Goal: Task Accomplishment & Management: Use online tool/utility

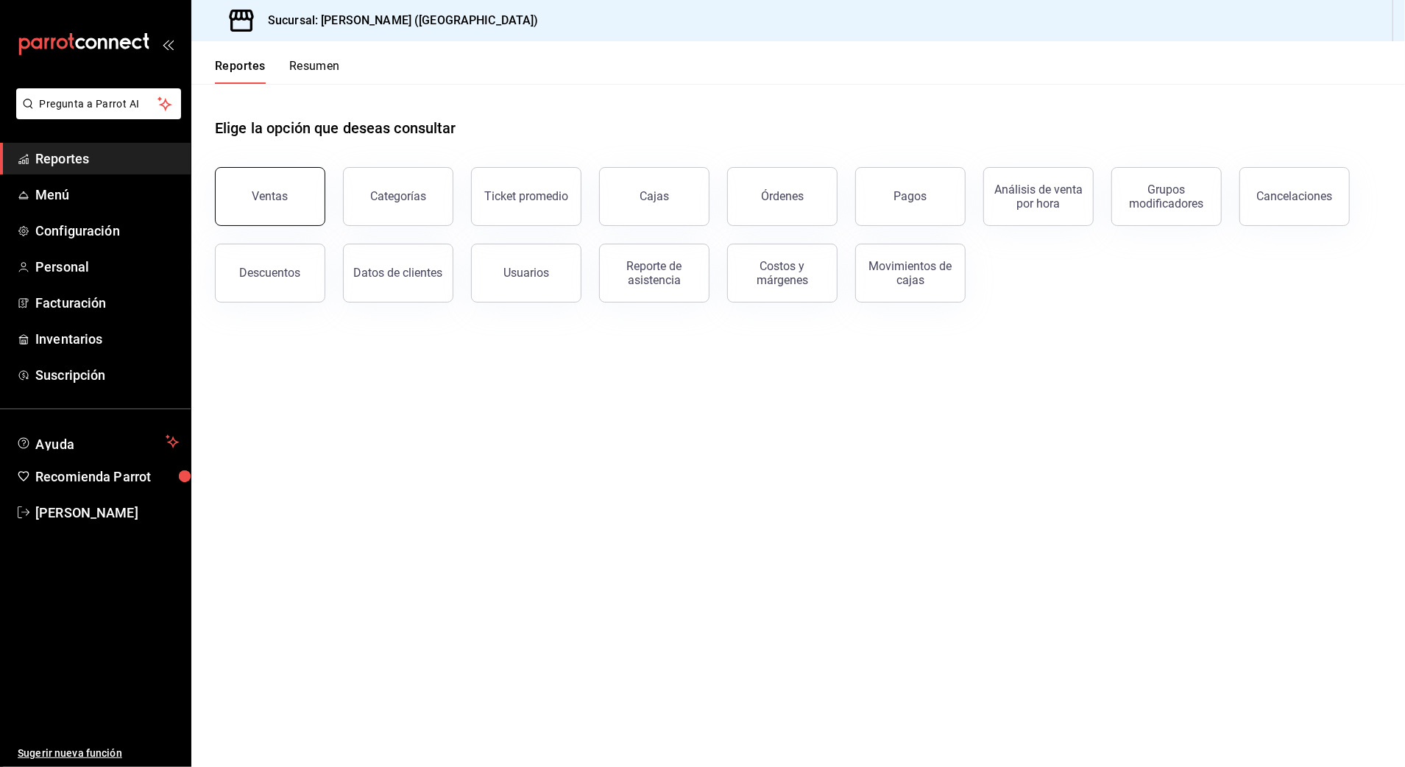
click at [269, 208] on button "Ventas" at bounding box center [270, 196] width 110 height 59
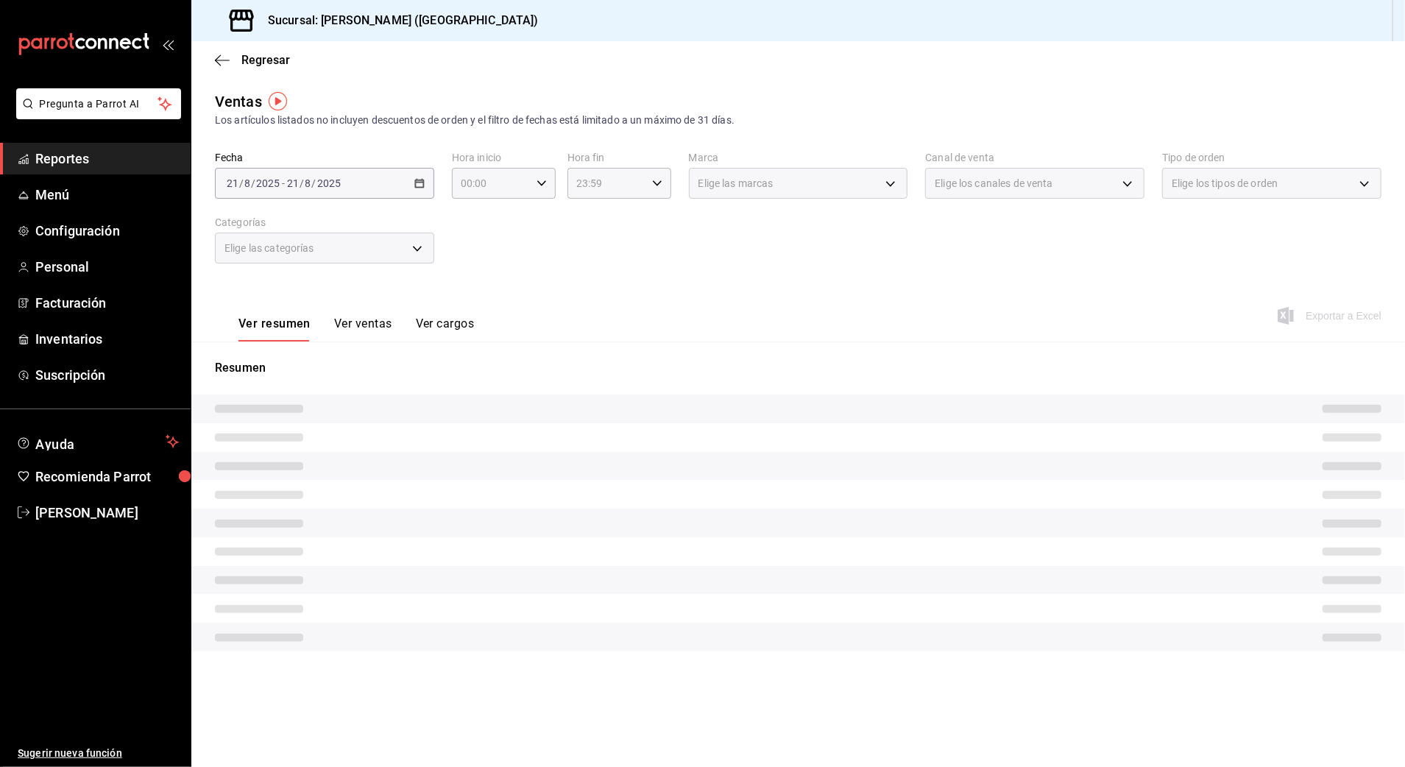
click at [337, 192] on div "2025-08-21 21 / 8 / 2025 - 2025-08-21 21 / 8 / 2025" at bounding box center [324, 183] width 219 height 31
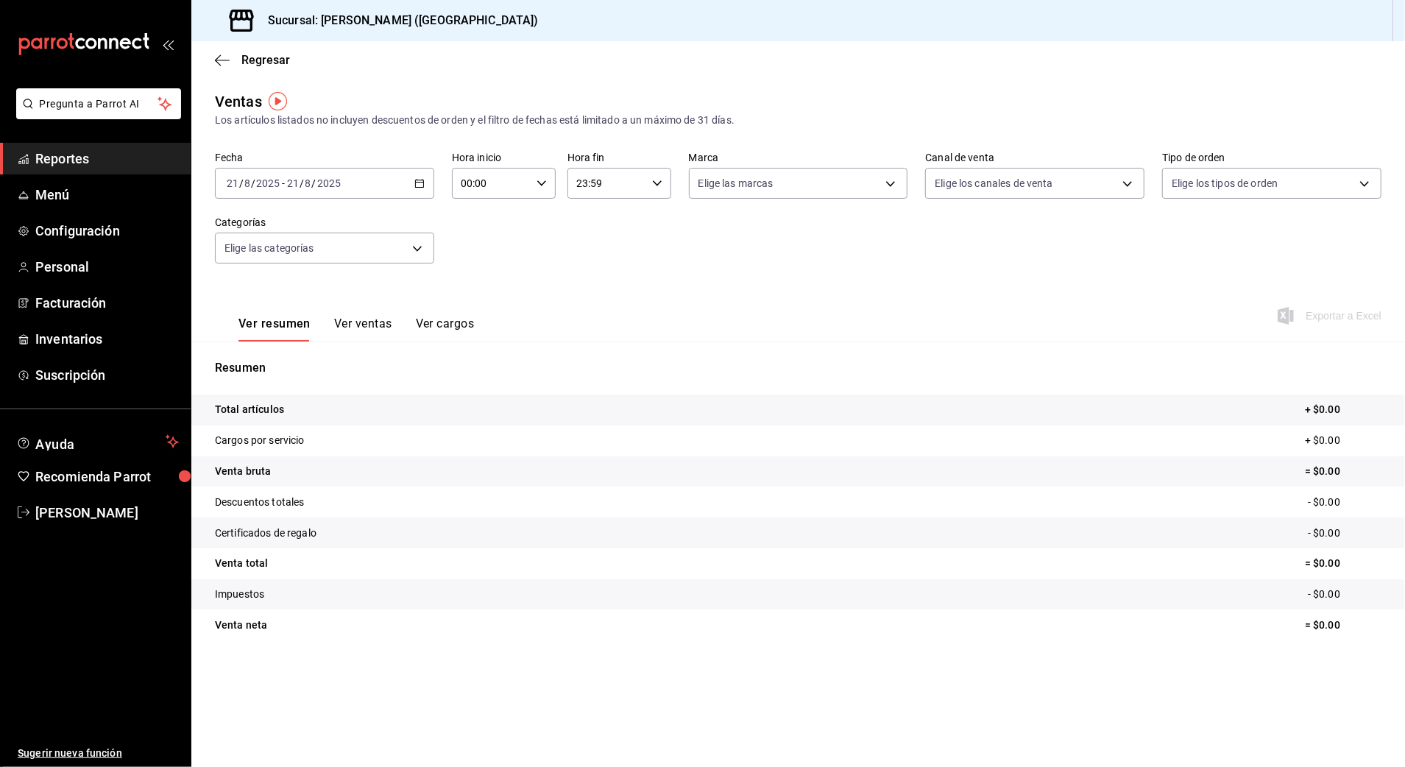
click at [336, 188] on input "2025" at bounding box center [328, 183] width 25 height 12
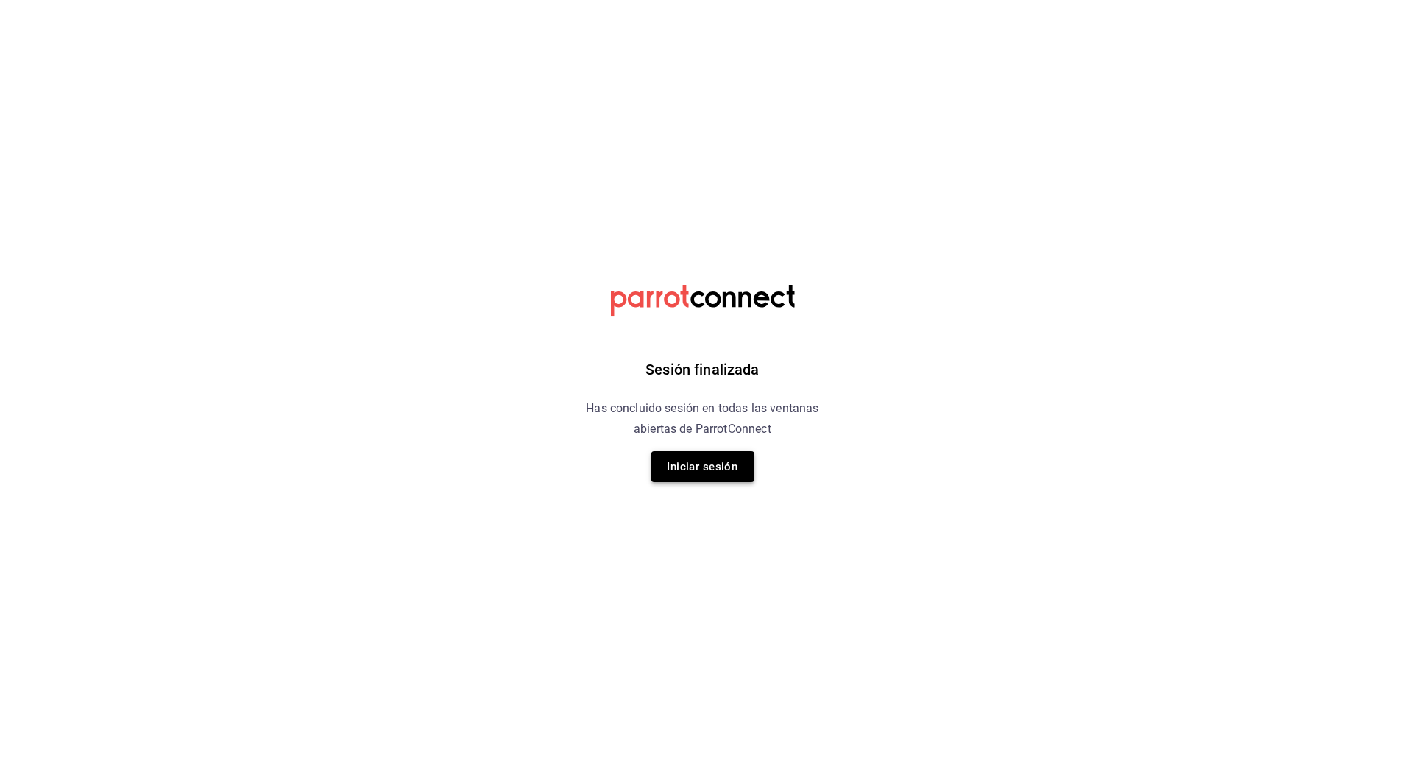
click at [676, 478] on button "Iniciar sesión" at bounding box center [702, 466] width 103 height 31
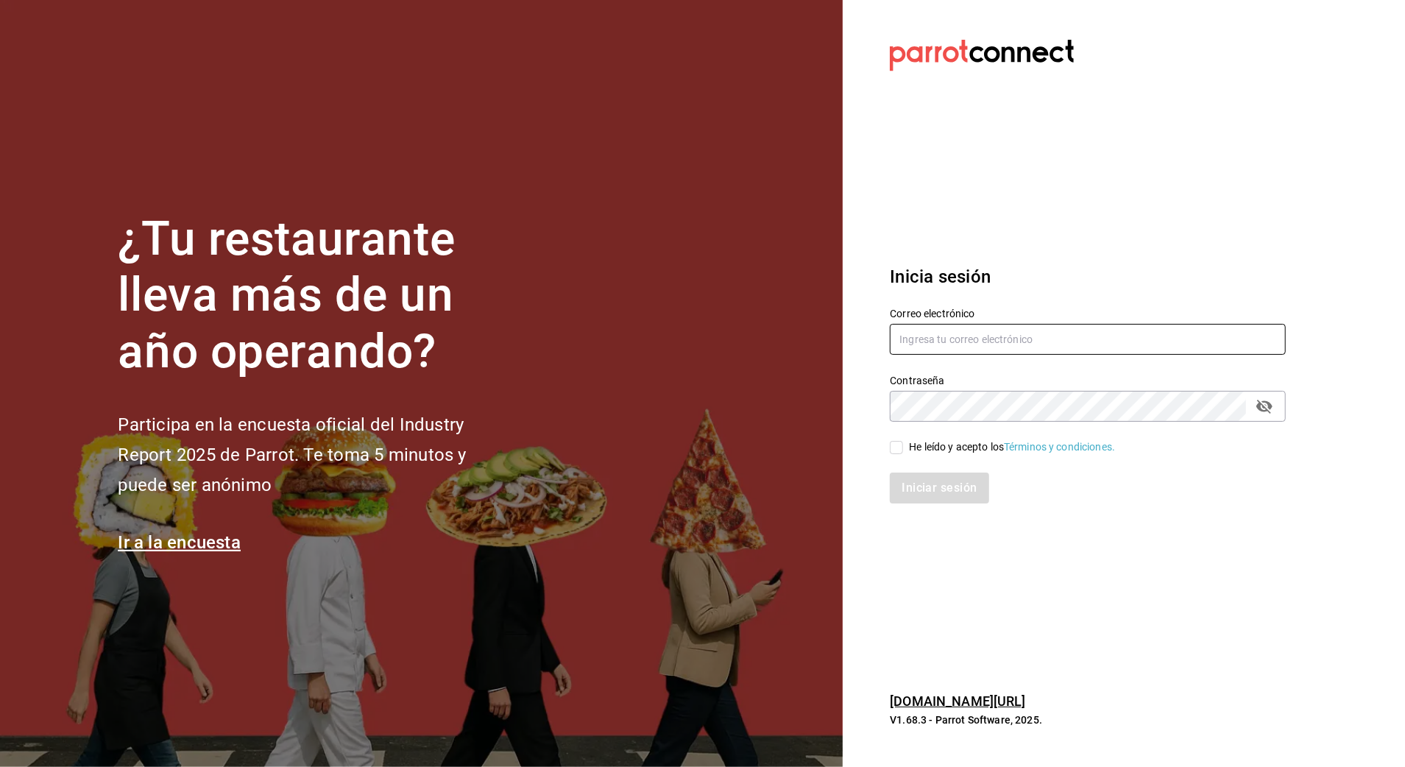
type input "[EMAIL_ADDRESS][DOMAIN_NAME]"
click at [909, 448] on div "He leído y acepto los Términos y condiciones." at bounding box center [1012, 446] width 206 height 15
click at [903, 448] on input "He leído y acepto los Términos y condiciones." at bounding box center [896, 447] width 13 height 13
checkbox input "true"
click at [928, 495] on button "Iniciar sesión" at bounding box center [940, 487] width 100 height 31
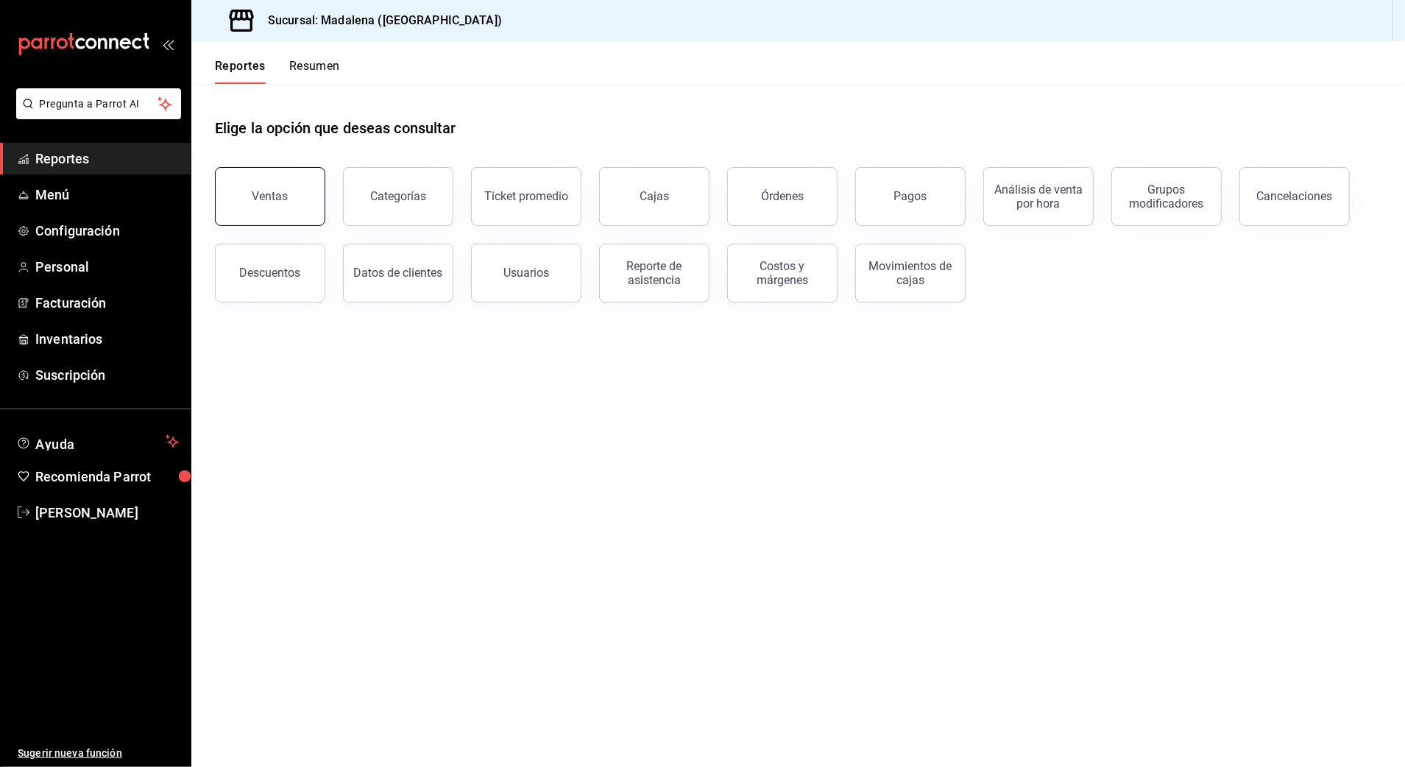
click at [274, 187] on button "Ventas" at bounding box center [270, 196] width 110 height 59
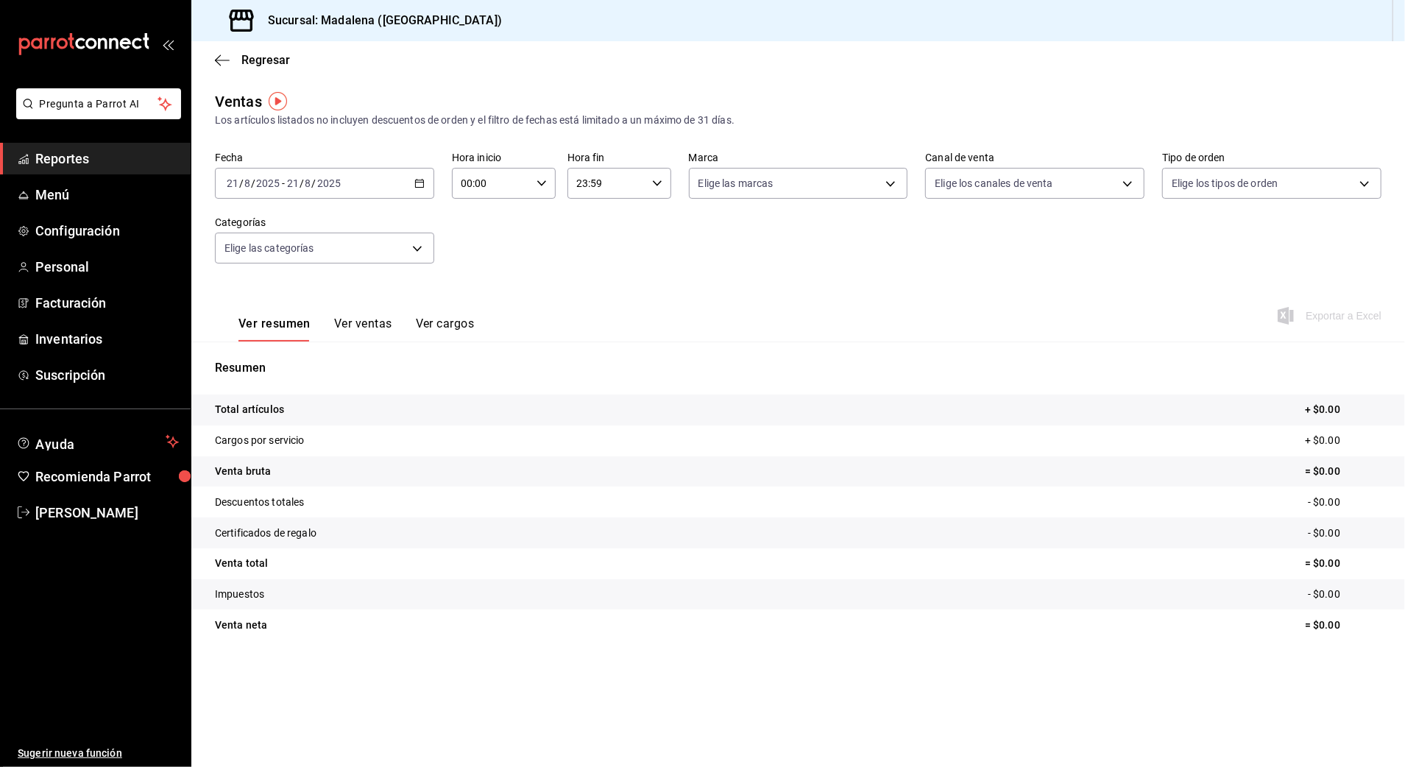
click at [417, 180] on icon "button" at bounding box center [419, 183] width 10 height 10
click at [288, 355] on span "Rango de fechas" at bounding box center [284, 359] width 114 height 15
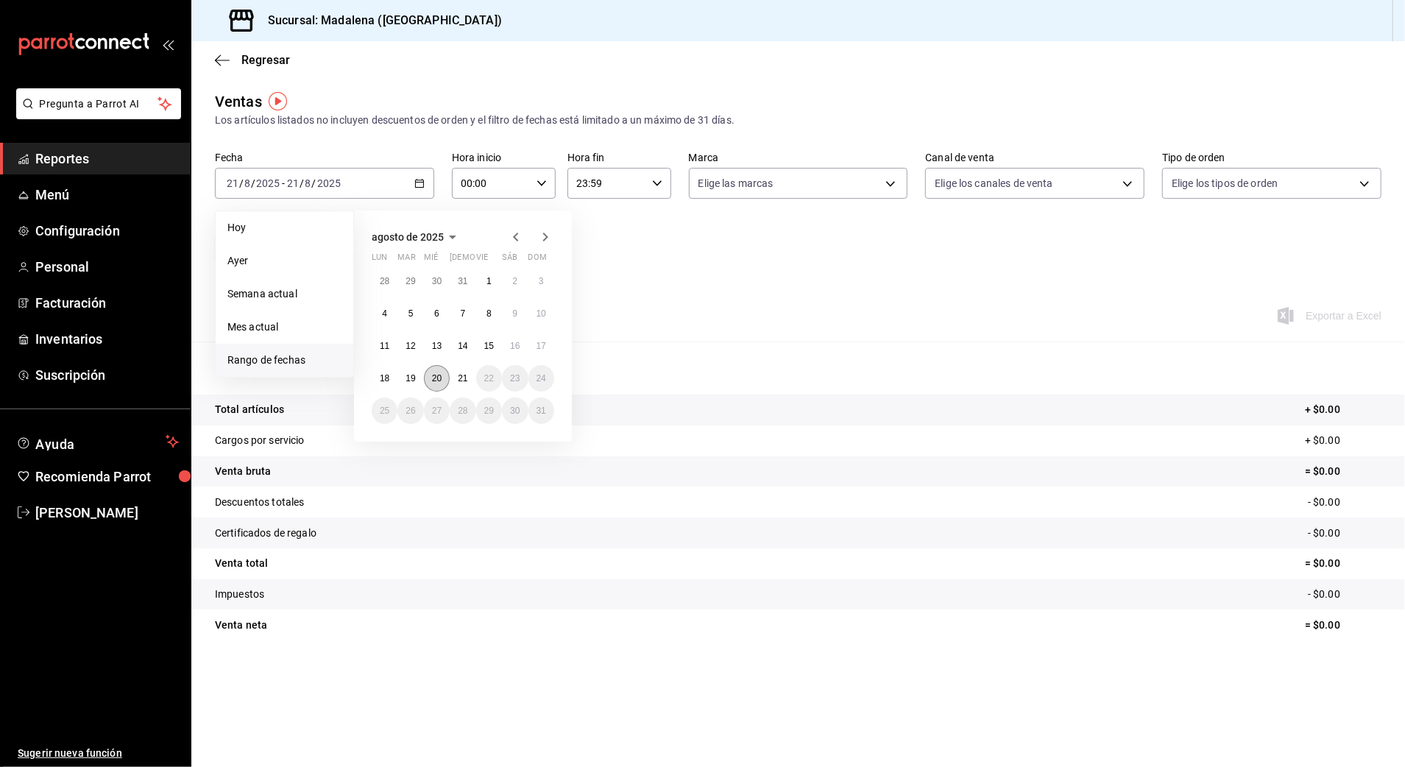
click at [439, 381] on abbr "20" at bounding box center [437, 378] width 10 height 10
click at [465, 380] on abbr "21" at bounding box center [463, 378] width 10 height 10
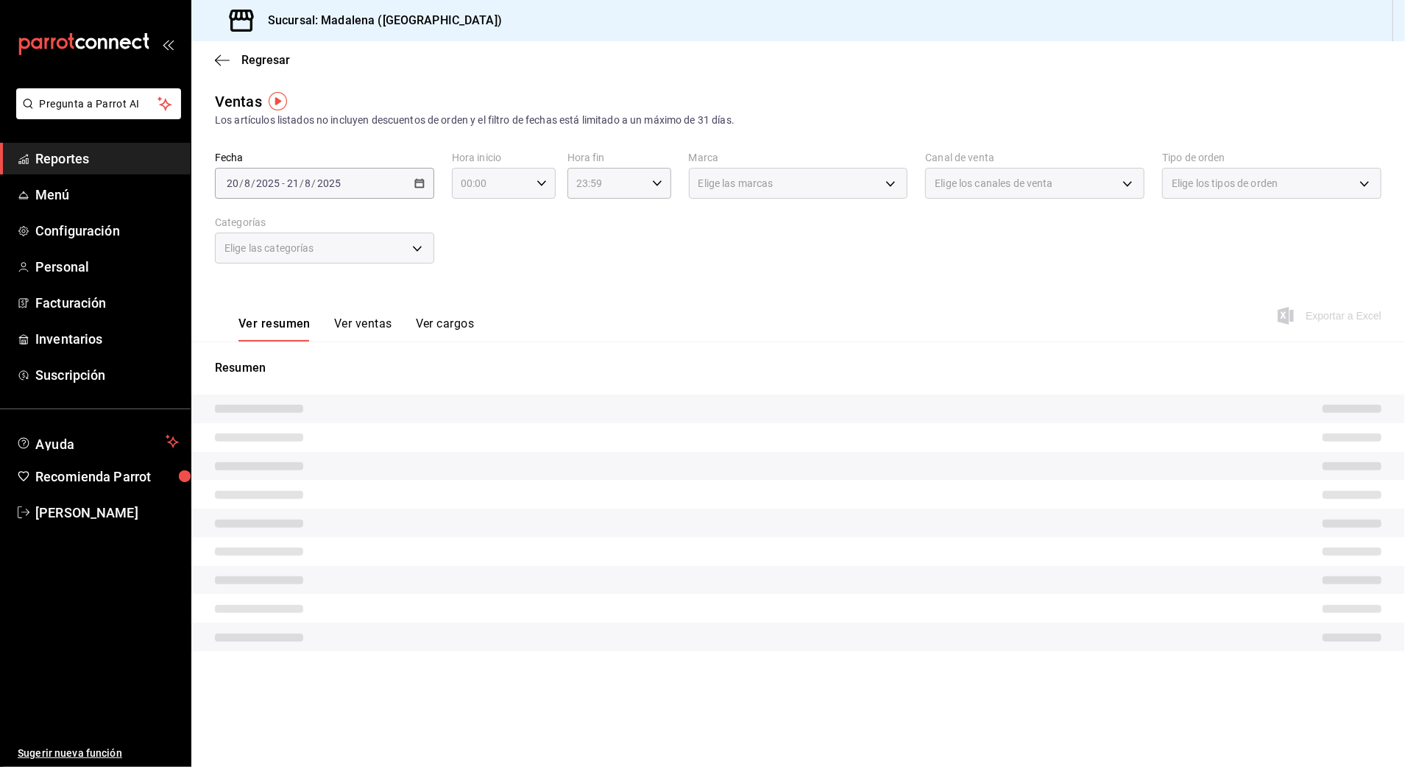
click at [500, 182] on input "00:00" at bounding box center [491, 183] width 79 height 29
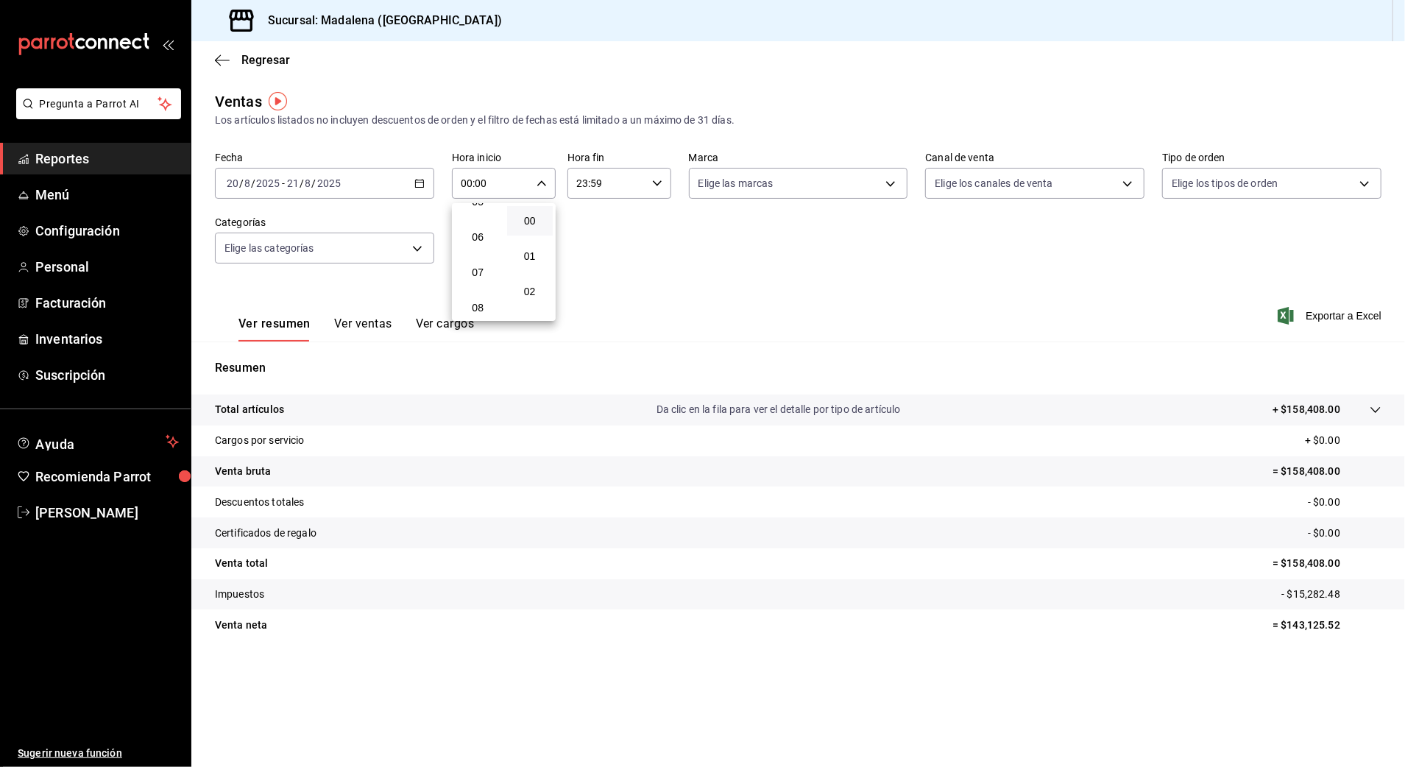
scroll to position [294, 0]
click at [481, 277] on span "10" at bounding box center [478, 280] width 29 height 12
type input "10:00"
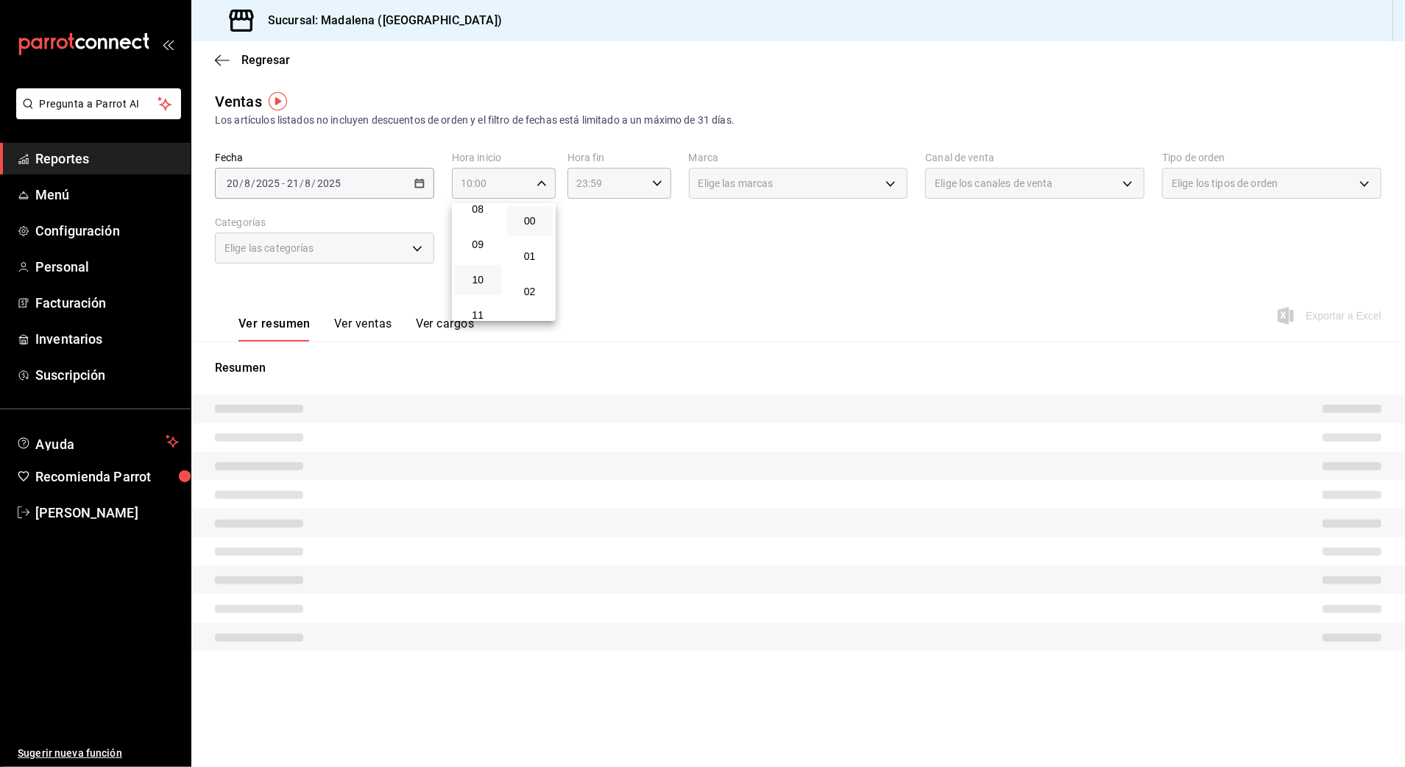
click at [587, 185] on div at bounding box center [702, 383] width 1405 height 767
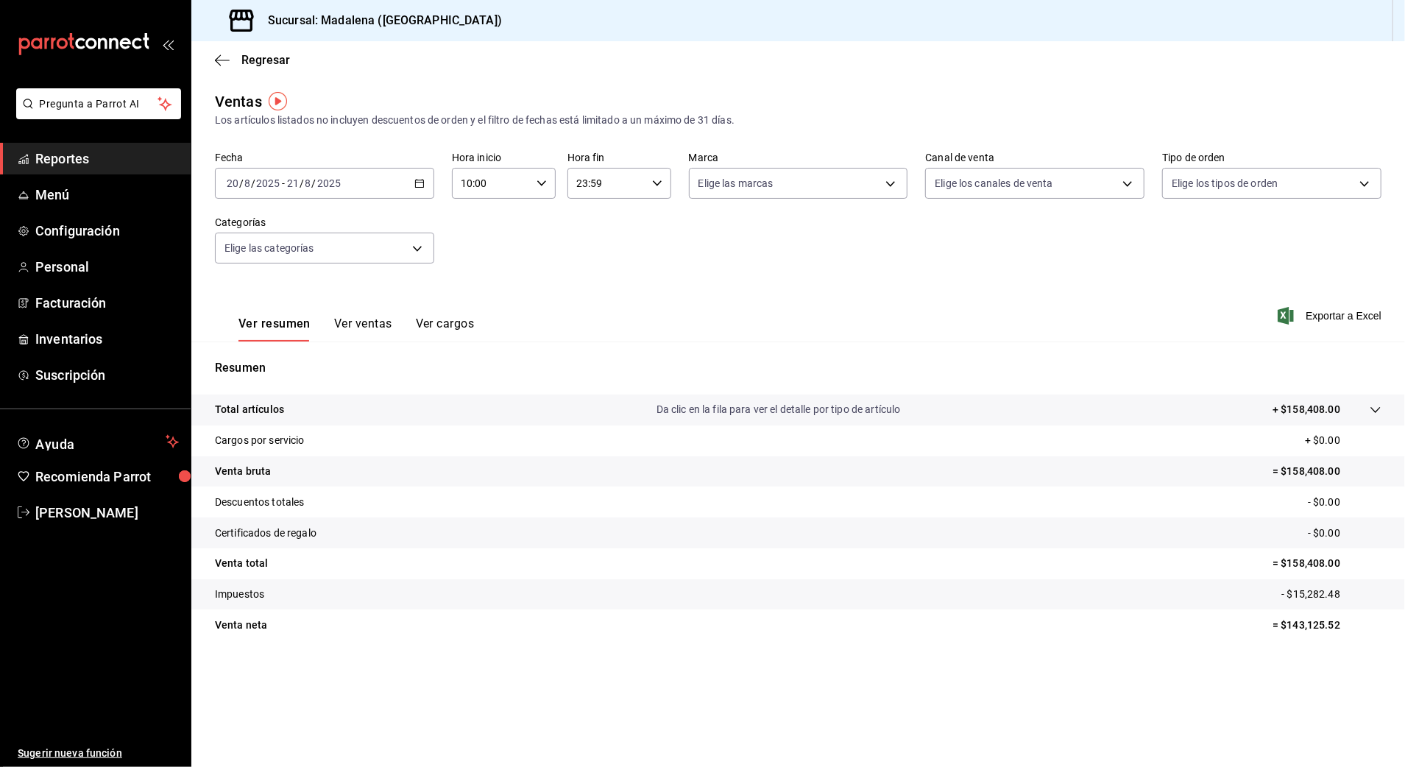
click at [574, 183] on input "23:59" at bounding box center [606, 183] width 79 height 29
click at [587, 227] on button "10" at bounding box center [593, 236] width 46 height 29
type input "10:59"
click at [954, 257] on div at bounding box center [702, 383] width 1405 height 767
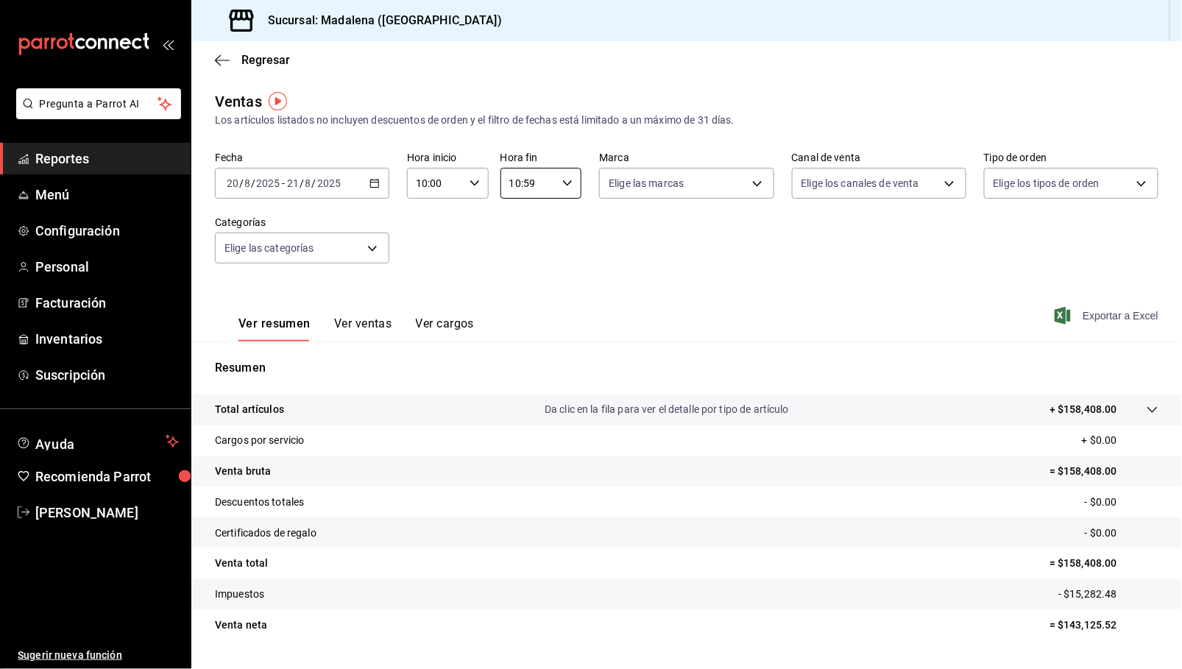
click at [1116, 313] on span "Exportar a Excel" at bounding box center [1107, 316] width 101 height 18
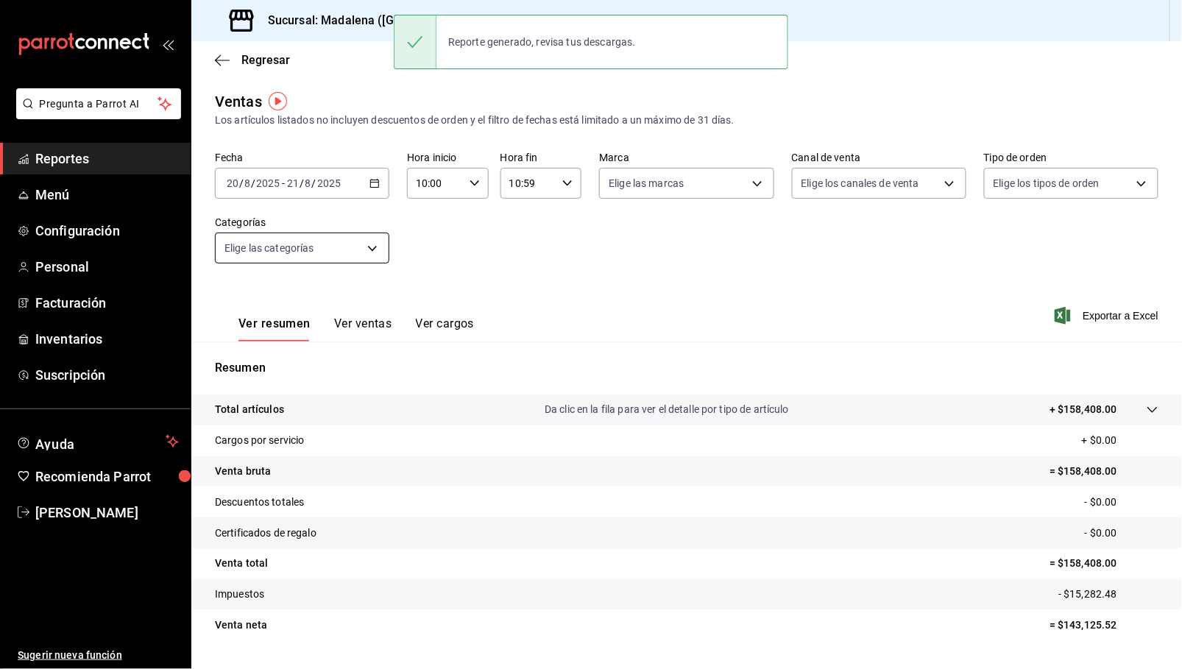
click at [304, 249] on body "Pregunta a Parrot AI Reportes Menú Configuración Personal Facturación Inventari…" at bounding box center [591, 334] width 1182 height 669
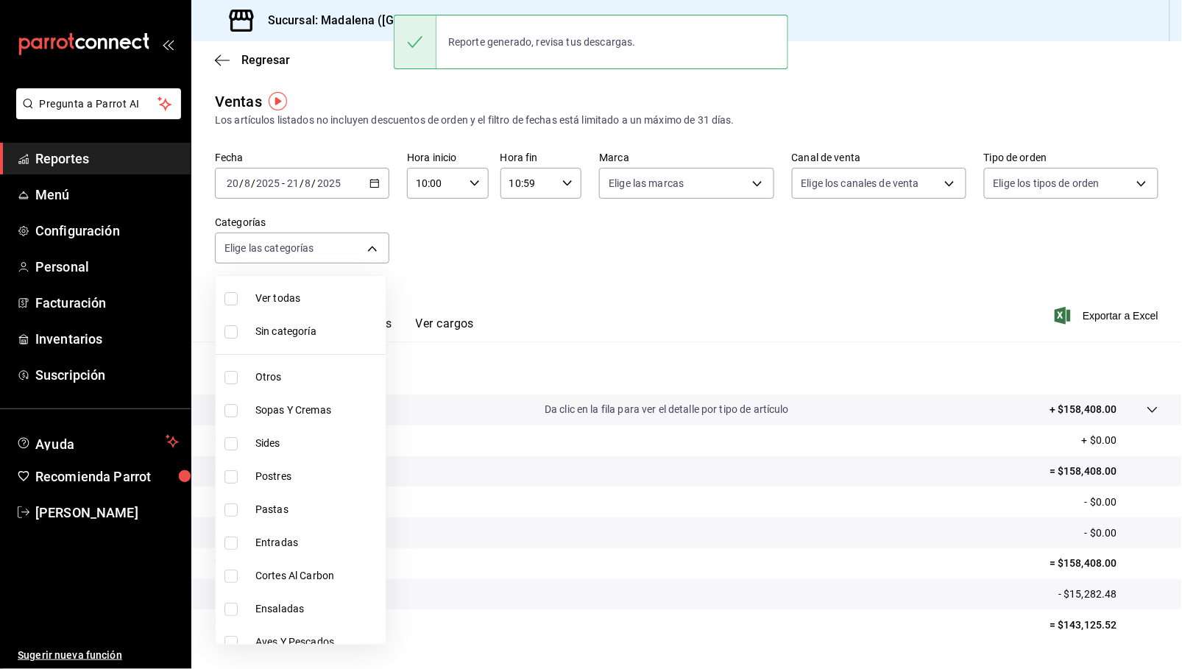
click at [316, 578] on span "Cortes Al Carbon" at bounding box center [317, 575] width 124 height 15
type input "9fb8f84e-bcbd-4d4d-9838-846cd7461fb1"
checkbox input "true"
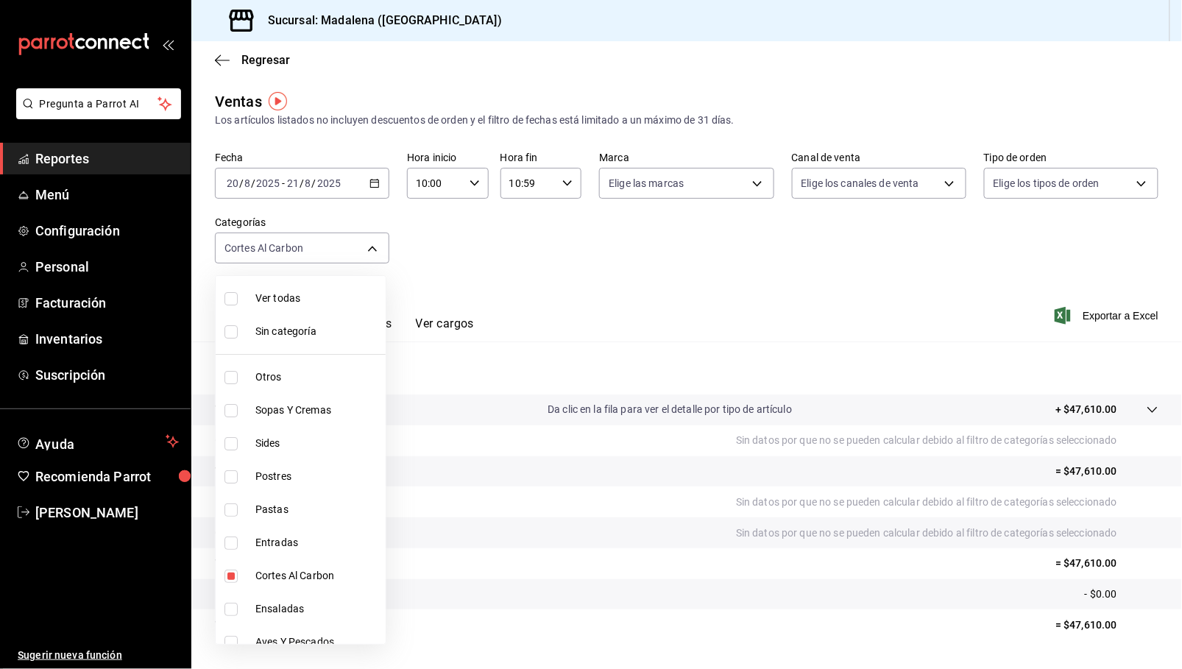
click at [1066, 316] on div at bounding box center [591, 334] width 1182 height 669
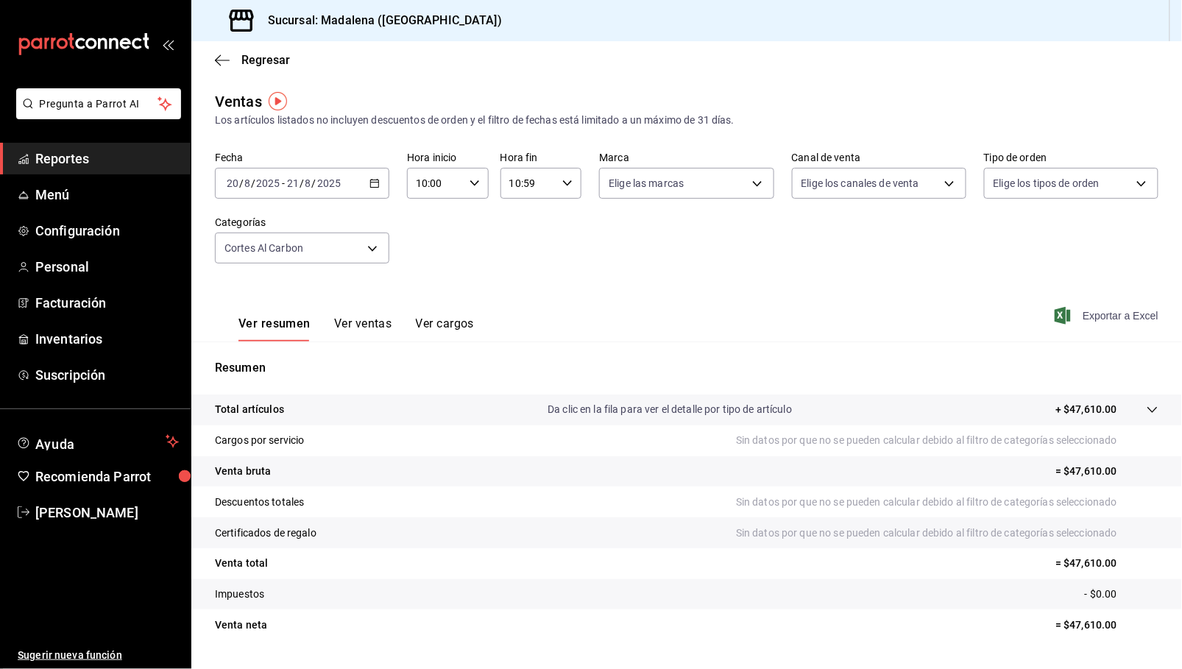
click at [1102, 313] on span "Exportar a Excel" at bounding box center [1107, 316] width 101 height 18
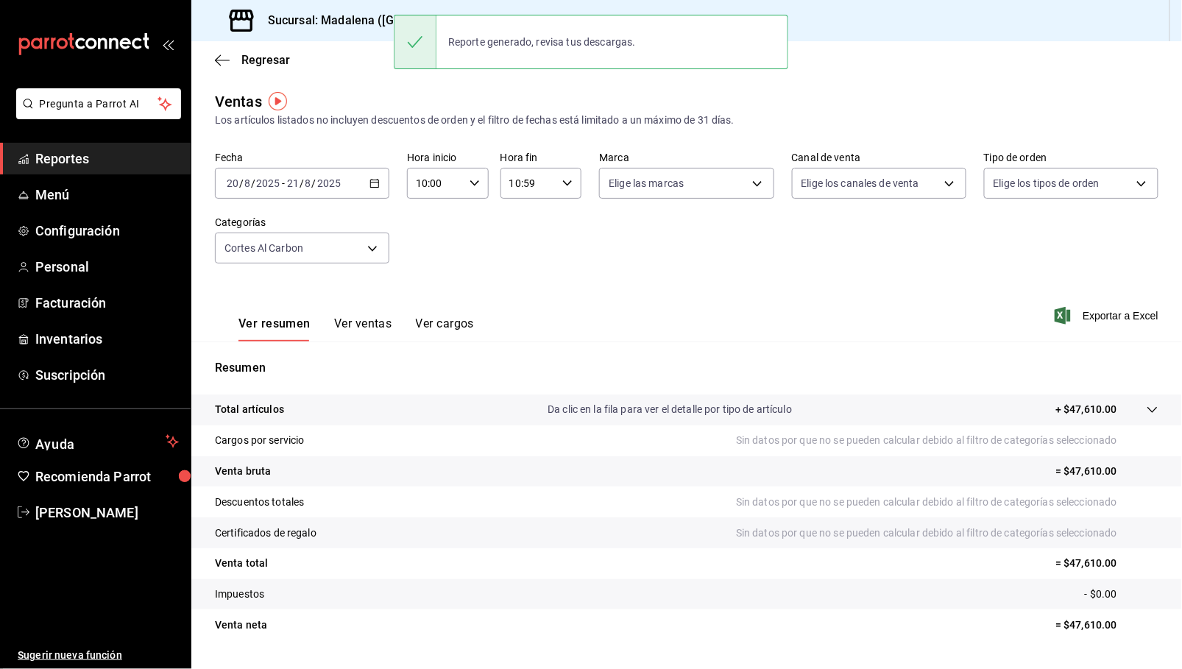
drag, startPoint x: 77, startPoint y: 153, endPoint x: 121, endPoint y: 139, distance: 46.3
click at [77, 153] on span "Reportes" at bounding box center [106, 159] width 143 height 20
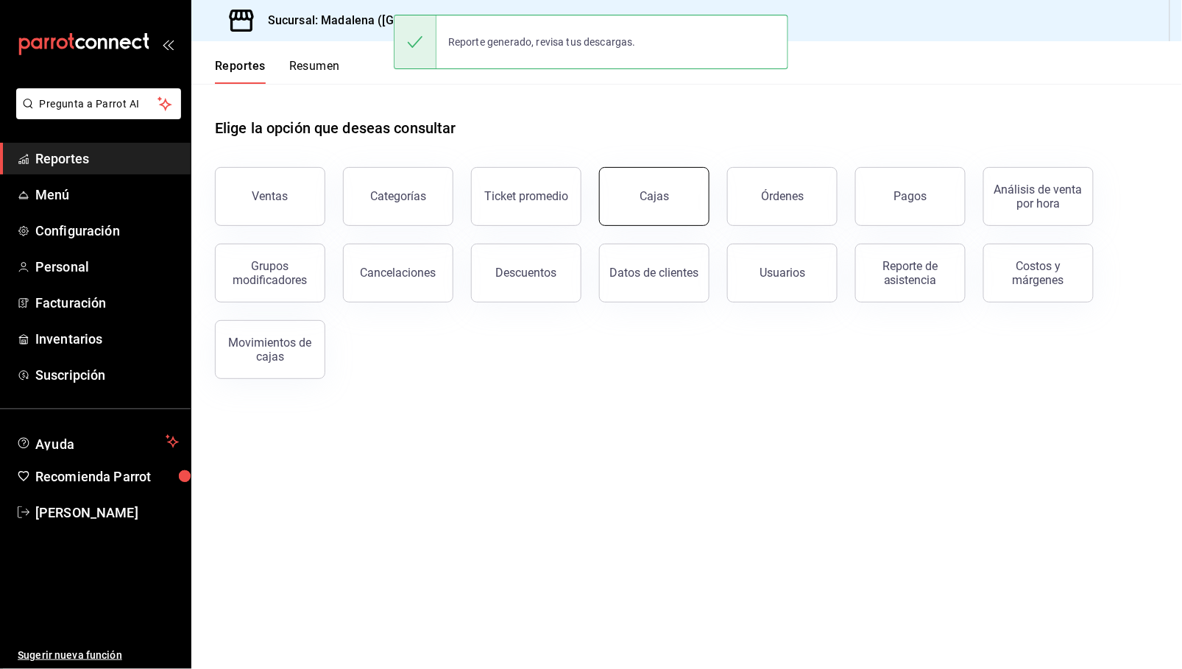
click at [665, 181] on button "Cajas" at bounding box center [654, 196] width 110 height 59
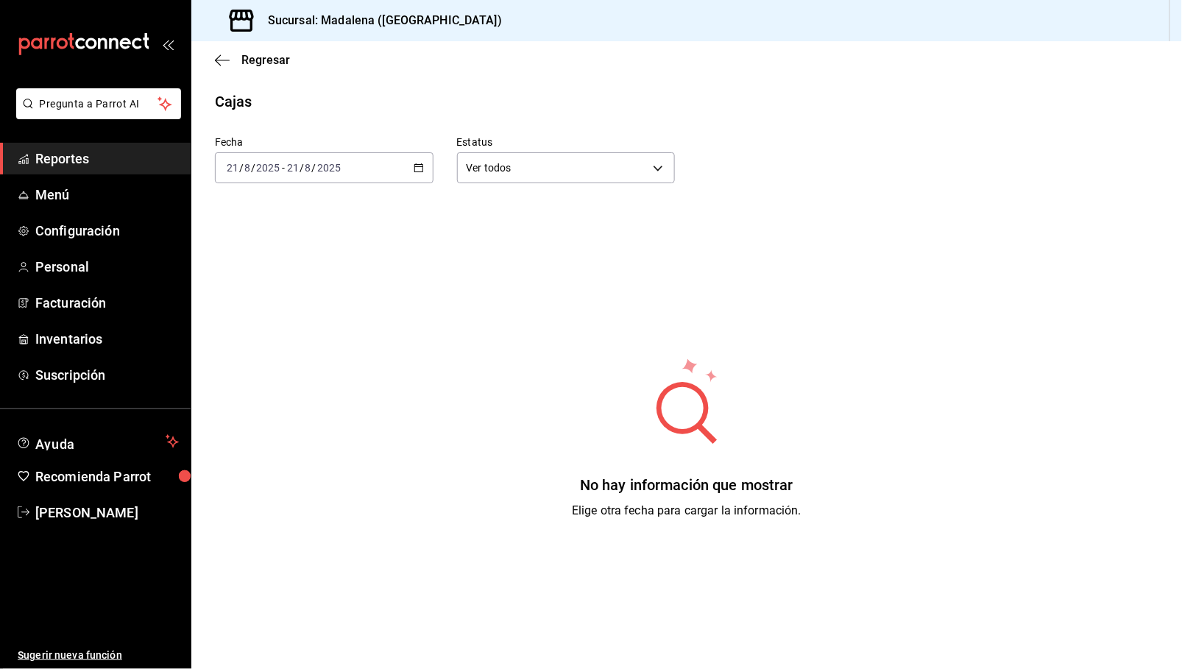
click at [383, 163] on div "2025-08-21 21 / 8 / 2025 - 2025-08-21 21 / 8 / 2025" at bounding box center [324, 167] width 219 height 31
click at [245, 243] on span "Ayer" at bounding box center [284, 245] width 114 height 15
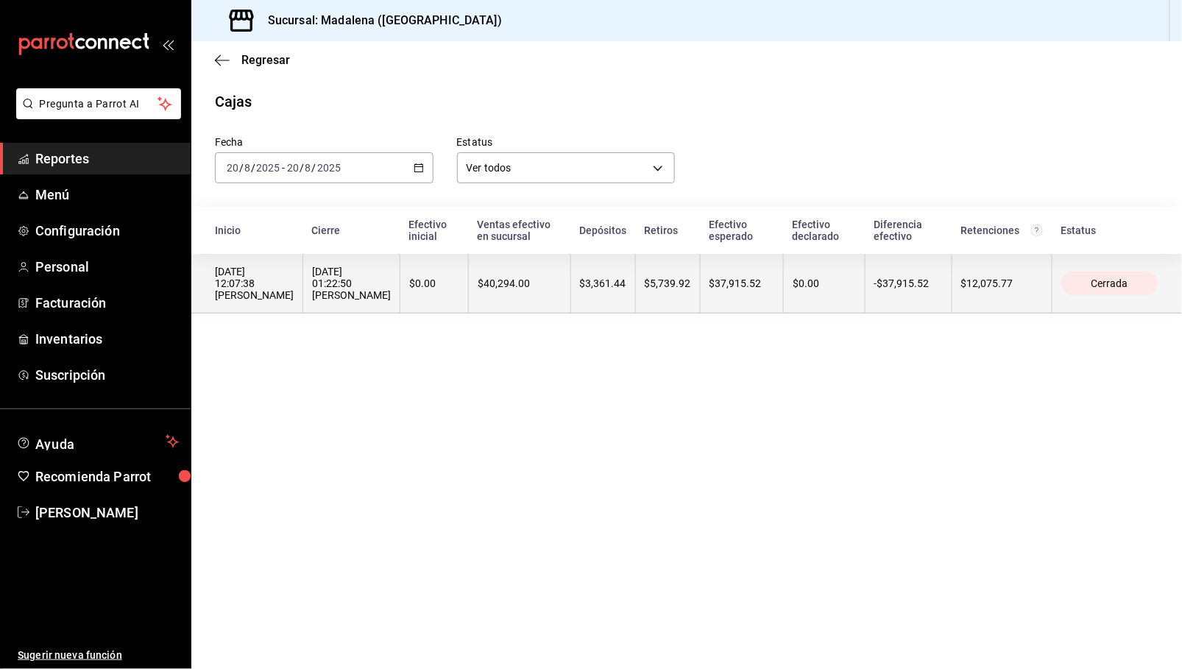
click at [653, 286] on th "$5,739.92" at bounding box center [667, 284] width 65 height 60
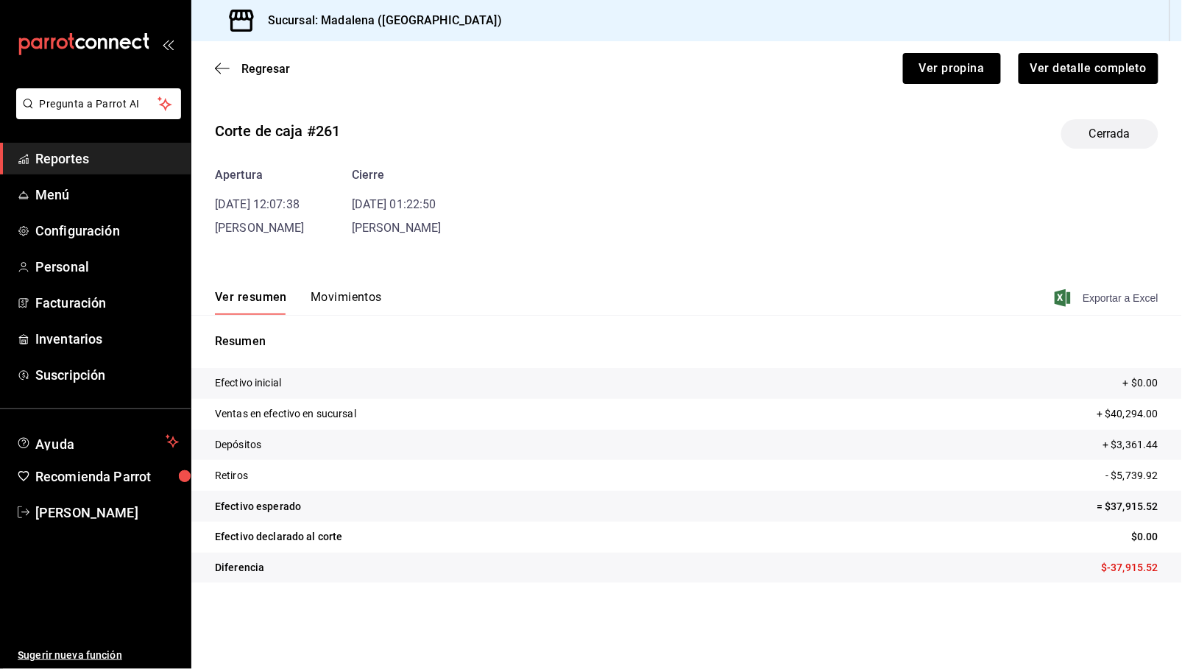
click at [1120, 243] on div "Corte de caja #261 Cerrada Apertura 20/08/25 12:07:38 ANDREA ALVARADO Cierre 21…" at bounding box center [686, 353] width 991 height 493
click at [1089, 303] on span "Exportar a Excel" at bounding box center [1107, 298] width 101 height 18
click at [607, 87] on div "Regresar Ver propina Ver detalle completo" at bounding box center [686, 68] width 991 height 54
click at [943, 71] on button "Ver propina" at bounding box center [952, 68] width 98 height 31
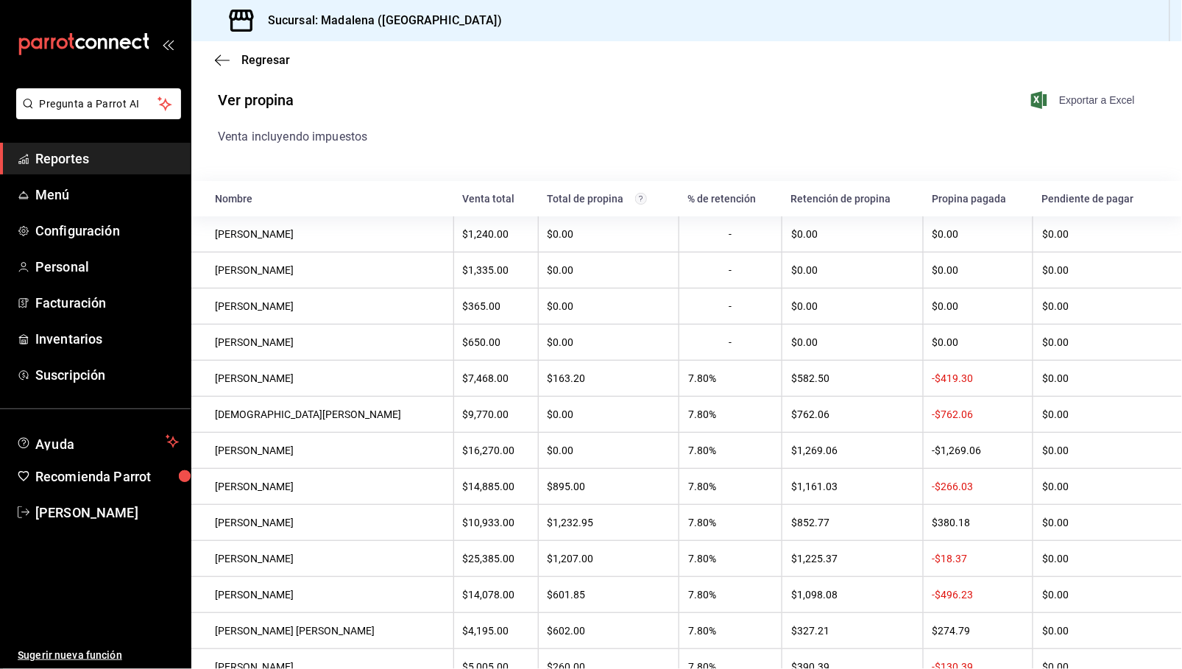
click at [1095, 98] on span "Exportar a Excel" at bounding box center [1084, 100] width 101 height 18
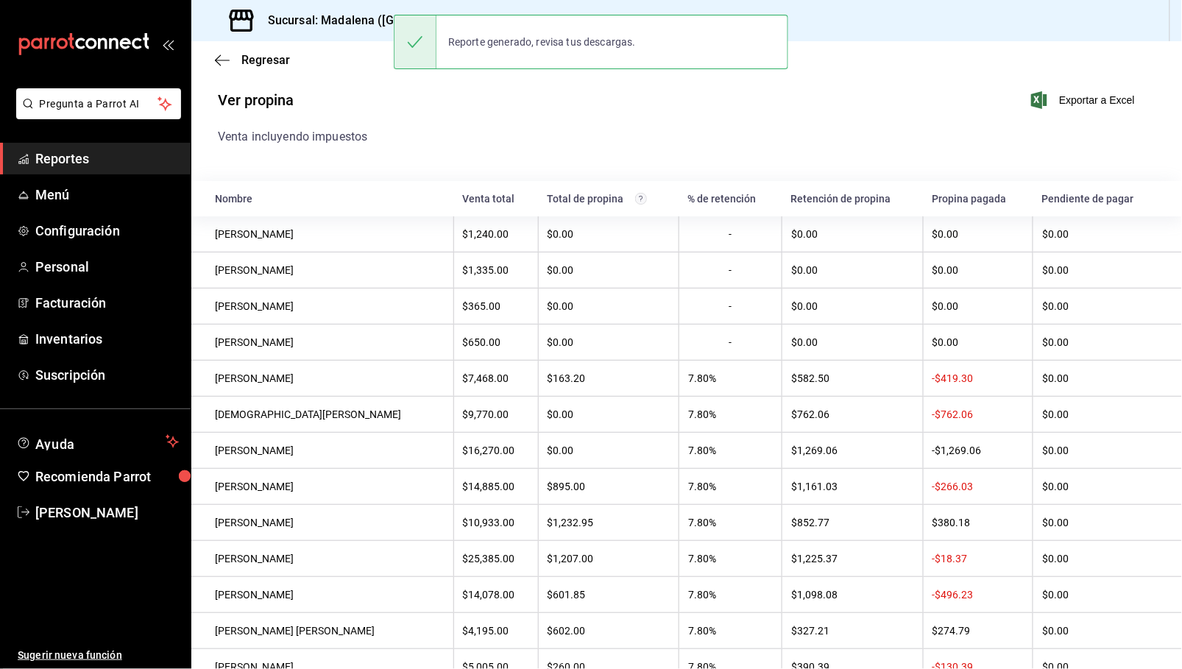
click at [75, 156] on span "Reportes" at bounding box center [106, 159] width 143 height 20
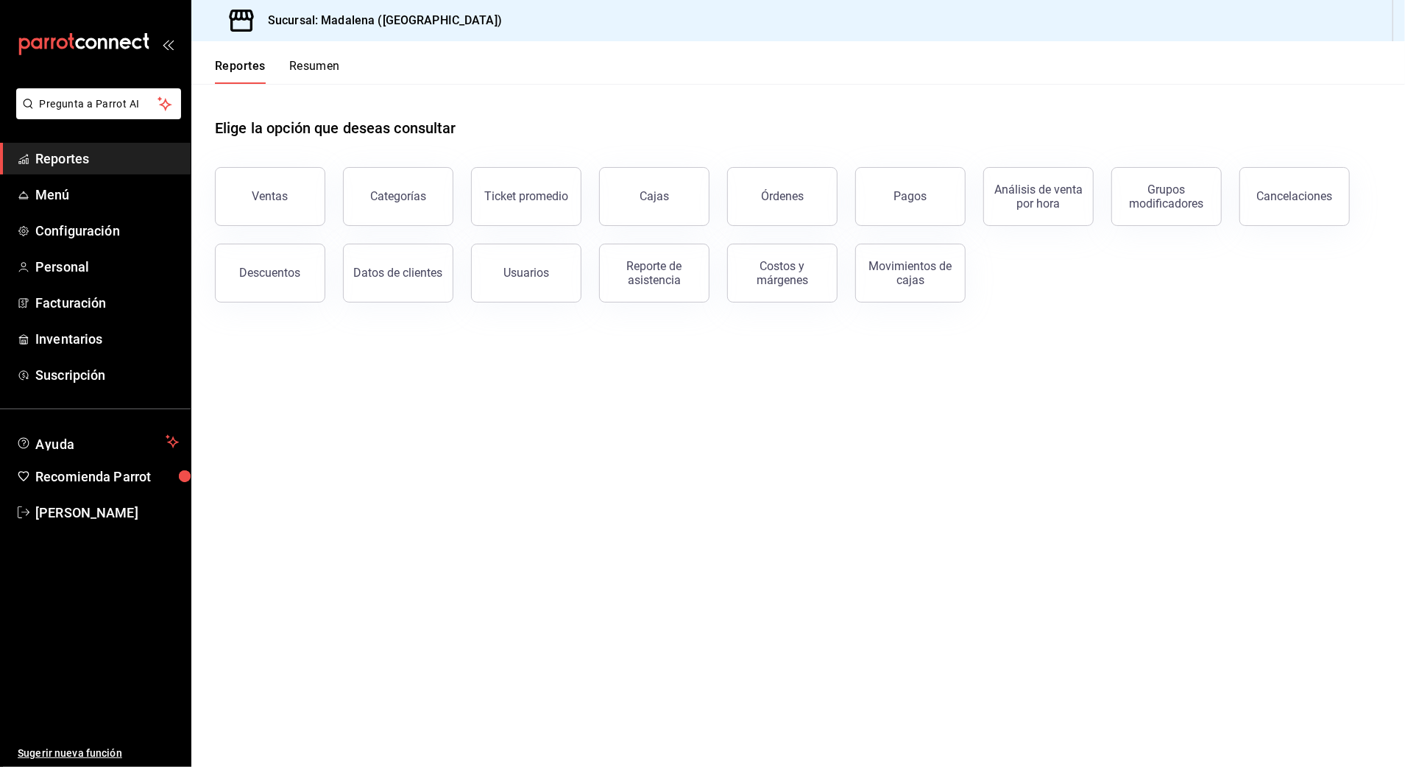
click at [442, 422] on main "Elige la opción que deseas consultar Ventas Categorías Ticket promedio Cajas Ór…" at bounding box center [797, 425] width 1213 height 683
click at [228, 191] on button "Ventas" at bounding box center [270, 196] width 110 height 59
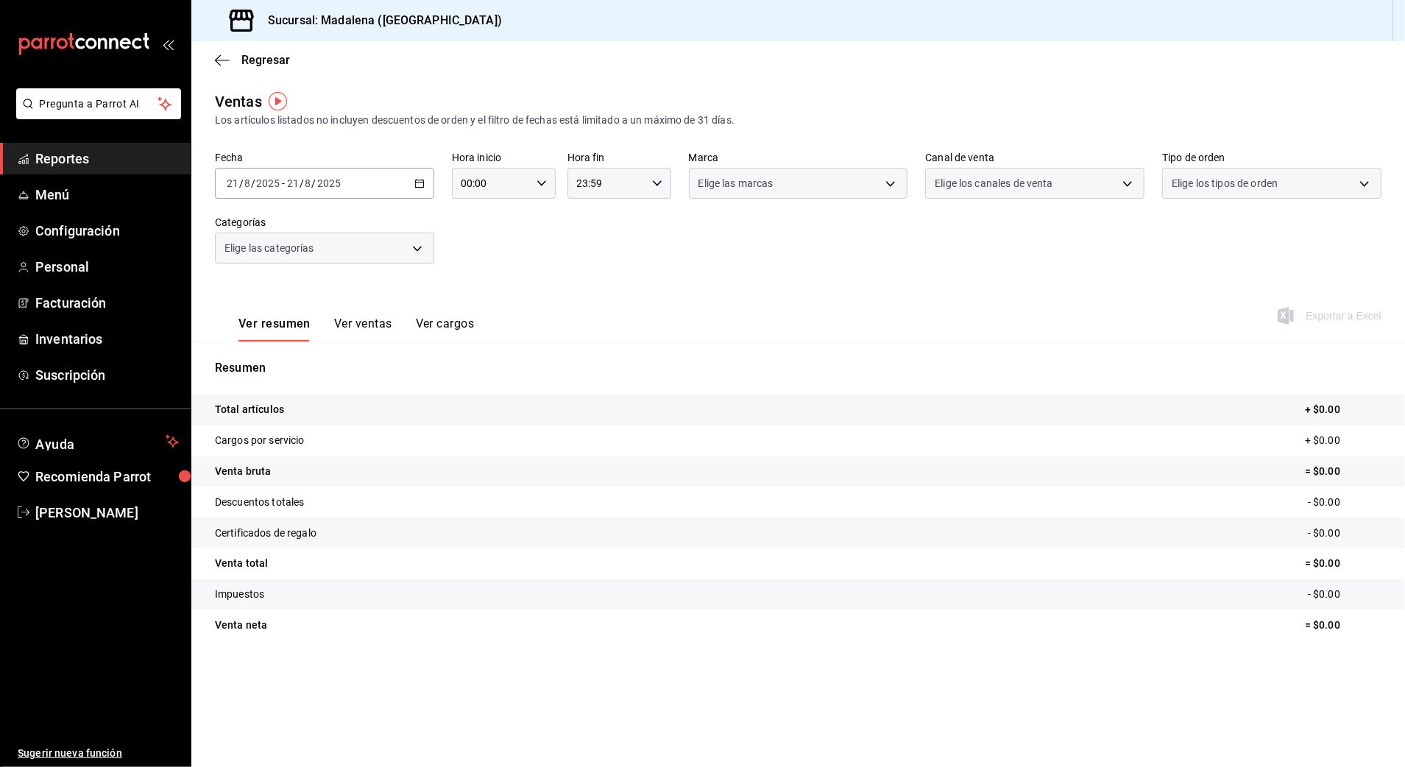
drag, startPoint x: 368, startPoint y: 171, endPoint x: 355, endPoint y: 186, distance: 20.4
click at [355, 186] on div "2025-08-21 21 / 8 / 2025 - 2025-08-21 21 / 8 / 2025" at bounding box center [324, 183] width 219 height 31
click at [261, 362] on span "Rango de fechas" at bounding box center [284, 359] width 114 height 15
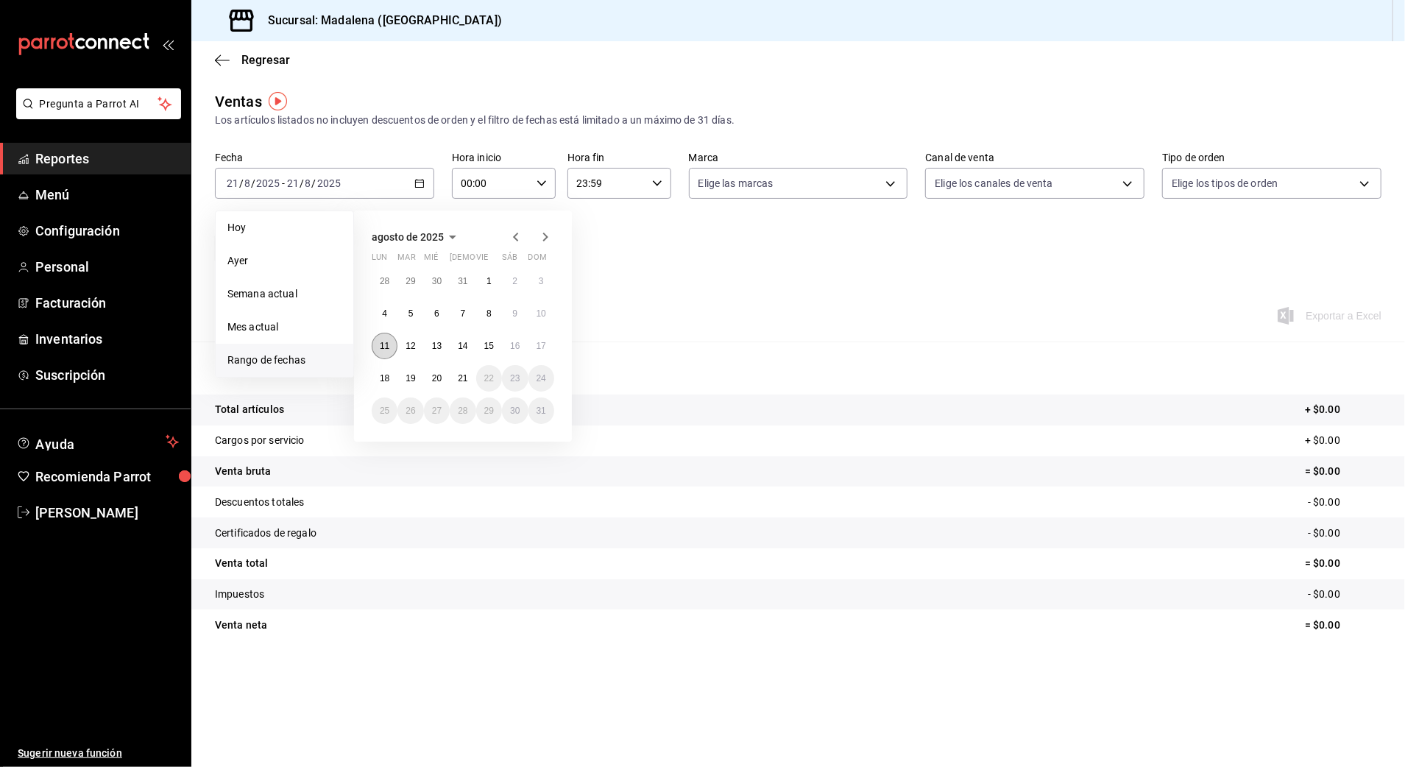
click at [394, 344] on button "11" at bounding box center [385, 346] width 26 height 26
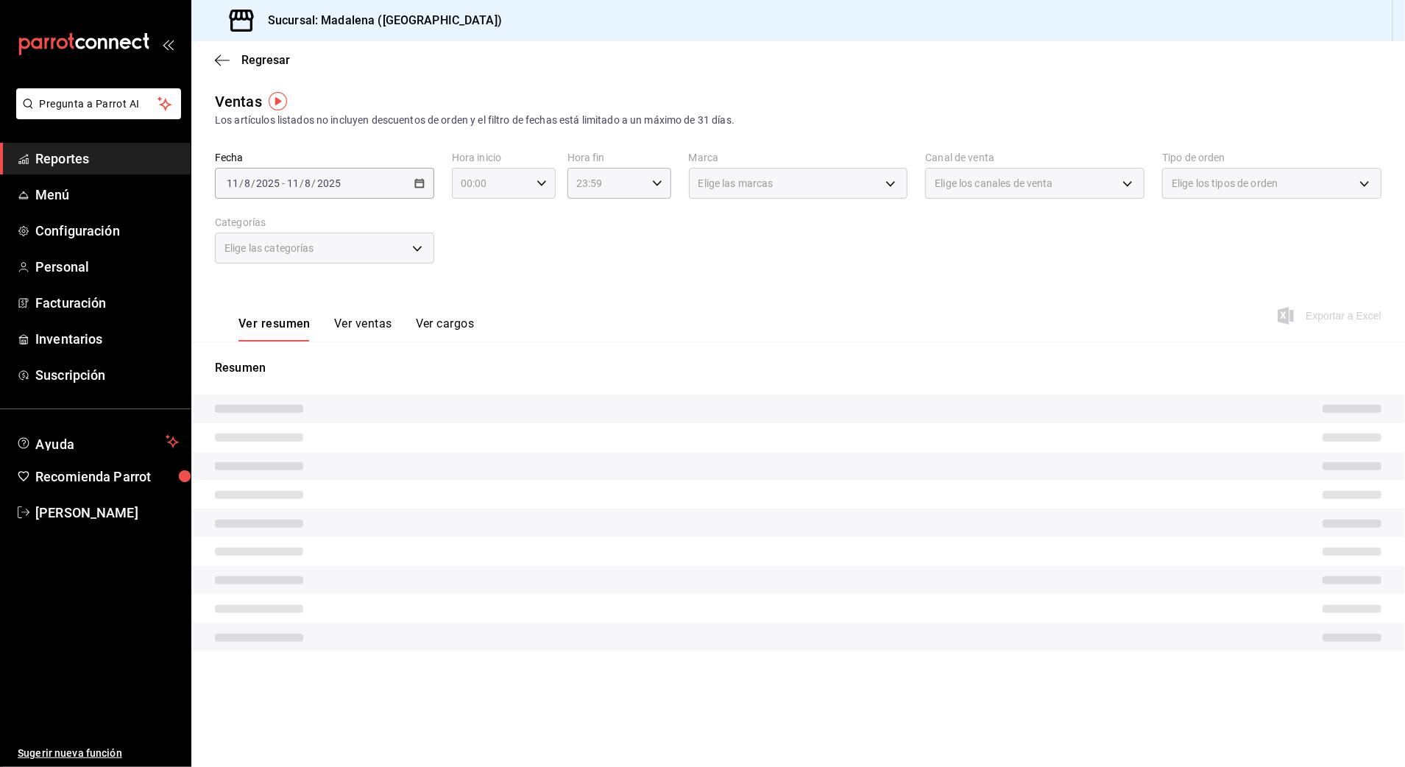
click at [467, 186] on input "00:00" at bounding box center [491, 183] width 79 height 29
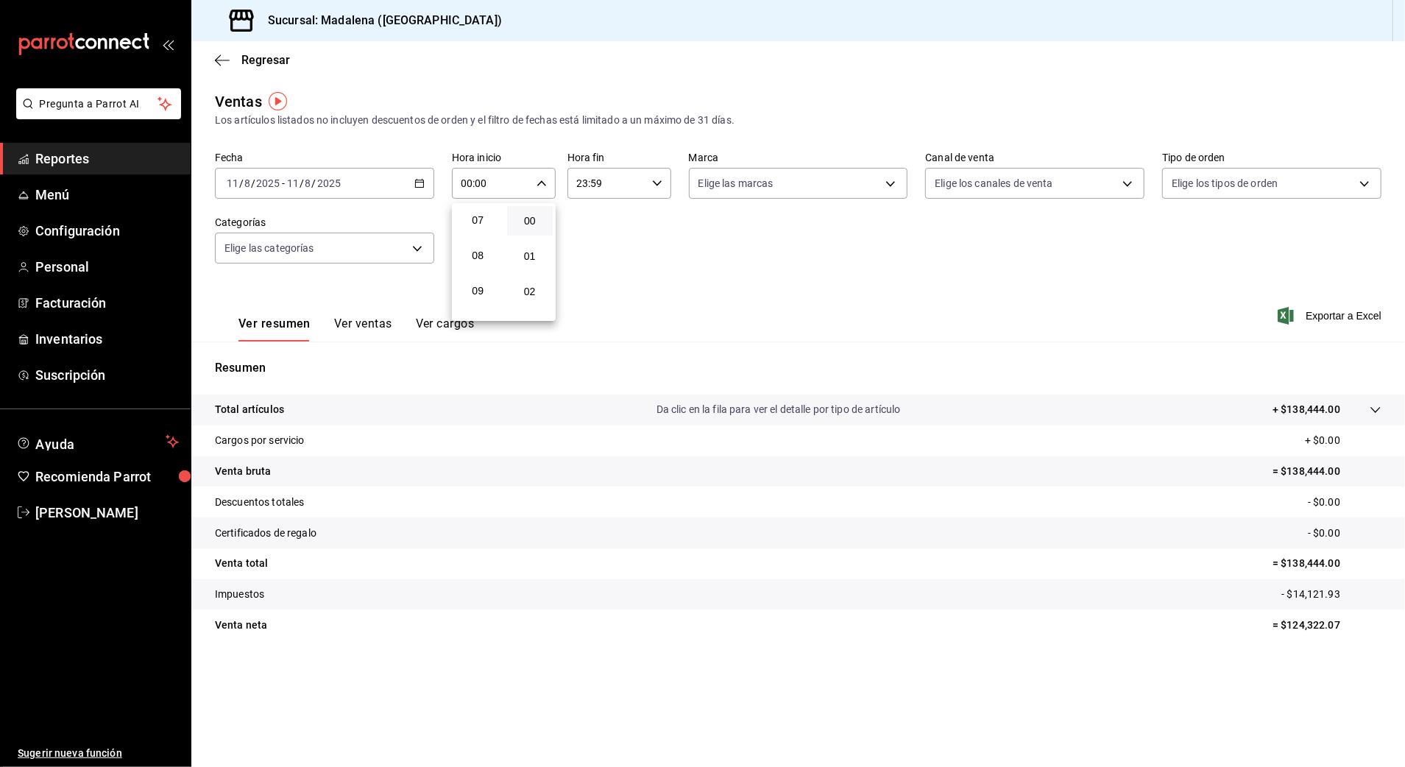
scroll to position [294, 0]
click at [480, 280] on span "10" at bounding box center [478, 280] width 29 height 12
type input "10:00"
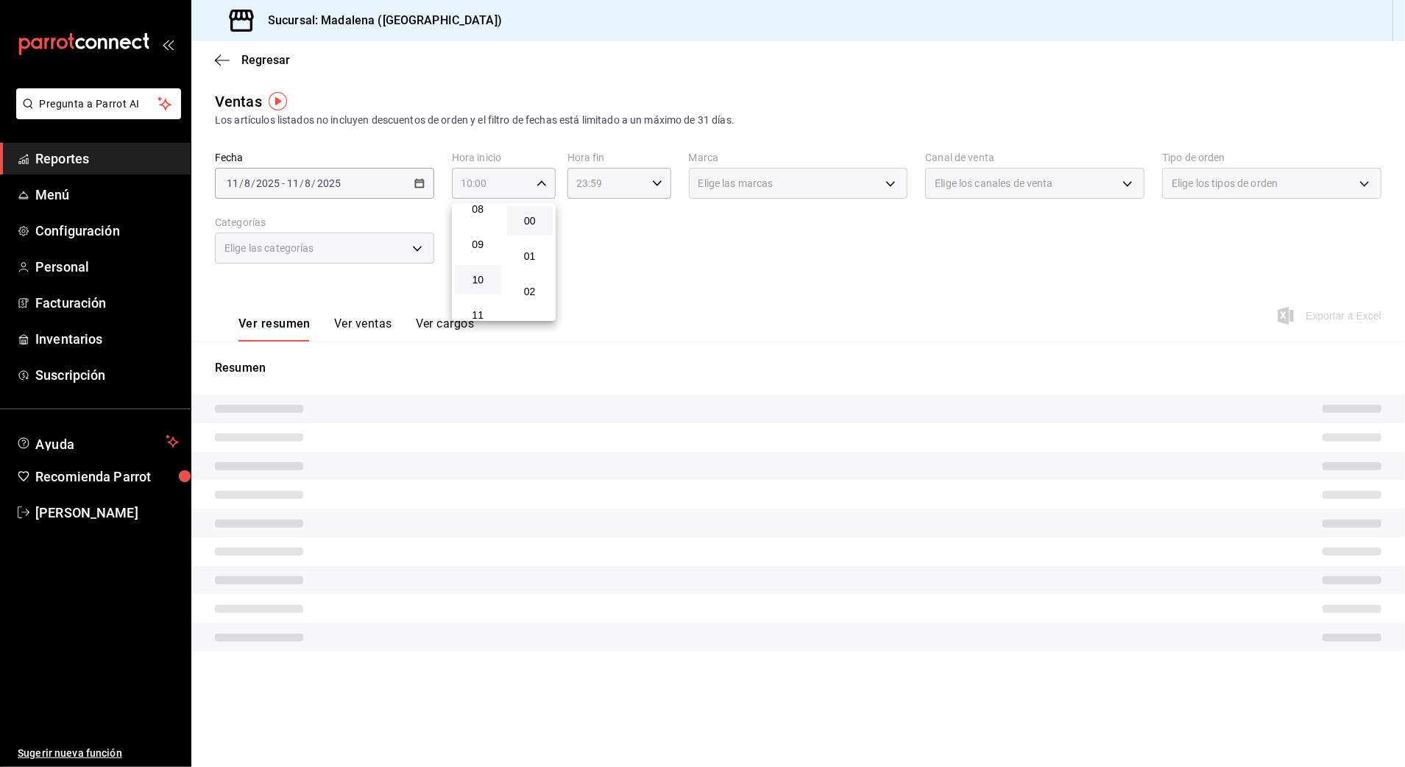
click at [592, 187] on div at bounding box center [702, 383] width 1405 height 767
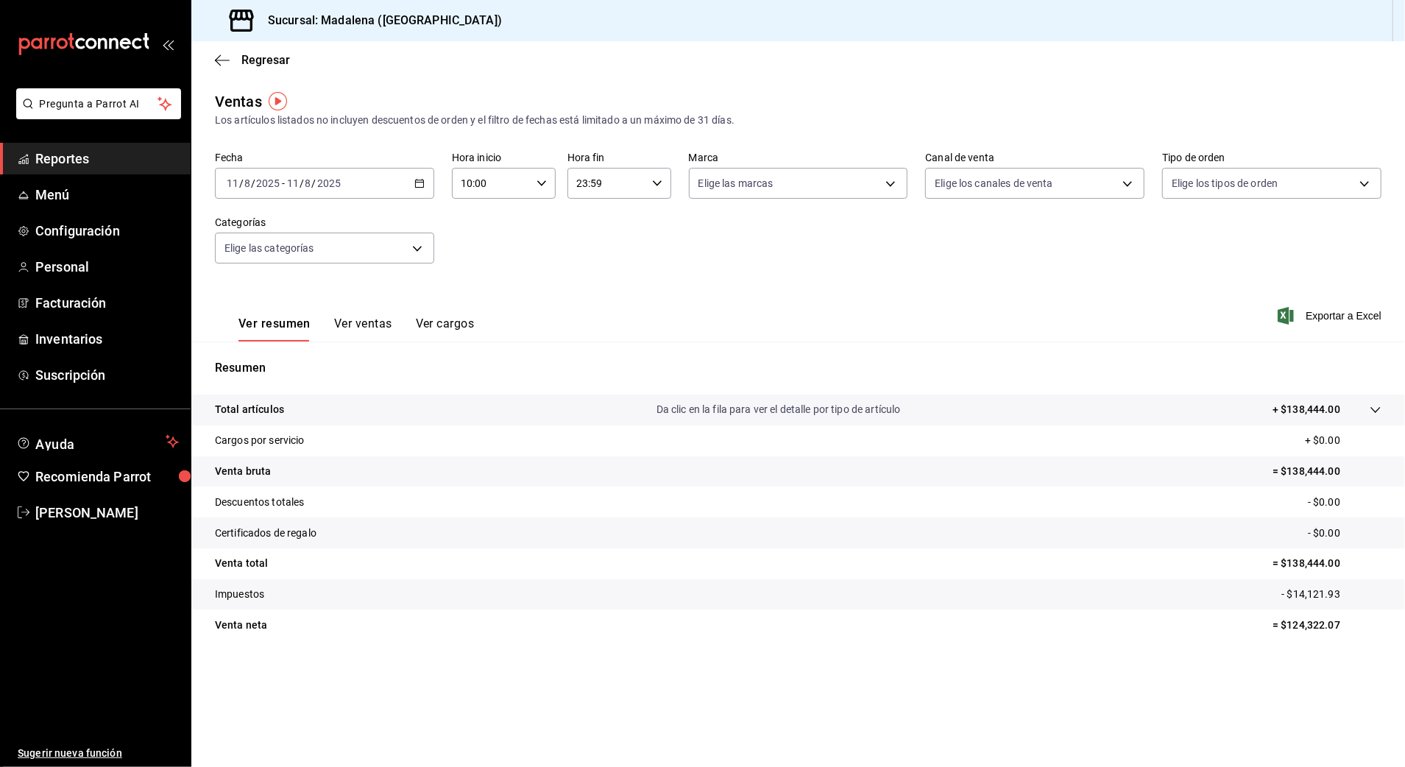
click at [590, 185] on input "23:59" at bounding box center [606, 183] width 79 height 29
click at [593, 225] on span "18" at bounding box center [593, 225] width 29 height 12
click at [645, 212] on button "00" at bounding box center [646, 220] width 46 height 29
type input "18:00"
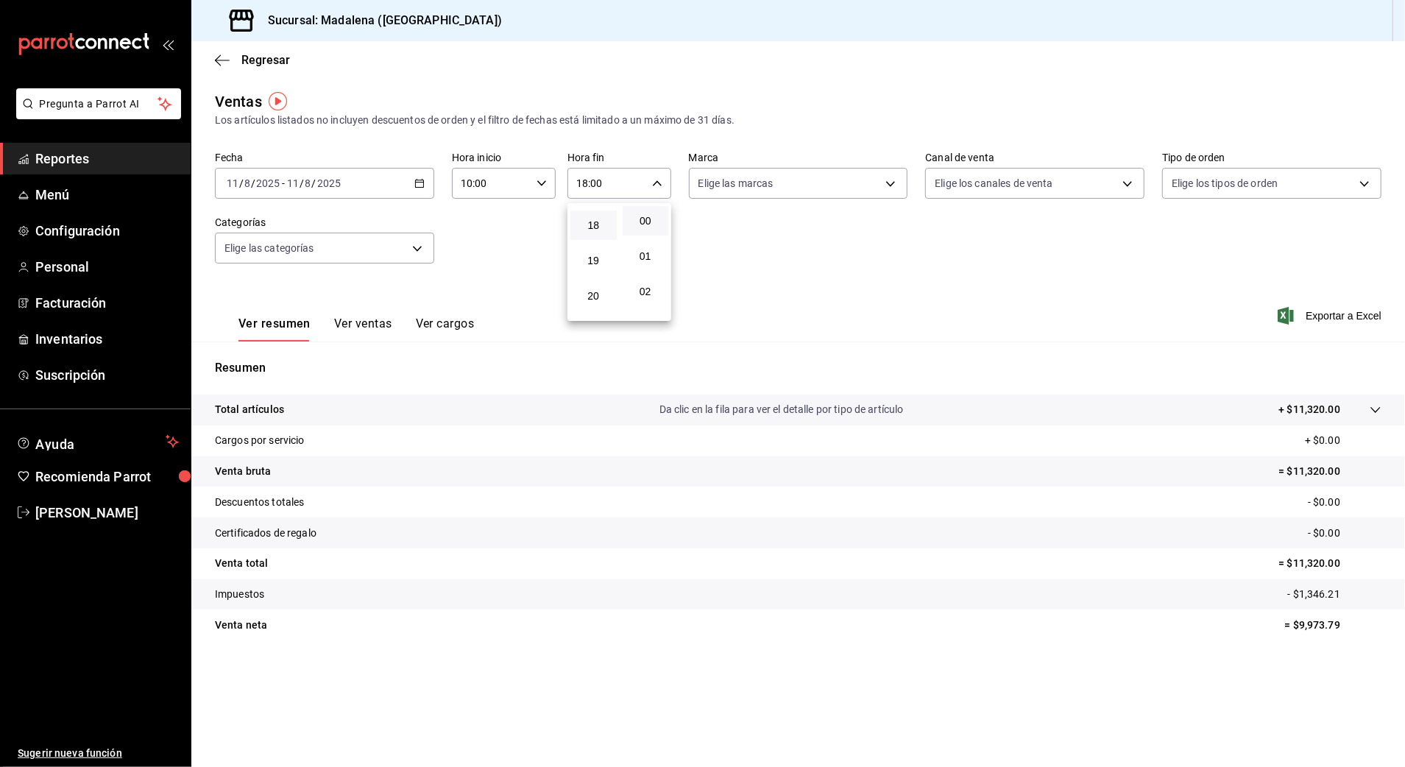
click at [954, 278] on div at bounding box center [702, 383] width 1405 height 767
drag, startPoint x: 1361, startPoint y: 559, endPoint x: 1283, endPoint y: 564, distance: 77.4
click at [1283, 564] on p "= $11,320.00" at bounding box center [1329, 563] width 103 height 15
copy p "$11,320.00"
click at [334, 174] on div "2025-08-11 11 / 8 / 2025 - 2025-08-11 11 / 8 / 2025" at bounding box center [324, 183] width 219 height 31
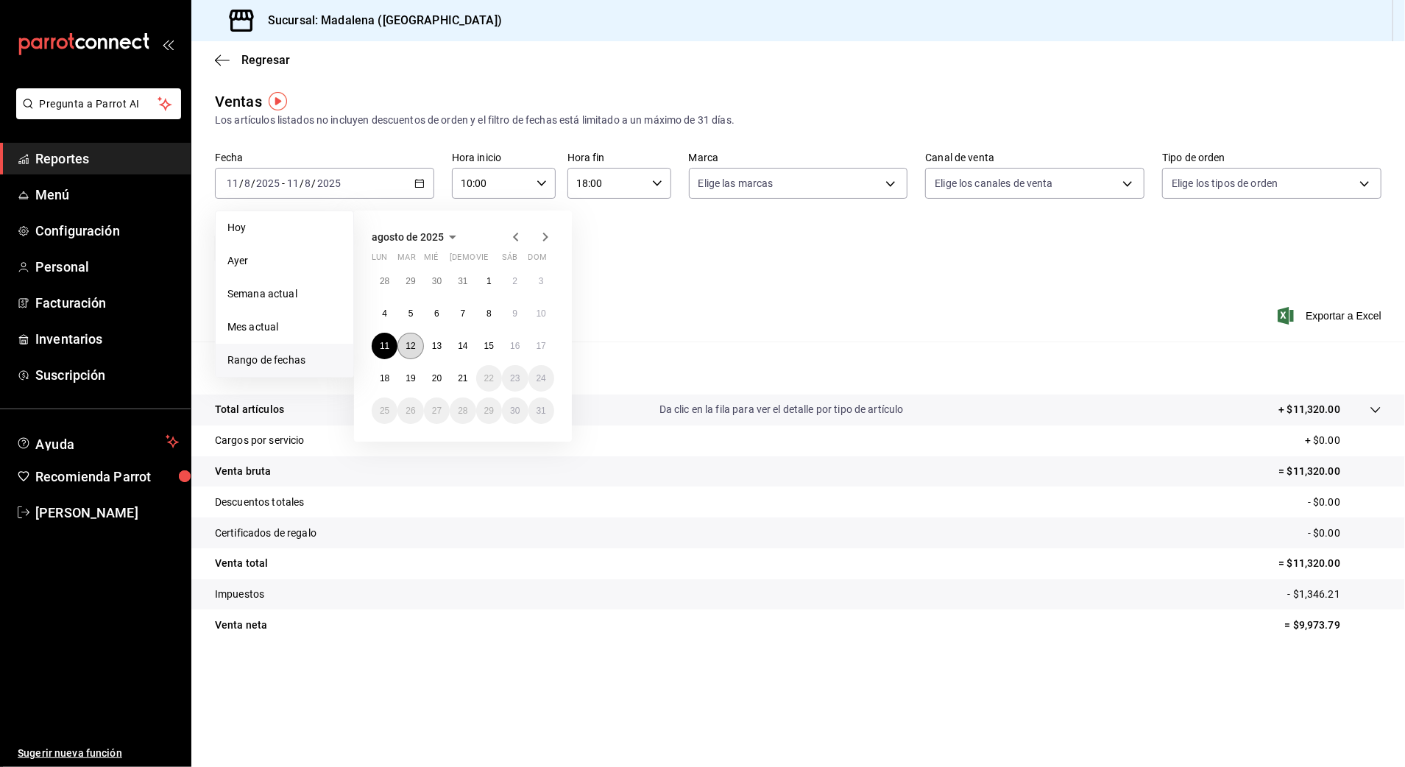
click at [406, 345] on abbr "12" at bounding box center [410, 346] width 10 height 10
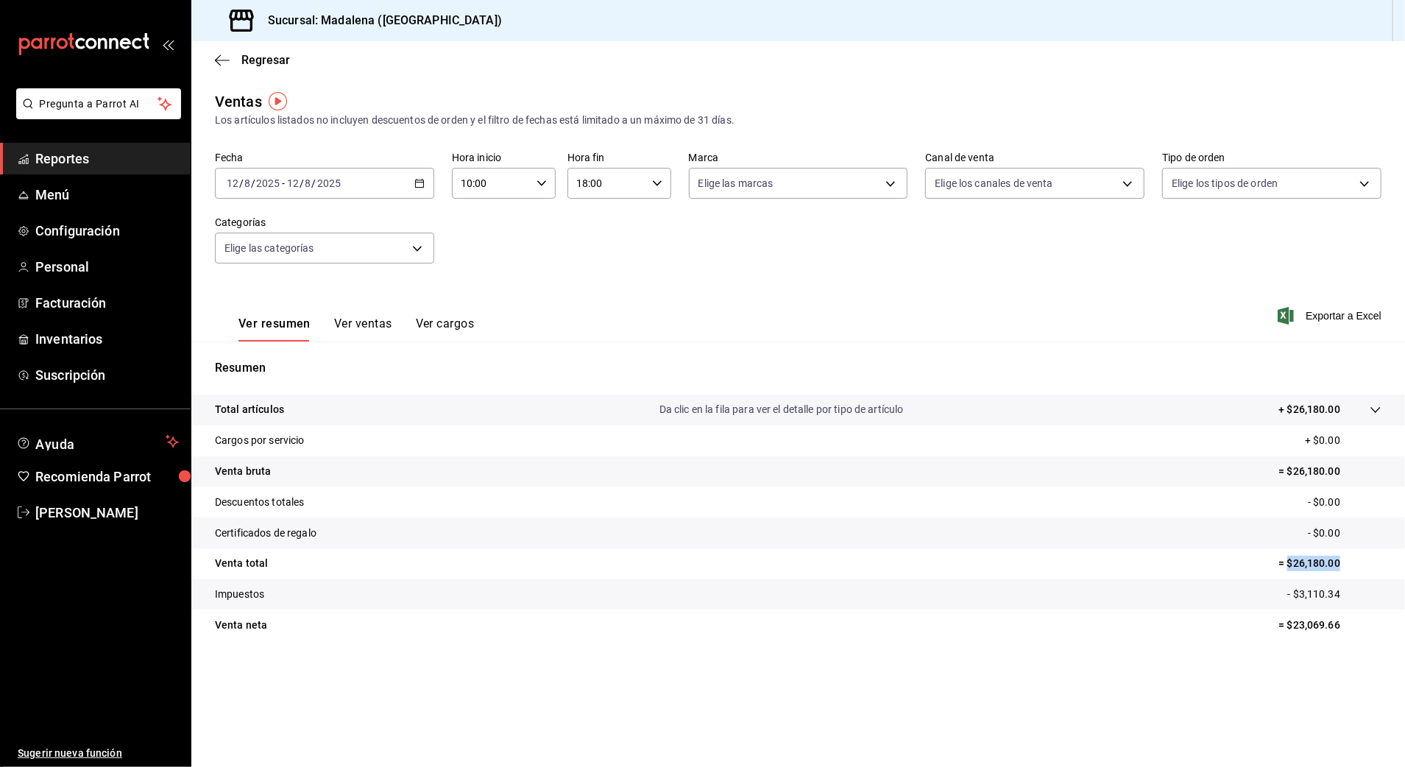
drag, startPoint x: 1347, startPoint y: 559, endPoint x: 1305, endPoint y: 560, distance: 41.2
click at [1293, 563] on p "= $26,180.00" at bounding box center [1329, 563] width 103 height 15
copy p "26,180.00"
click at [380, 192] on div "2025-08-12 12 / 8 / 2025 - 2025-08-12 12 / 8 / 2025" at bounding box center [324, 183] width 219 height 31
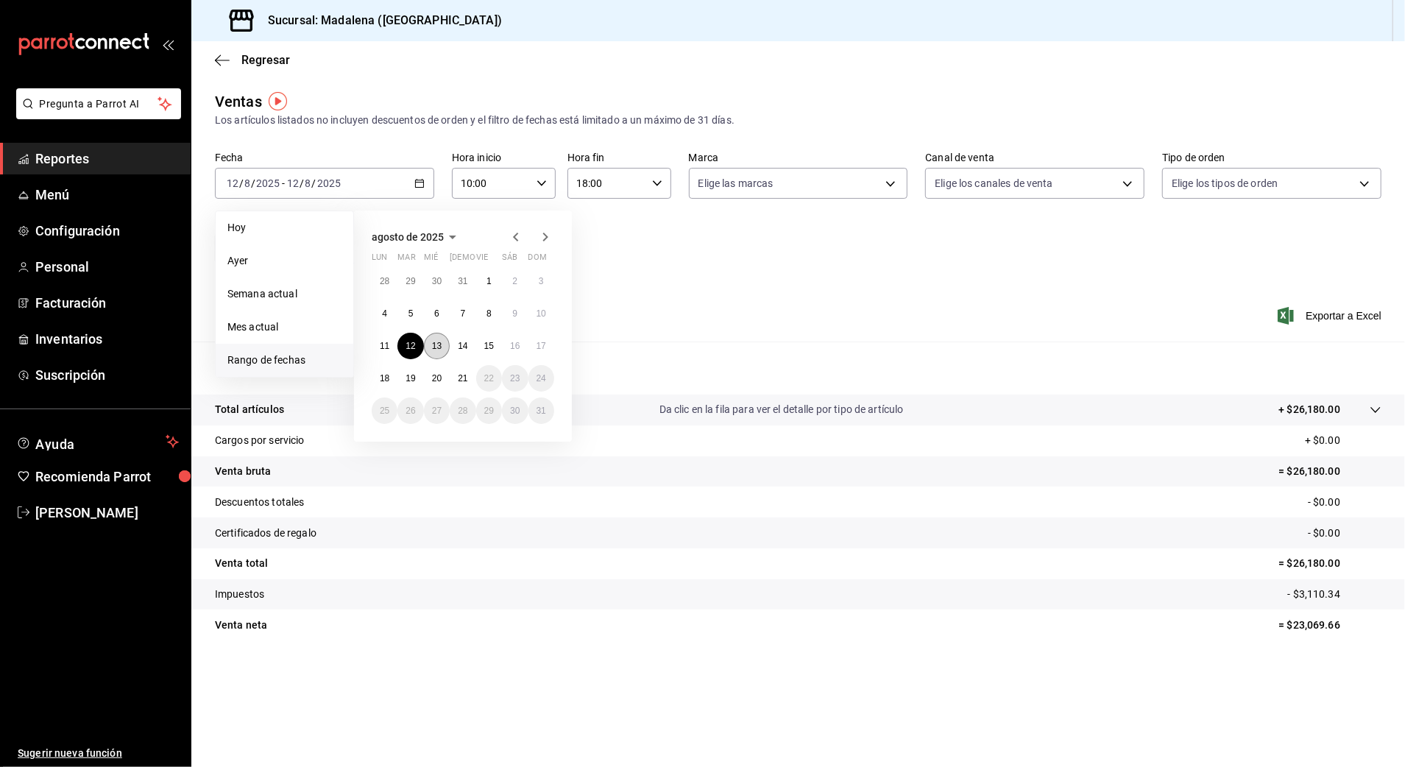
click at [433, 345] on abbr "13" at bounding box center [437, 346] width 10 height 10
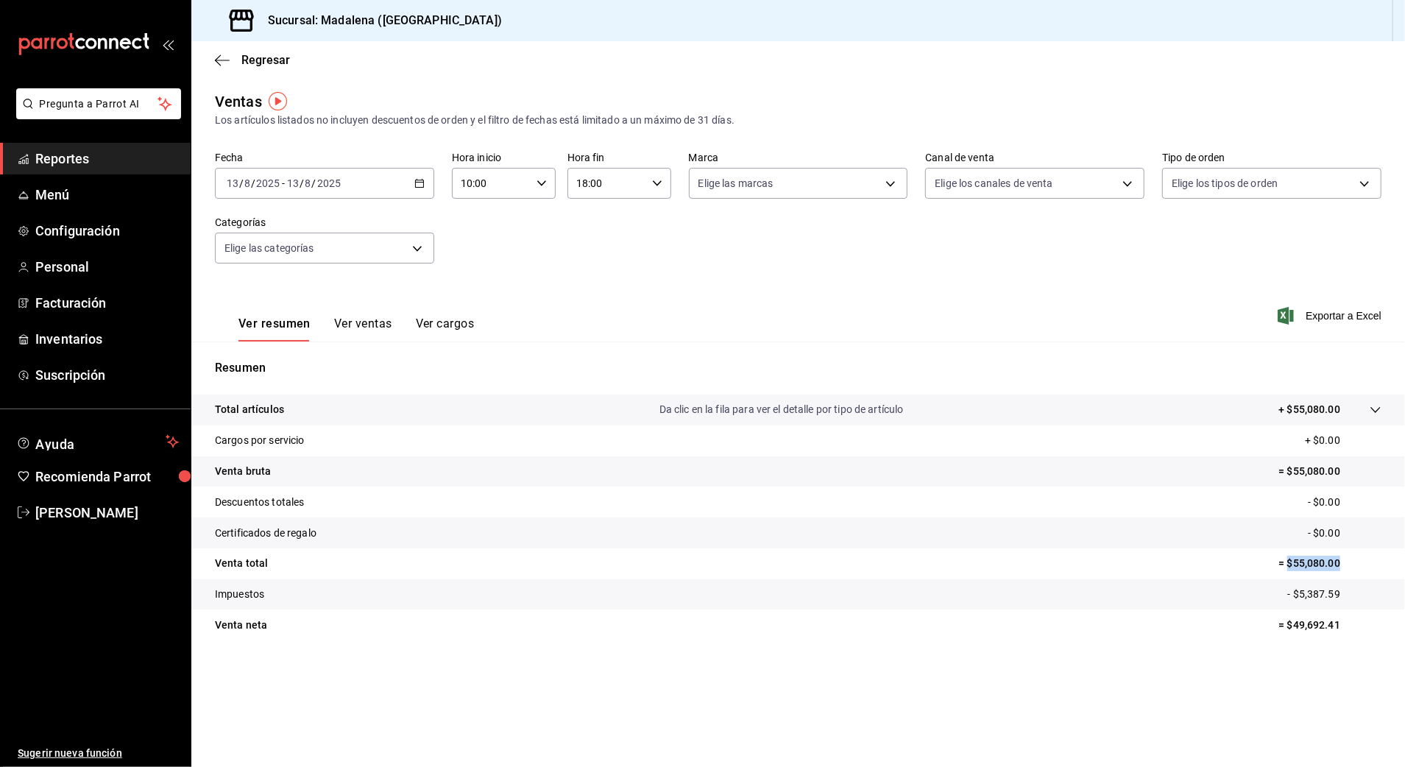
drag, startPoint x: 1322, startPoint y: 565, endPoint x: 1286, endPoint y: 564, distance: 36.1
click at [1286, 564] on p "= $55,080.00" at bounding box center [1329, 563] width 103 height 15
copy p "$55,080.00"
click at [319, 180] on input "2025" at bounding box center [328, 183] width 25 height 12
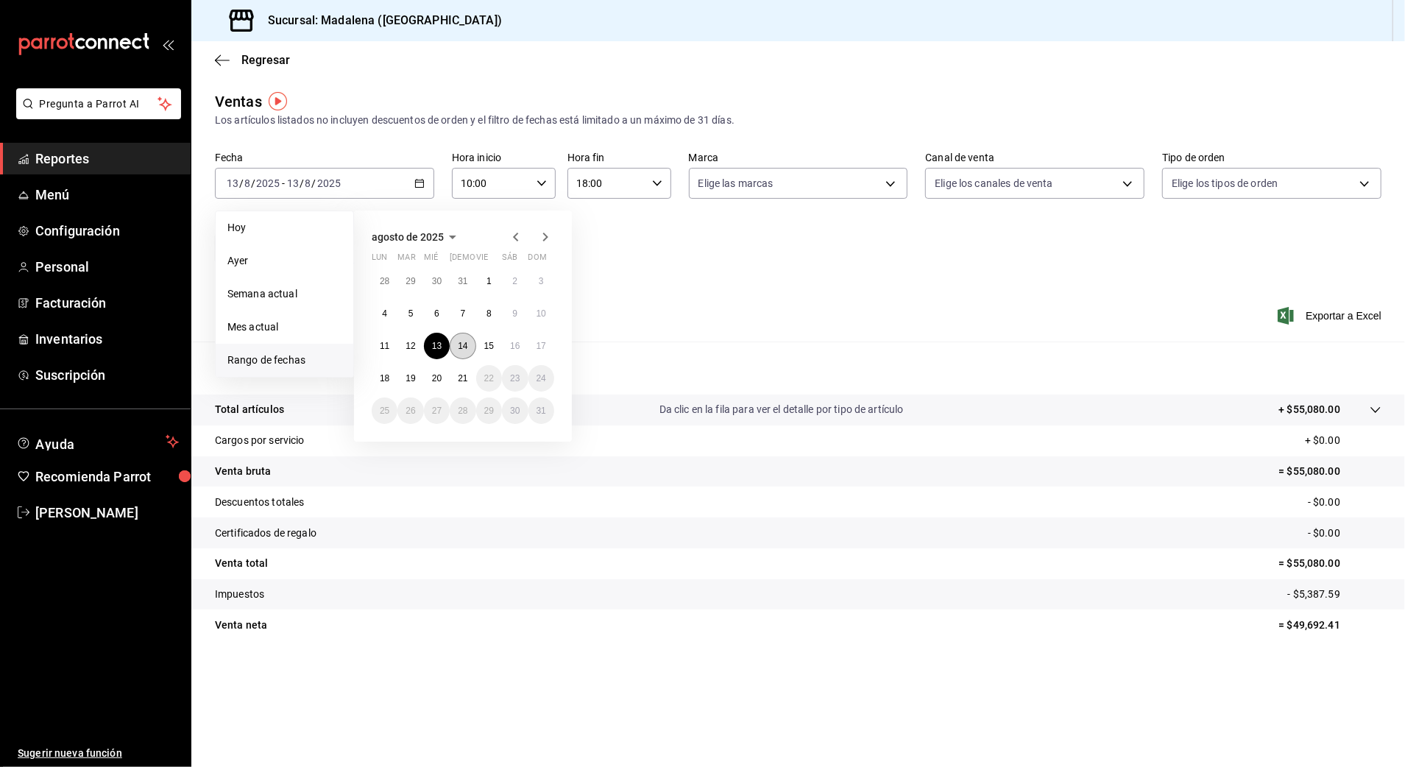
click at [461, 351] on button "14" at bounding box center [463, 346] width 26 height 26
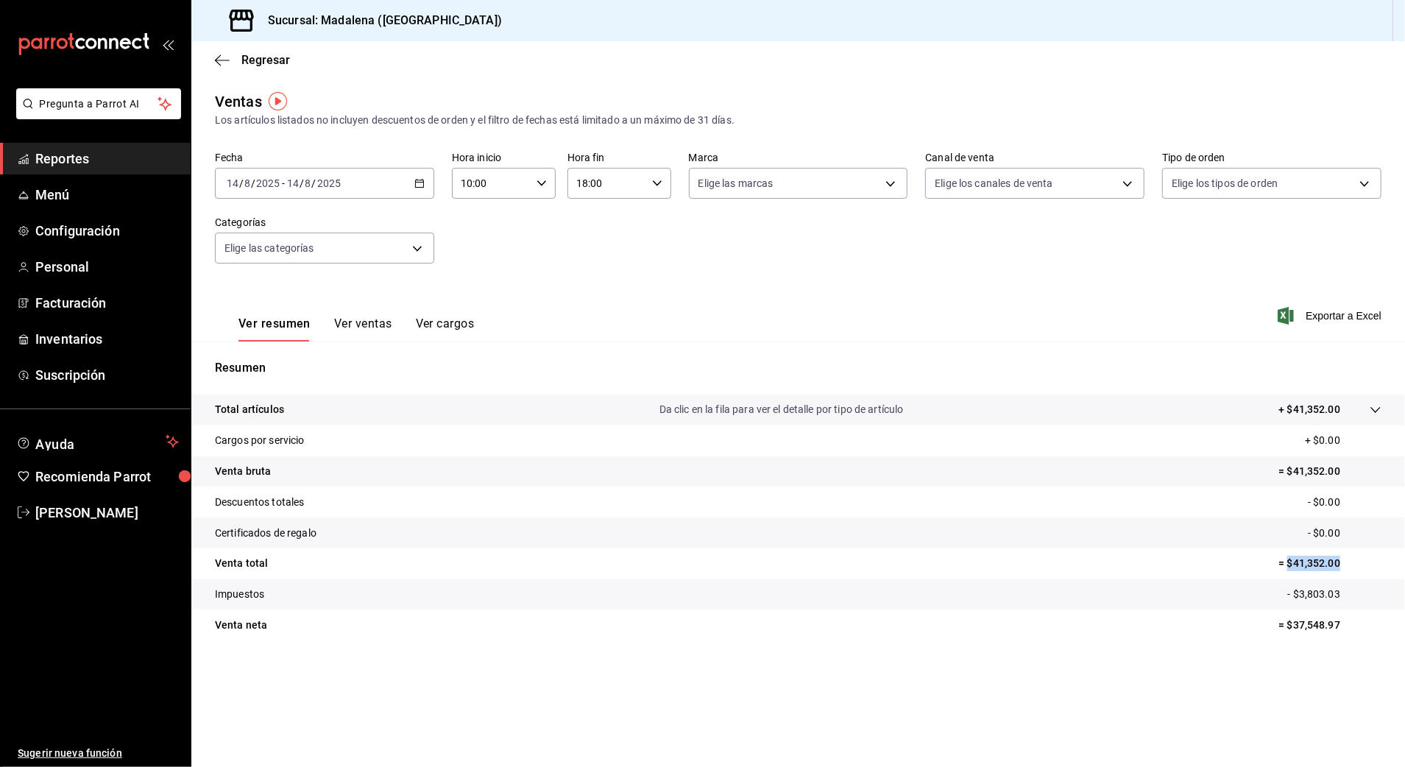
drag, startPoint x: 1358, startPoint y: 562, endPoint x: 1288, endPoint y: 564, distance: 69.9
click at [1288, 564] on p "= $41,352.00" at bounding box center [1329, 563] width 103 height 15
copy p "$41,352.00"
click at [366, 181] on div "2025-08-14 14 / 8 / 2025 - 2025-08-14 14 / 8 / 2025" at bounding box center [324, 183] width 219 height 31
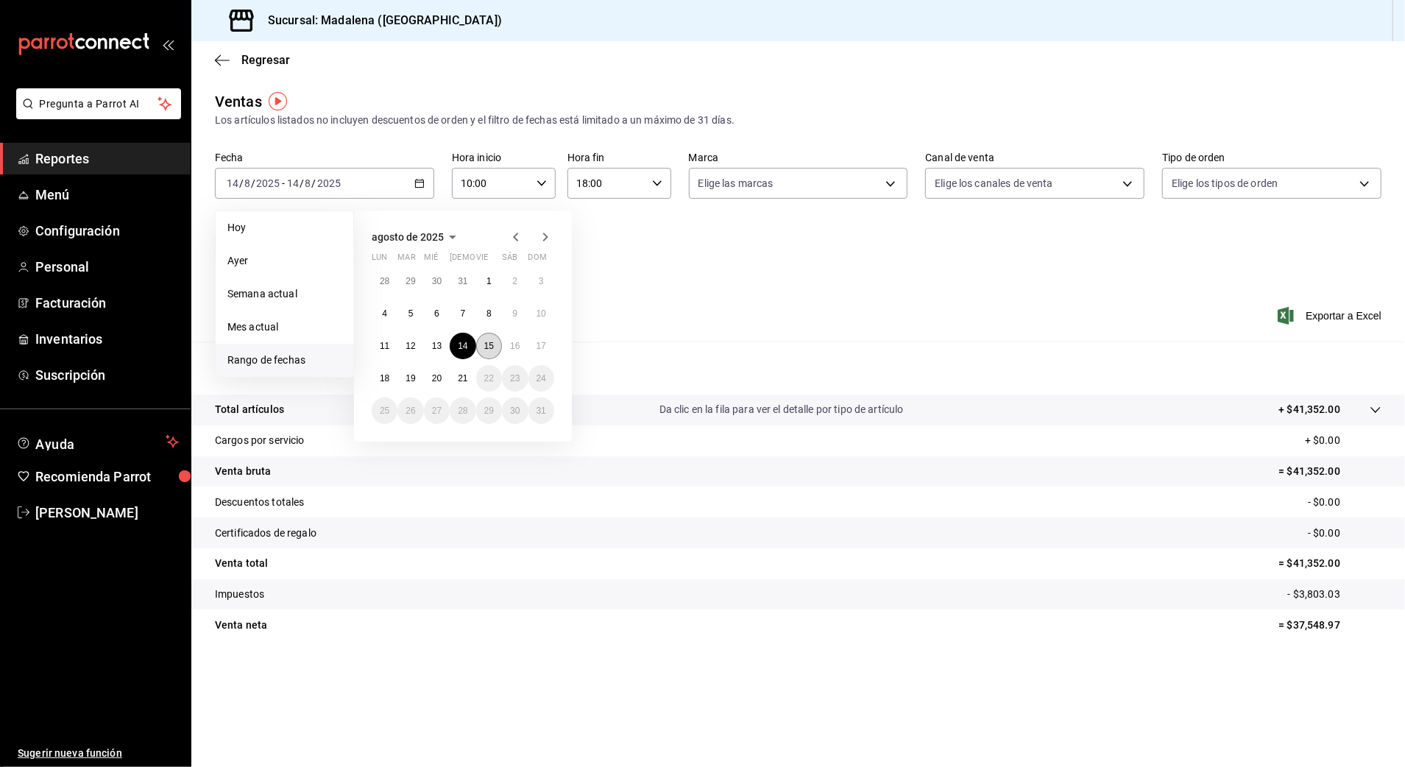
click at [490, 344] on abbr "15" at bounding box center [489, 346] width 10 height 10
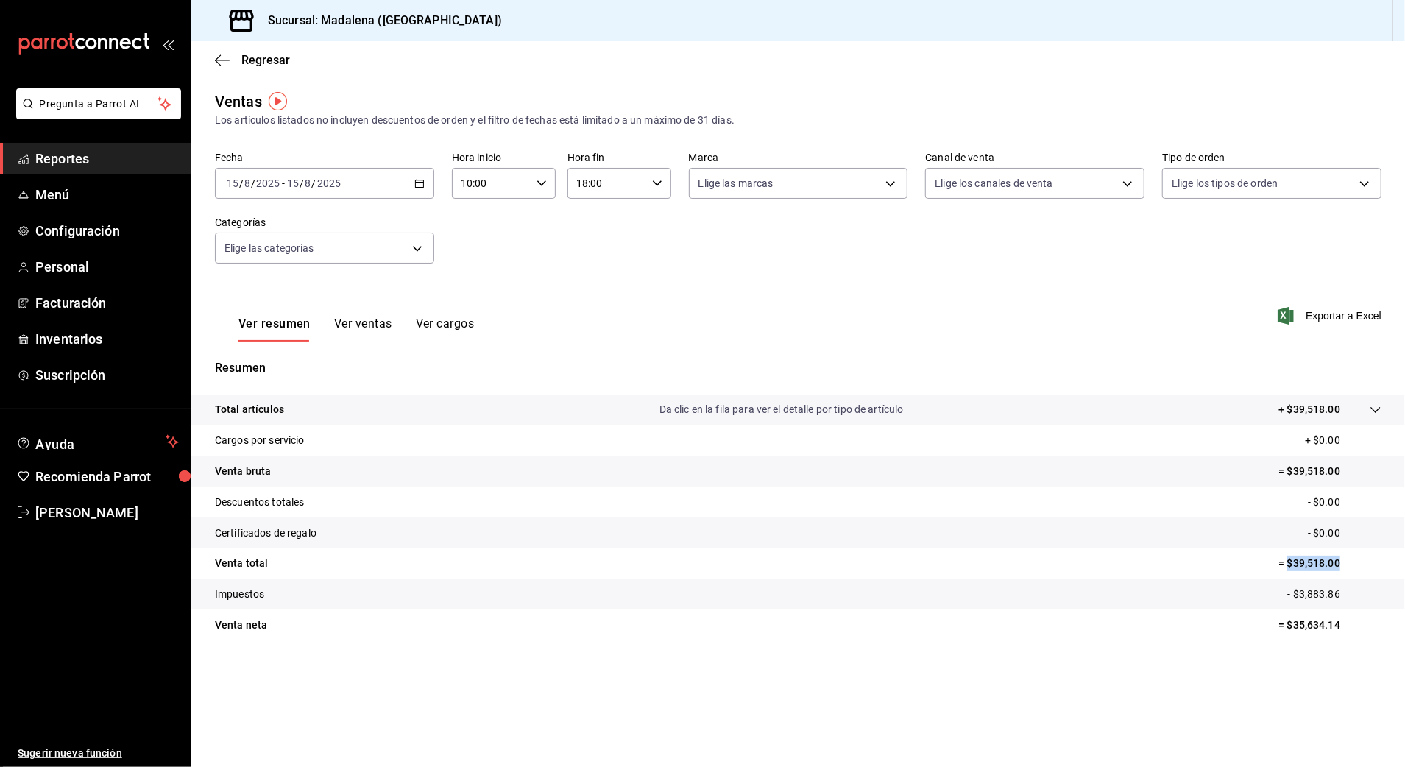
drag, startPoint x: 1354, startPoint y: 564, endPoint x: 1290, endPoint y: 563, distance: 64.0
click at [1290, 563] on p "= $39,518.00" at bounding box center [1329, 563] width 103 height 15
copy p "$39,518.00"
click at [380, 181] on div "2025-08-15 15 / 8 / 2025 - 2025-08-15 15 / 8 / 2025" at bounding box center [324, 183] width 219 height 31
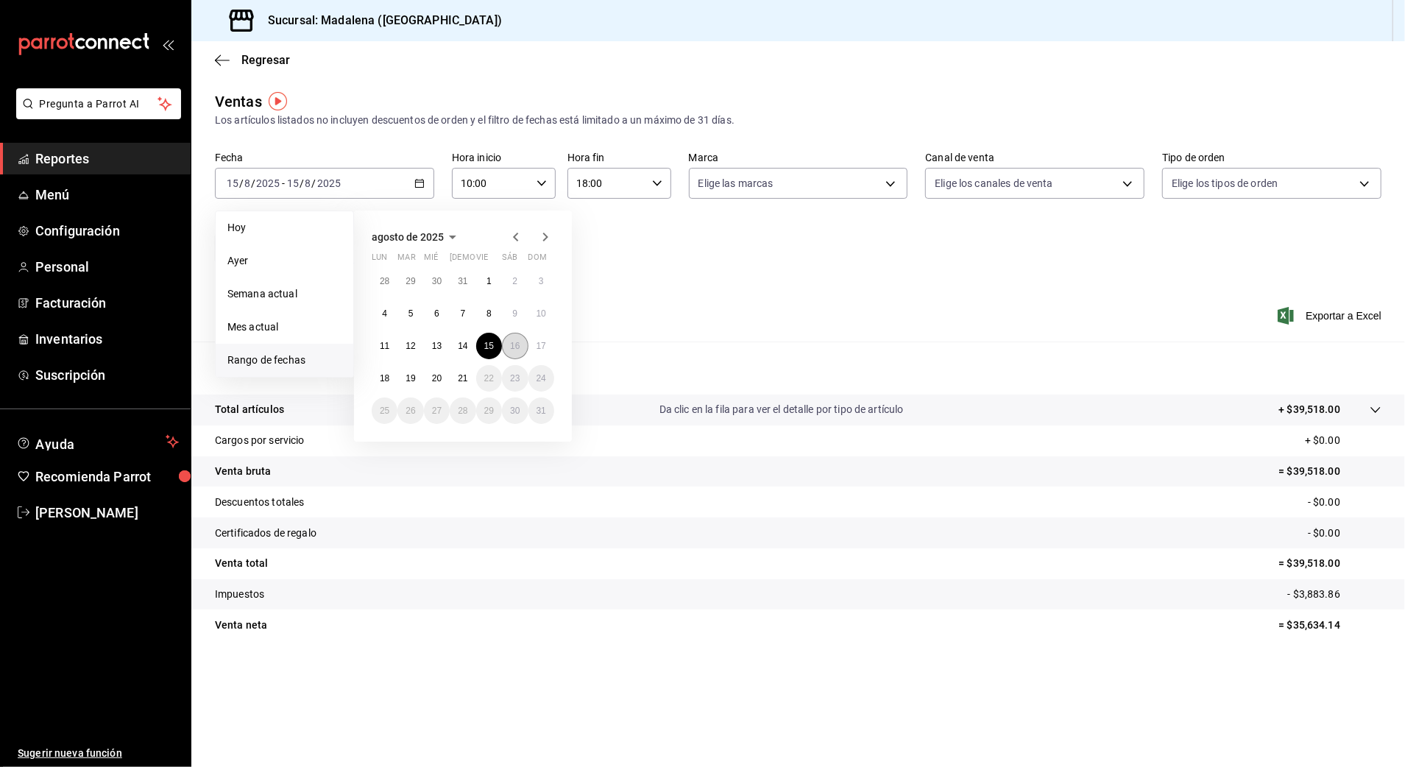
click at [520, 344] on button "16" at bounding box center [515, 346] width 26 height 26
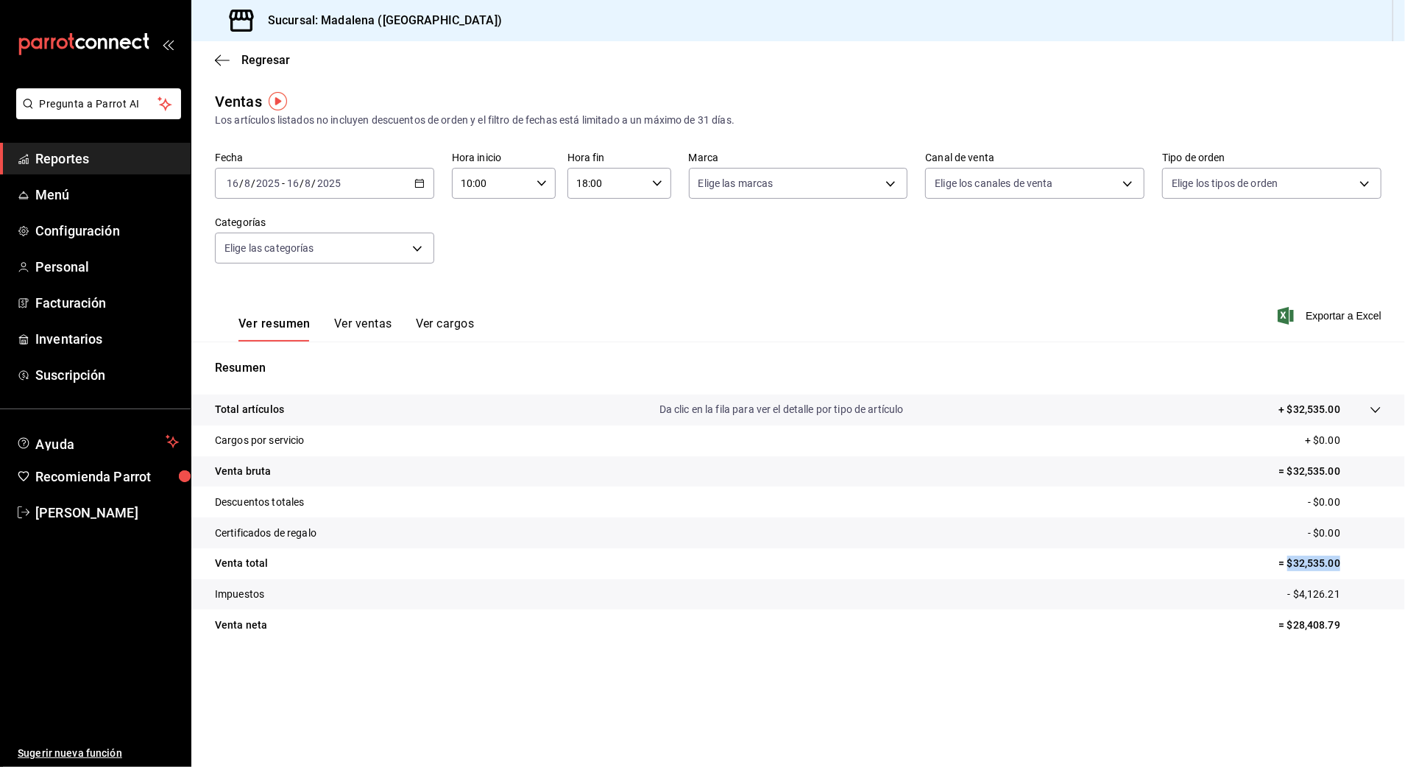
drag, startPoint x: 1367, startPoint y: 563, endPoint x: 1287, endPoint y: 563, distance: 79.5
click at [1287, 563] on p "= $32,535.00" at bounding box center [1329, 563] width 103 height 15
copy p "$32,535.00"
click at [350, 184] on div "2025-08-16 16 / 8 / 2025 - 2025-08-16 16 / 8 / 2025" at bounding box center [324, 183] width 219 height 31
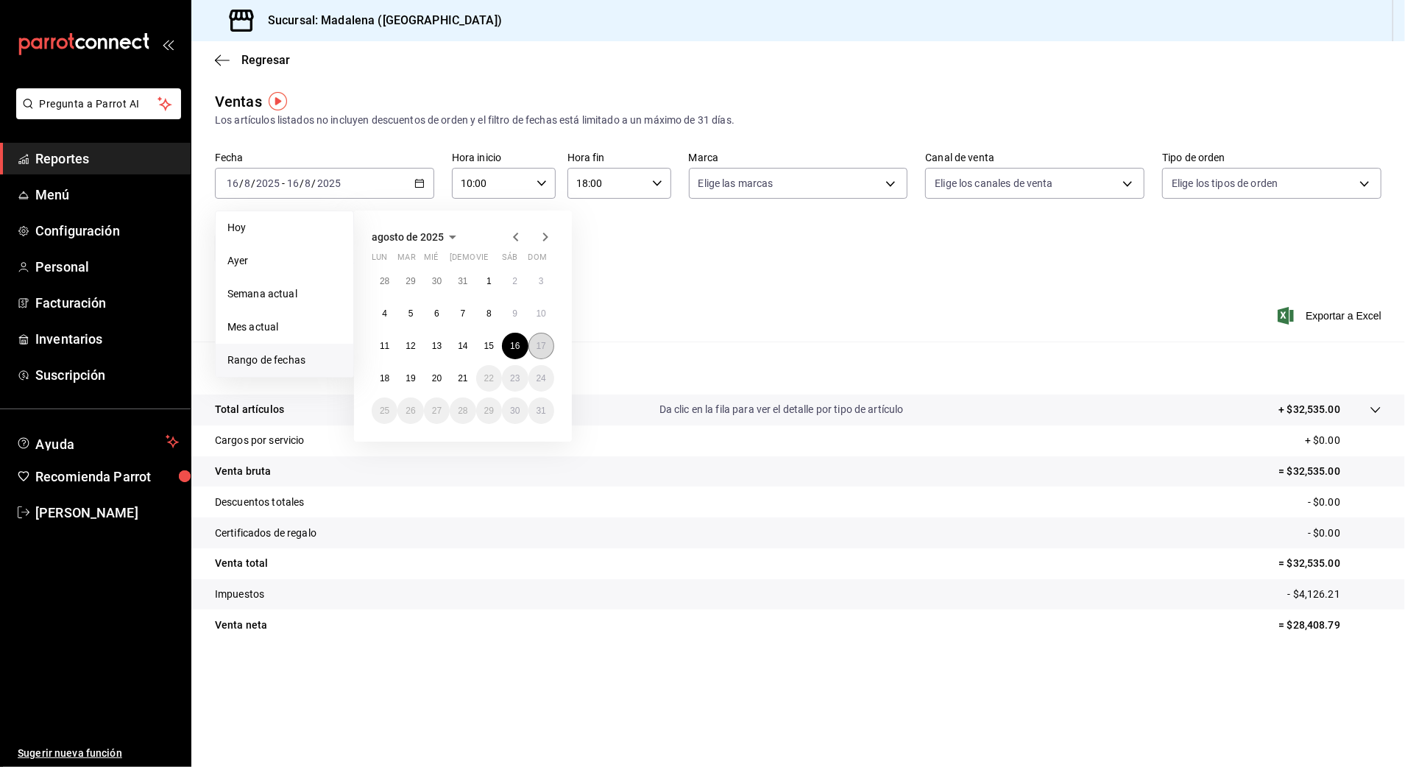
click at [542, 350] on abbr "17" at bounding box center [541, 346] width 10 height 10
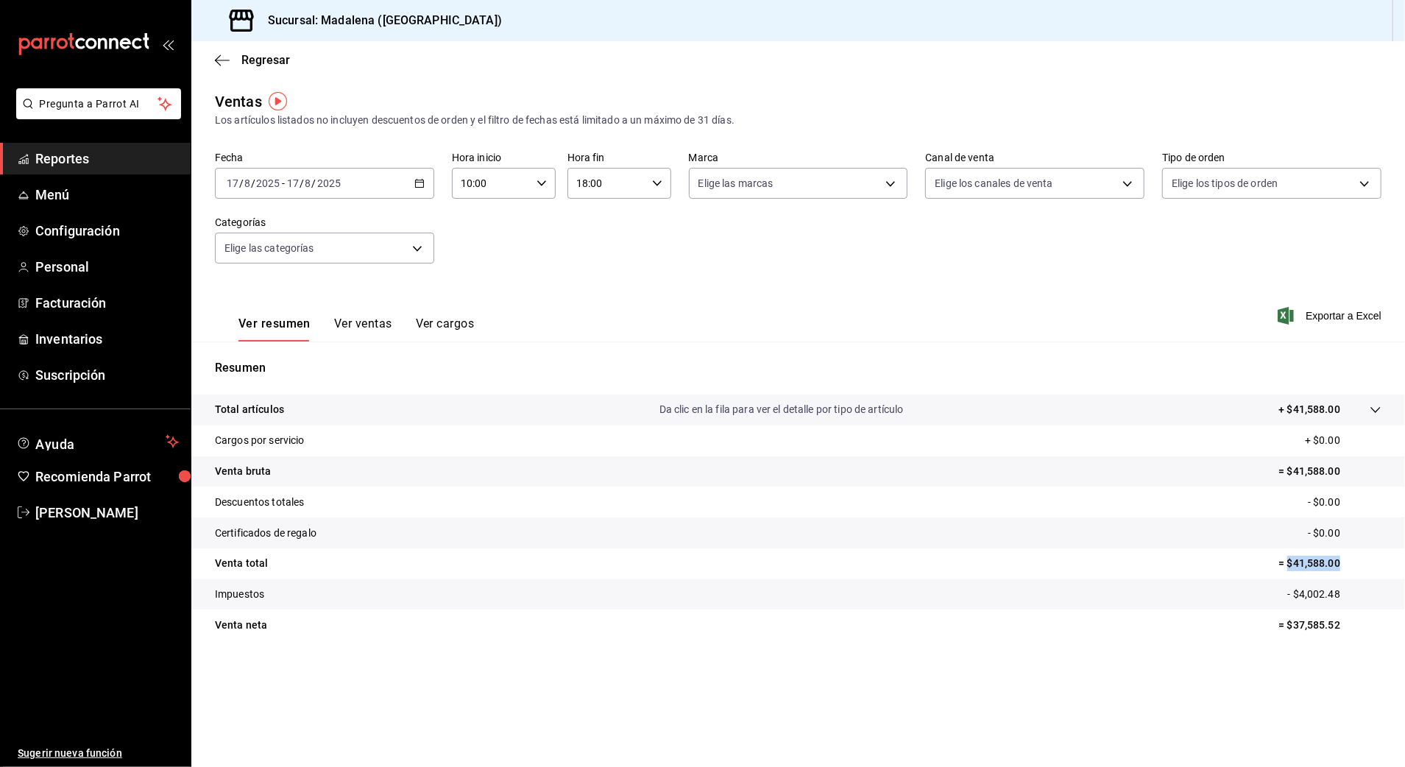
drag, startPoint x: 1372, startPoint y: 557, endPoint x: 1287, endPoint y: 567, distance: 85.9
click at [1287, 567] on p "= $41,588.00" at bounding box center [1329, 563] width 103 height 15
copy p "$41,588.00"
click at [310, 186] on input "8" at bounding box center [308, 183] width 7 height 12
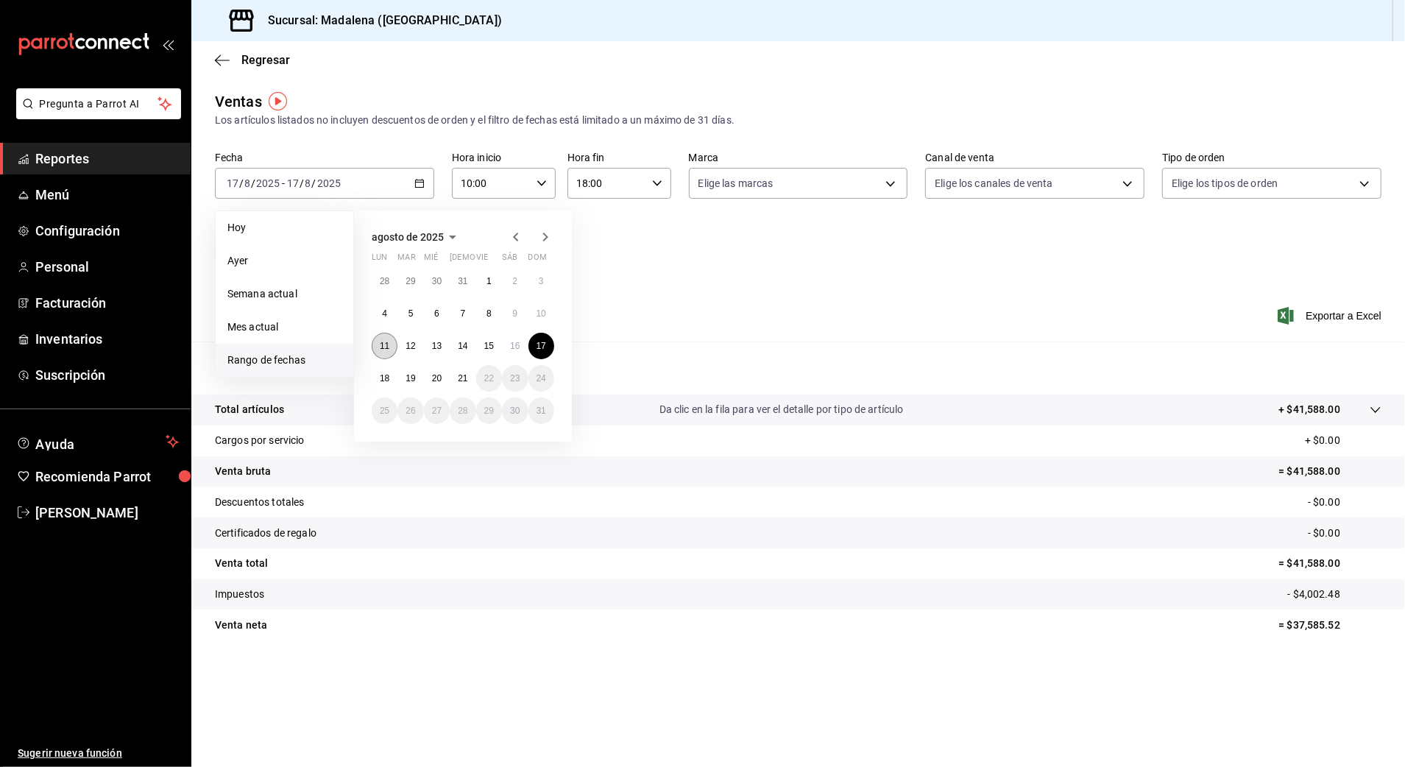
click at [381, 346] on abbr "11" at bounding box center [385, 346] width 10 height 10
click at [419, 354] on button "12" at bounding box center [410, 346] width 26 height 26
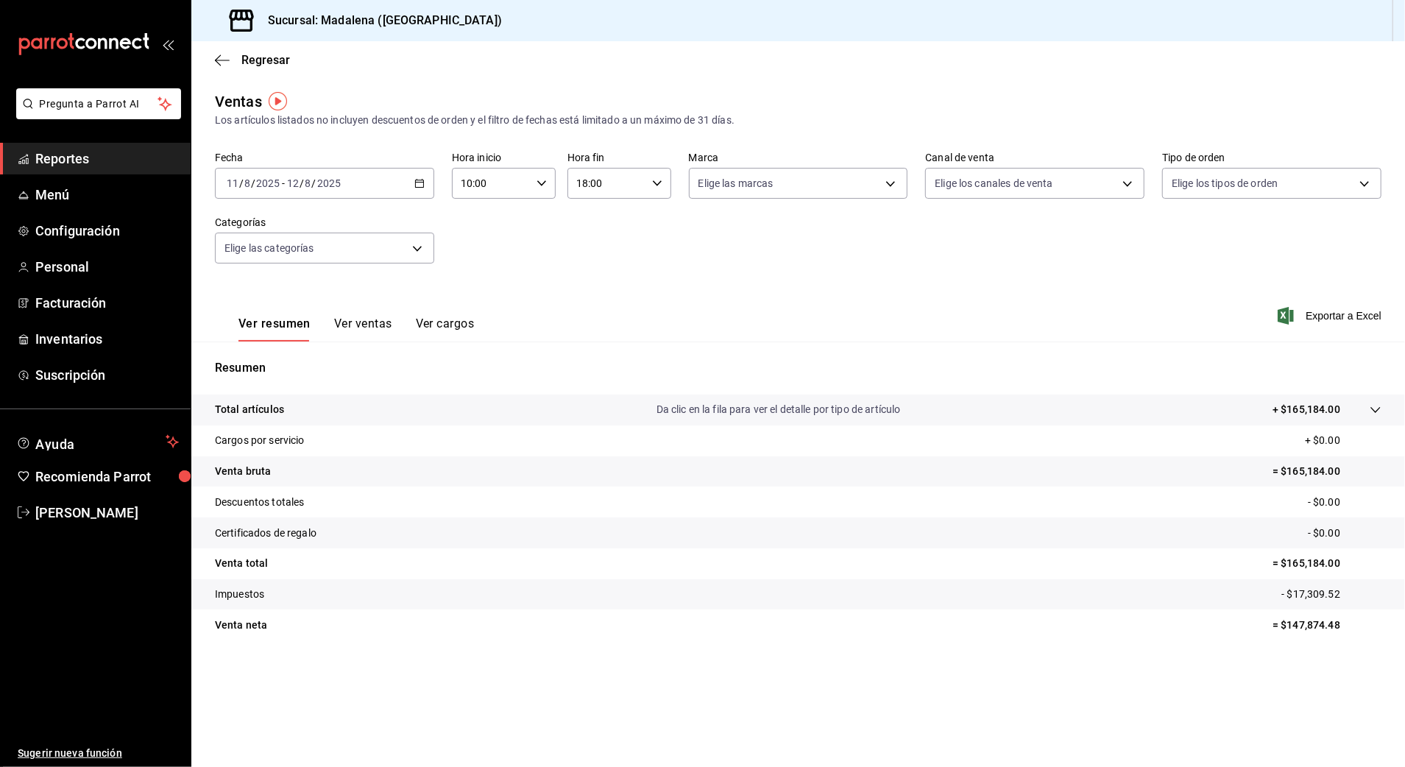
click at [481, 180] on input "10:00" at bounding box center [491, 183] width 79 height 29
click at [484, 228] on span "18" at bounding box center [478, 225] width 29 height 12
type input "18:00"
click at [592, 183] on div at bounding box center [702, 383] width 1405 height 767
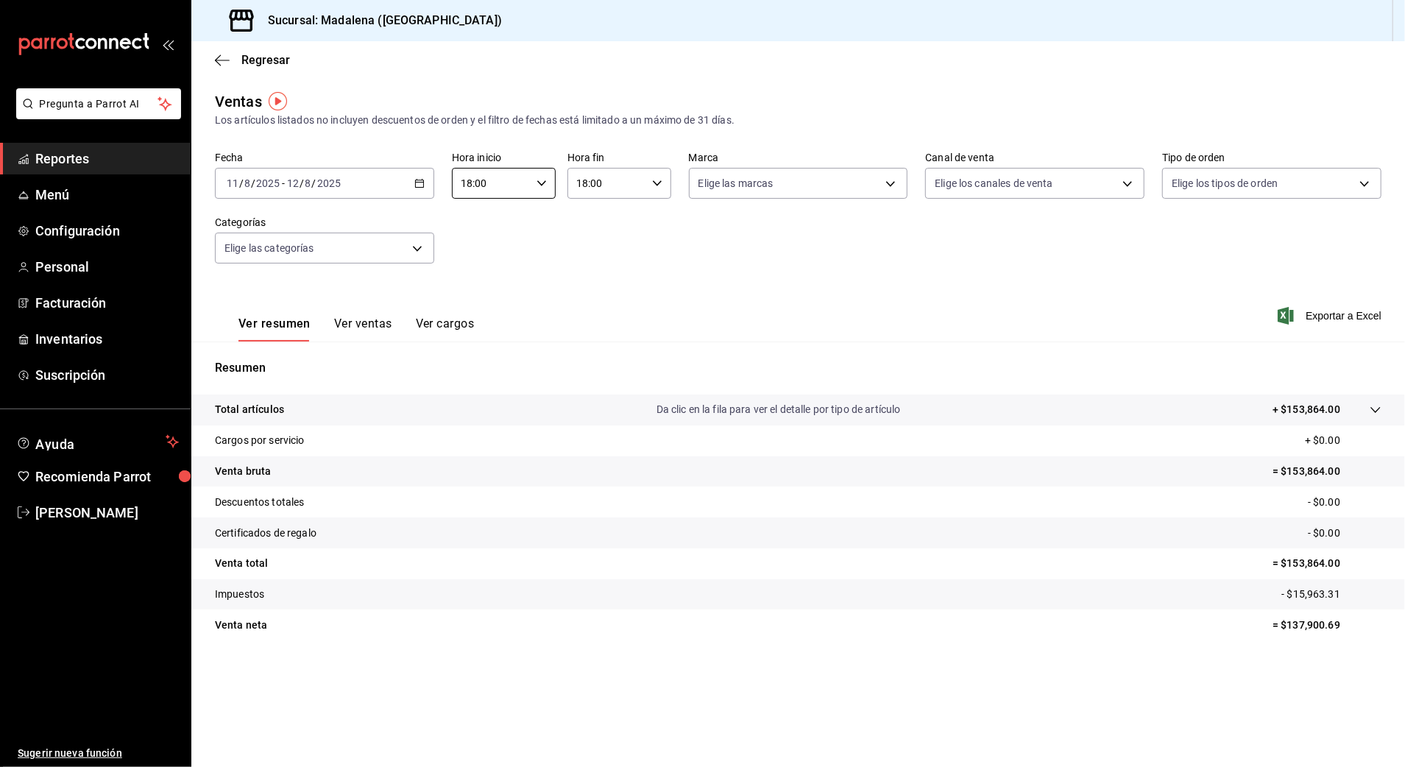
click at [589, 183] on input "18:00" at bounding box center [606, 183] width 79 height 29
click at [656, 307] on span "59" at bounding box center [645, 303] width 29 height 12
click at [596, 230] on span "03" at bounding box center [593, 229] width 29 height 12
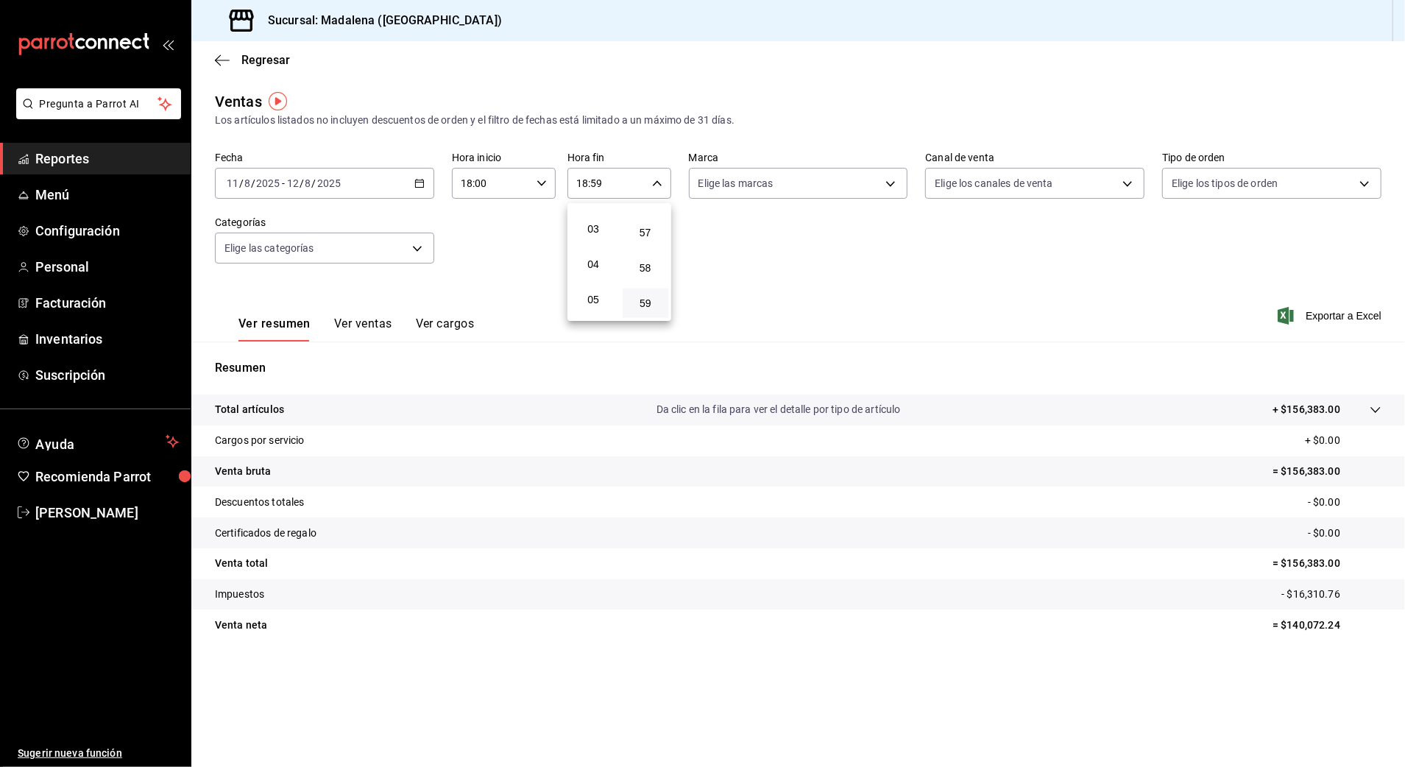
type input "03:59"
drag, startPoint x: 943, startPoint y: 238, endPoint x: 968, endPoint y: 269, distance: 40.2
click at [946, 238] on div at bounding box center [702, 383] width 1405 height 767
drag, startPoint x: 1367, startPoint y: 552, endPoint x: 1288, endPoint y: 564, distance: 80.3
click at [1288, 564] on tr "Venta total = $127,684.00" at bounding box center [797, 563] width 1213 height 31
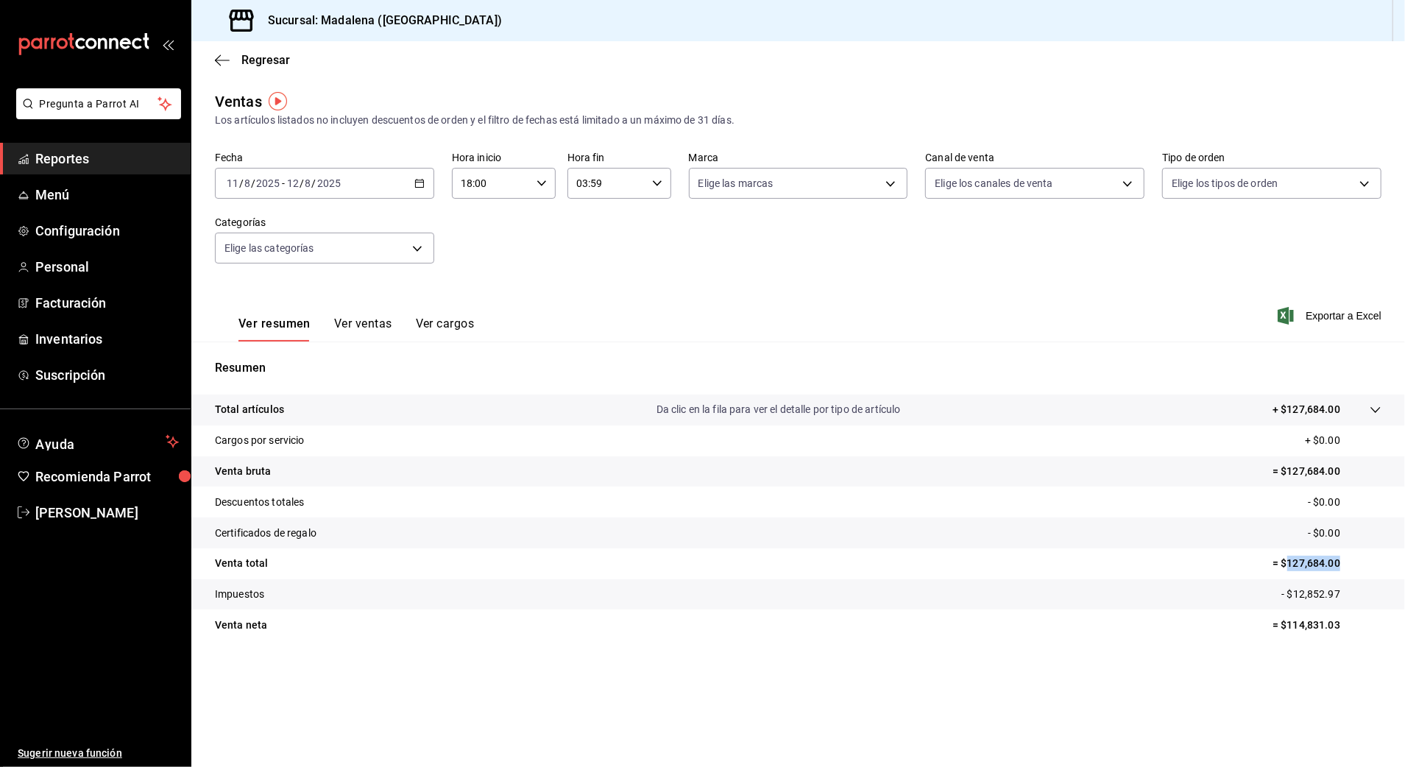
copy p "127,684.00"
click at [358, 183] on div "2025-08-11 11 / 8 / 2025 - 2025-08-12 12 / 8 / 2025" at bounding box center [324, 183] width 219 height 31
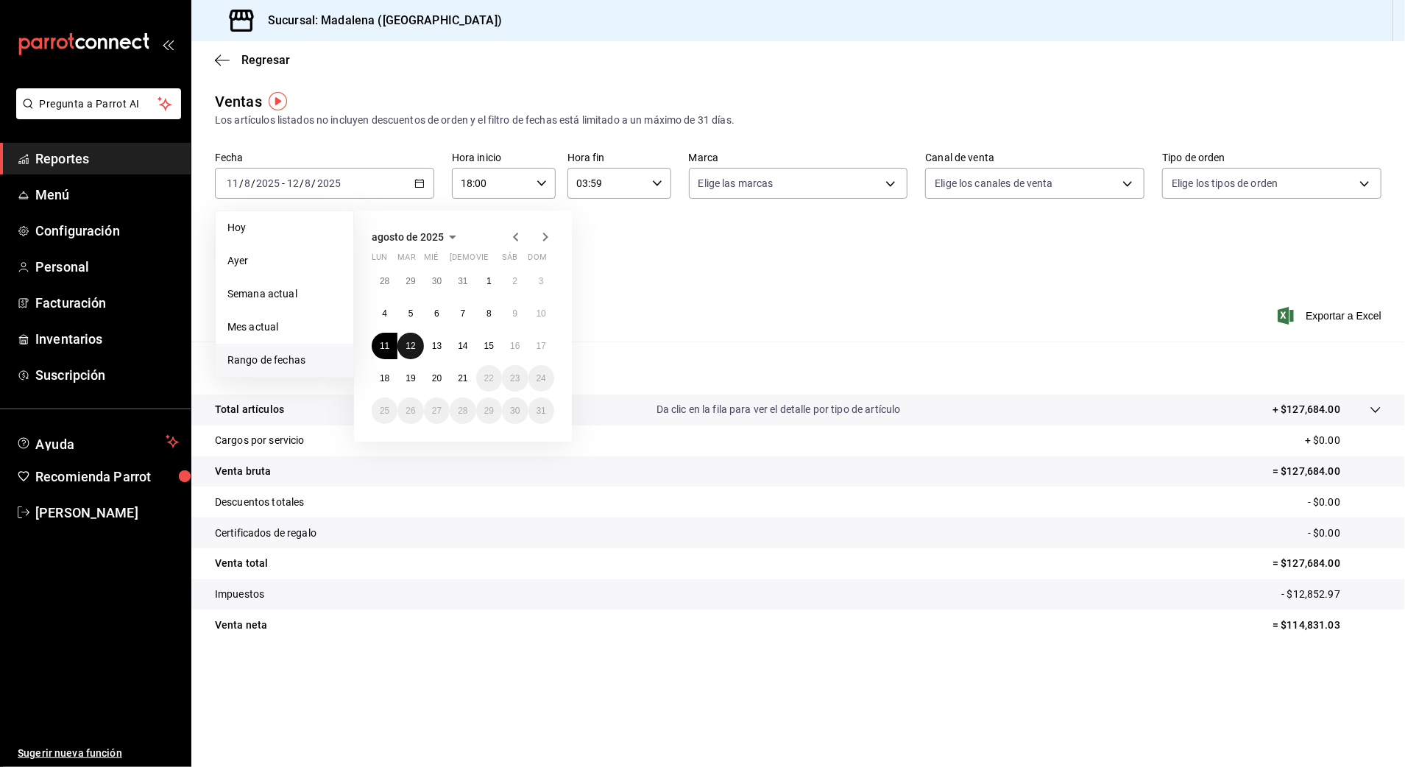
click at [414, 345] on abbr "12" at bounding box center [410, 346] width 10 height 10
click at [439, 353] on button "13" at bounding box center [437, 346] width 26 height 26
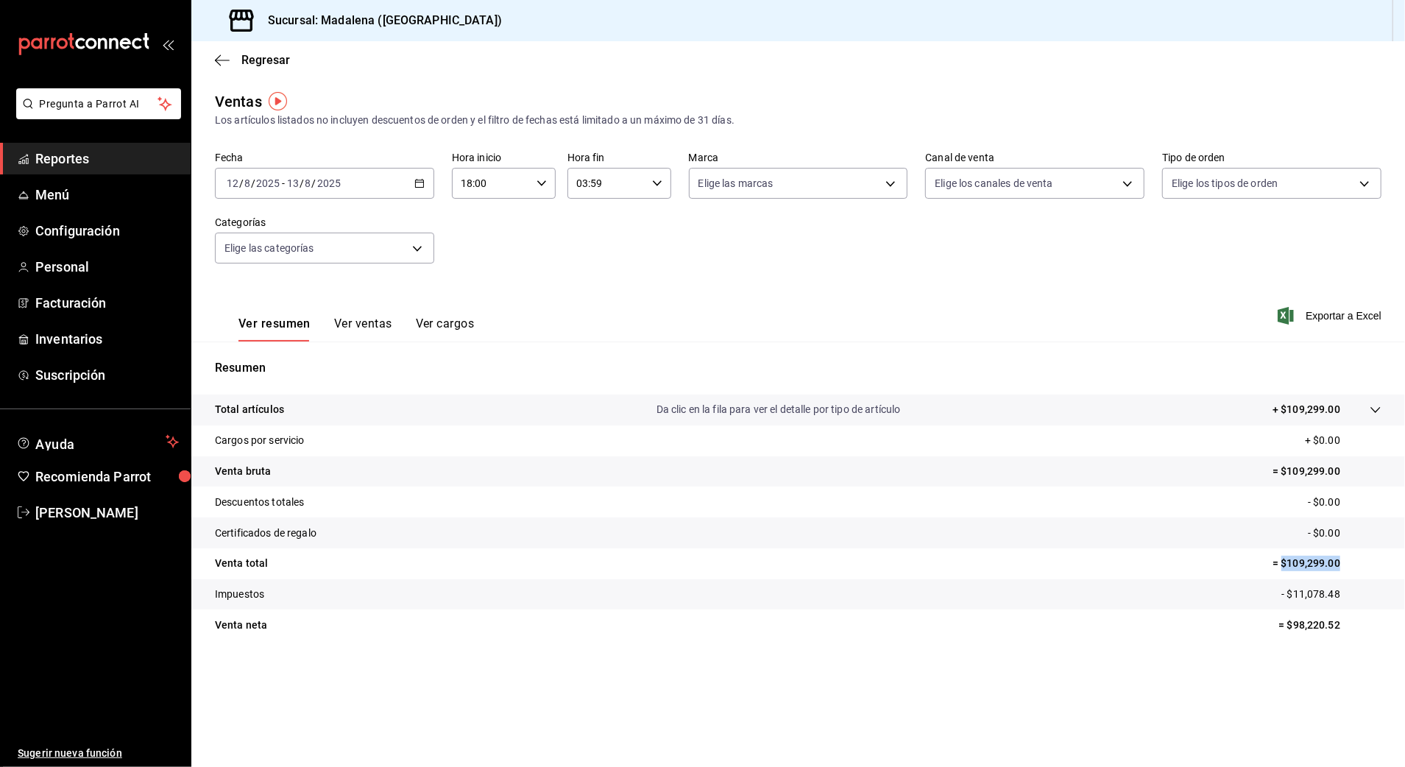
drag, startPoint x: 1364, startPoint y: 557, endPoint x: 1283, endPoint y: 563, distance: 81.2
click at [1283, 563] on p "= $109,299.00" at bounding box center [1326, 563] width 109 height 15
copy p "$109,299.00"
click at [360, 184] on div "2025-08-12 12 / 8 / 2025 - 2025-08-13 13 / 8 / 2025" at bounding box center [324, 183] width 219 height 31
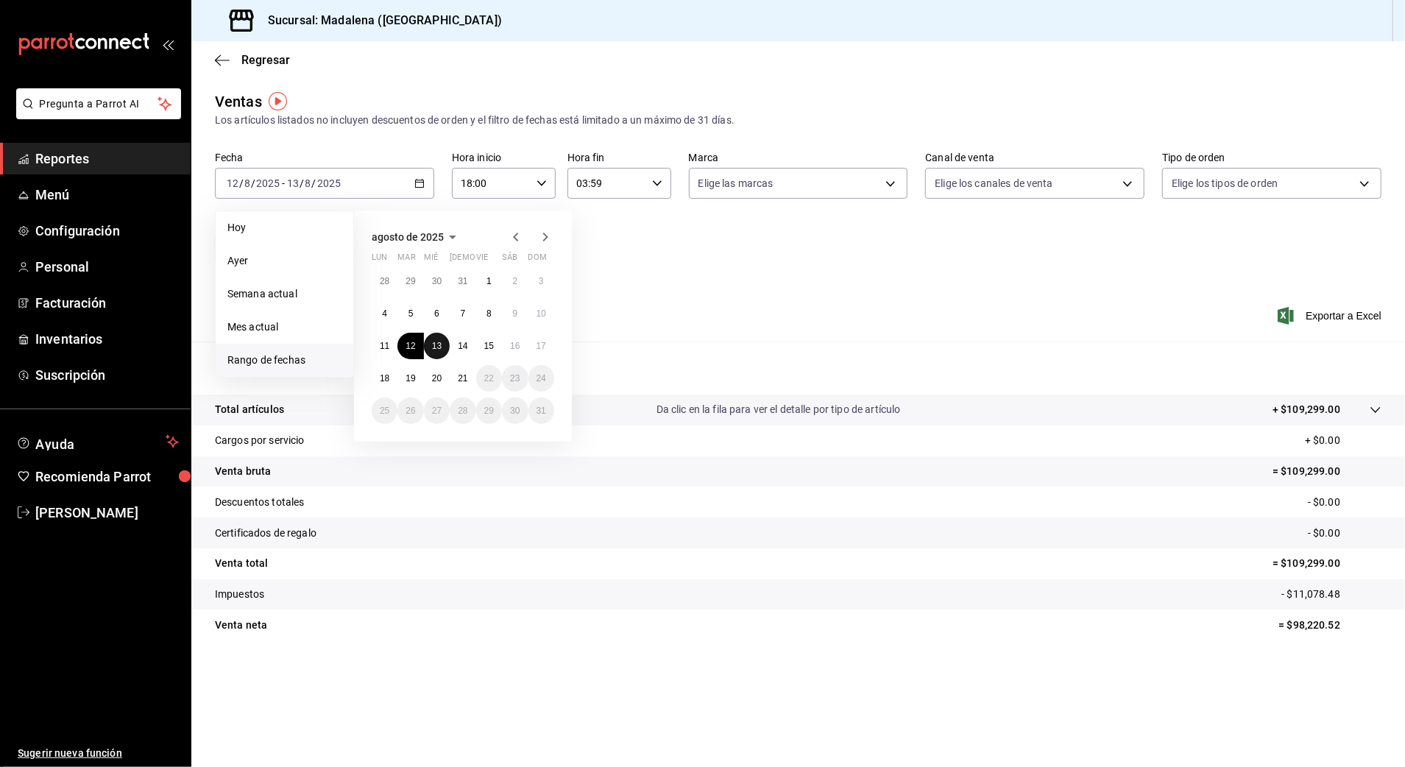
click at [445, 345] on button "13" at bounding box center [437, 346] width 26 height 26
click at [469, 349] on button "14" at bounding box center [463, 346] width 26 height 26
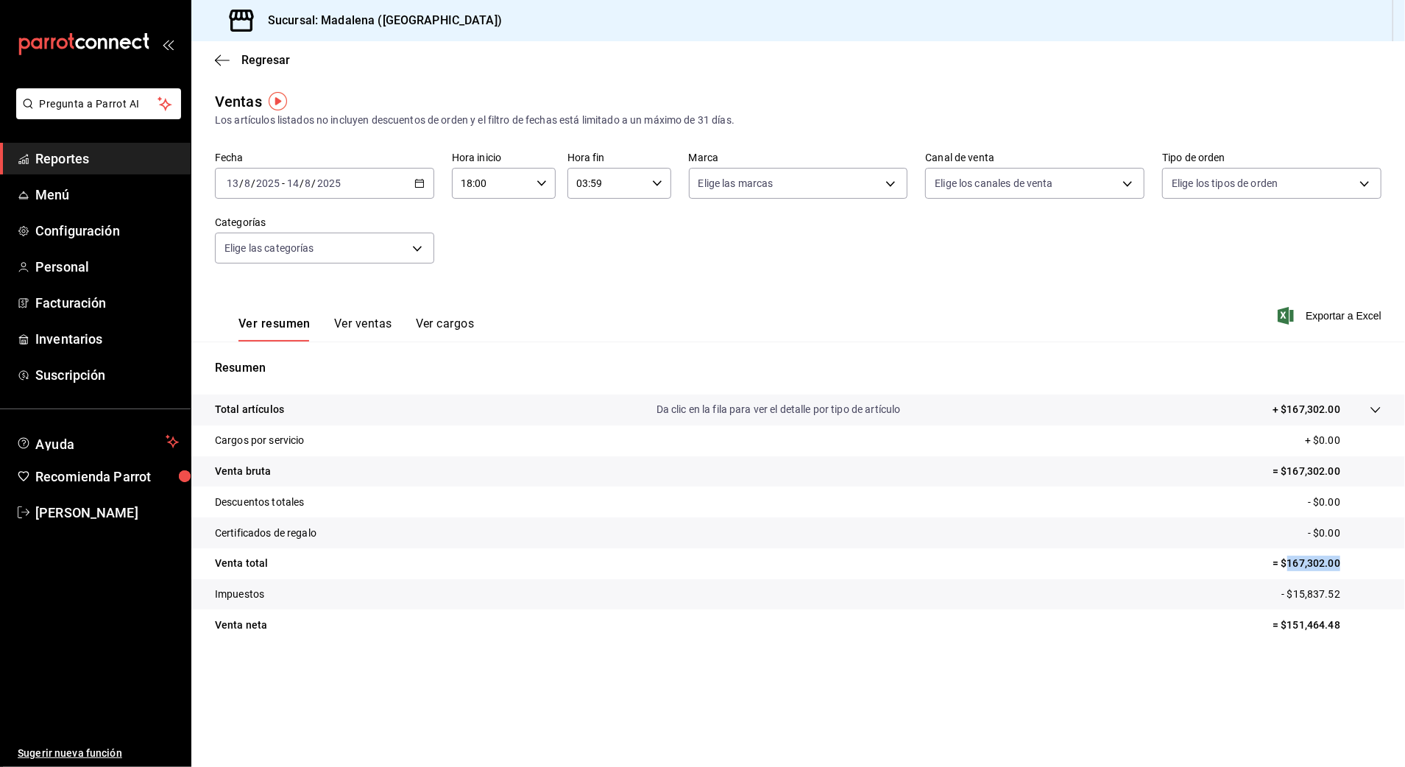
drag, startPoint x: 1364, startPoint y: 556, endPoint x: 1287, endPoint y: 561, distance: 76.7
click at [1287, 561] on p "= $167,302.00" at bounding box center [1326, 563] width 109 height 15
copy p "167,302.00"
click at [357, 187] on div "2025-08-13 13 / 8 / 2025 - 2025-08-14 14 / 8 / 2025" at bounding box center [324, 183] width 219 height 31
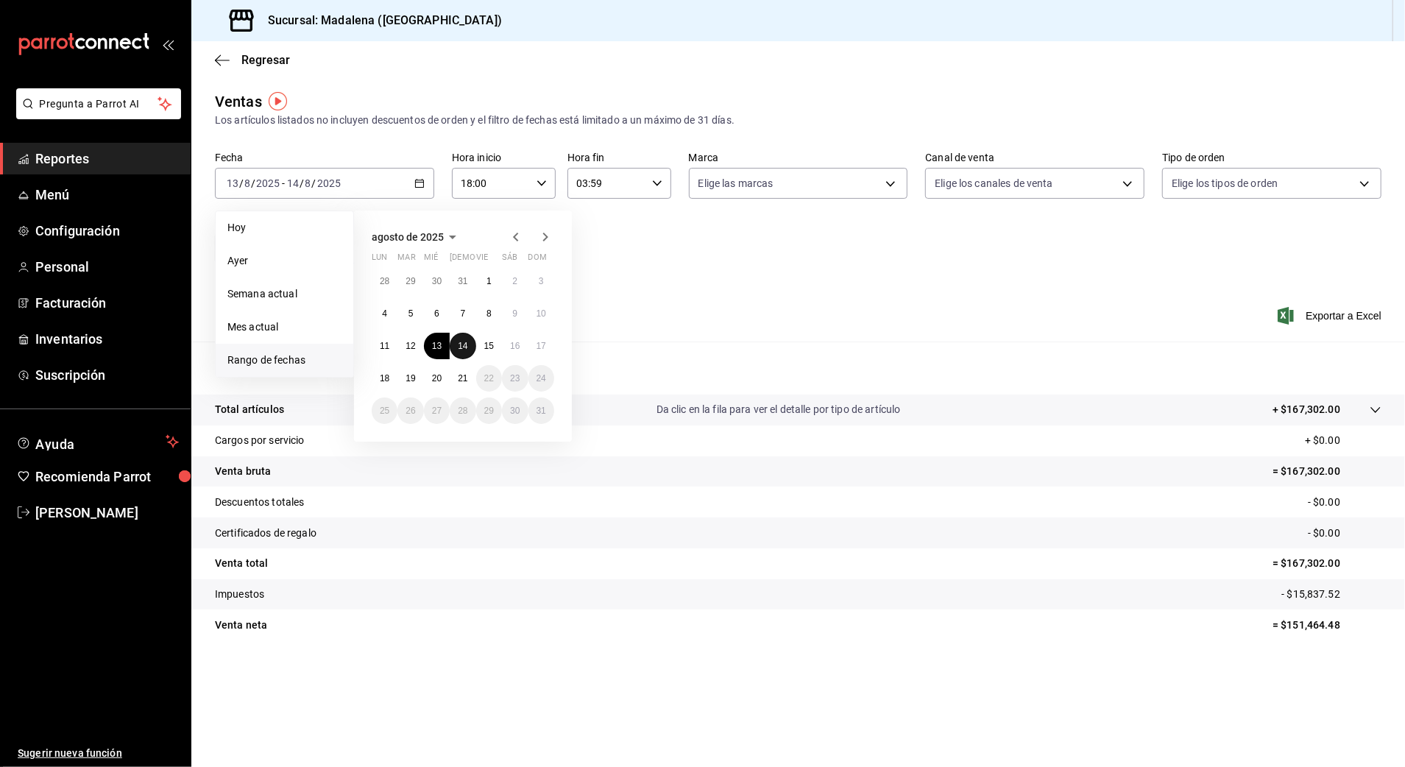
click at [467, 344] on abbr "14" at bounding box center [463, 346] width 10 height 10
click at [489, 344] on abbr "15" at bounding box center [489, 346] width 10 height 10
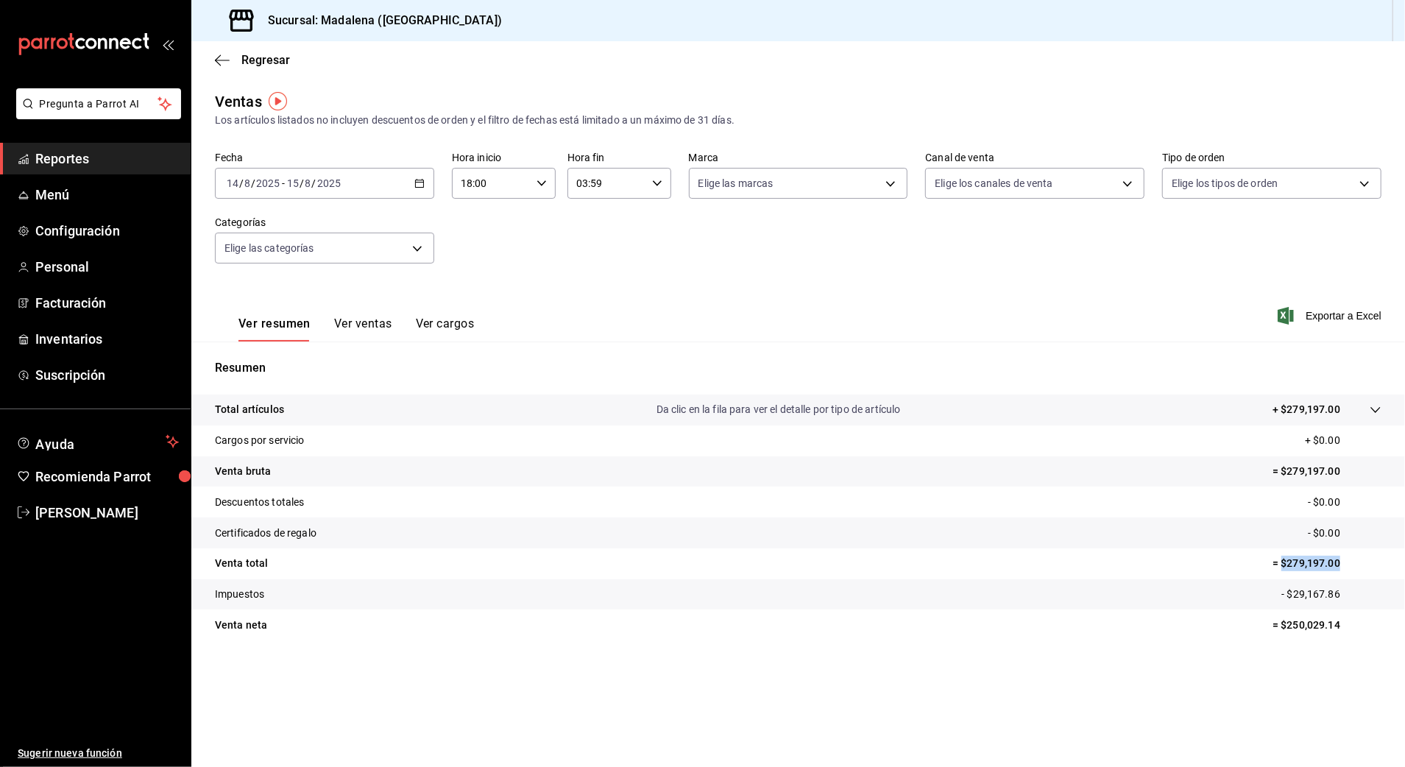
drag, startPoint x: 1373, startPoint y: 560, endPoint x: 1282, endPoint y: 567, distance: 91.5
click at [1282, 567] on p "= $279,197.00" at bounding box center [1326, 563] width 109 height 15
click at [383, 182] on div "2025-08-14 14 / 8 / 2025 - 2025-08-15 15 / 8 / 2025" at bounding box center [324, 183] width 219 height 31
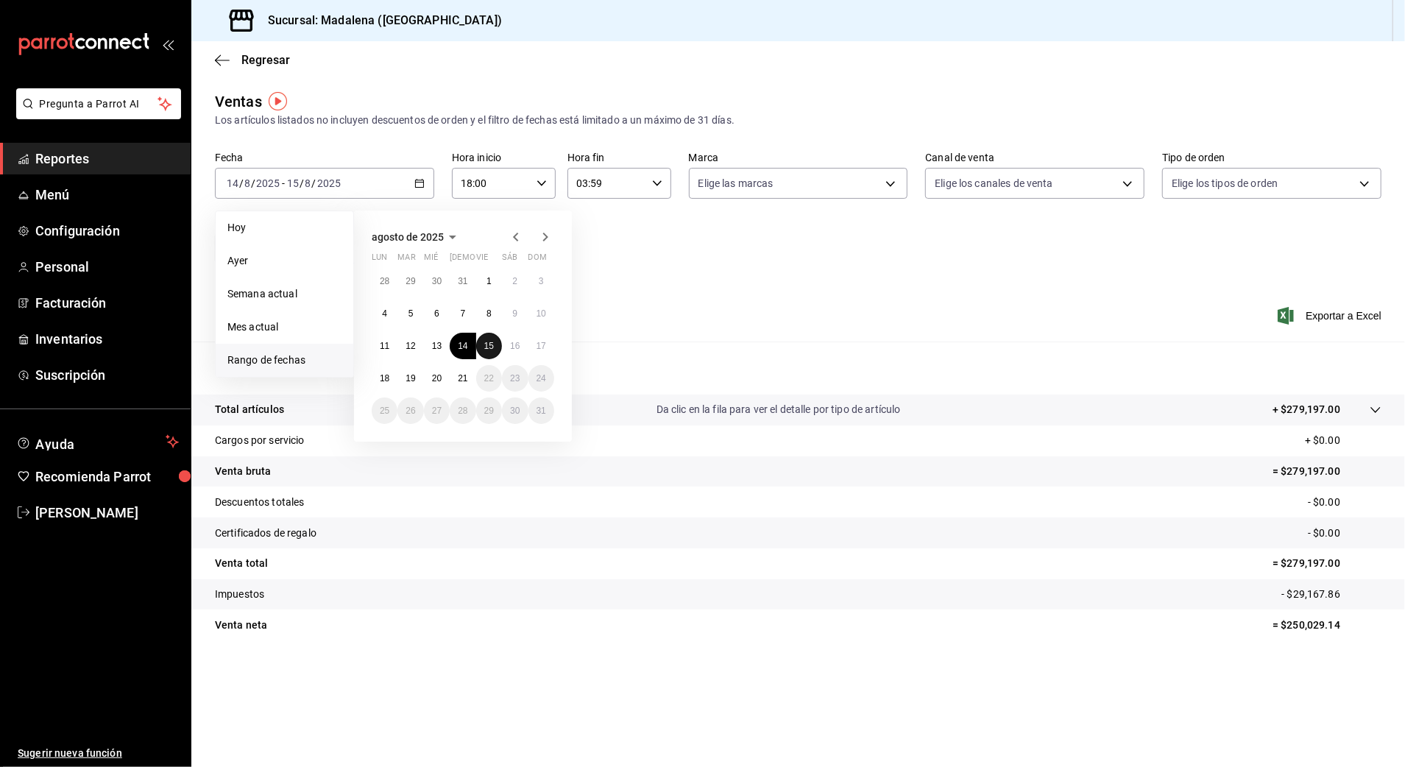
click at [492, 350] on abbr "15" at bounding box center [489, 346] width 10 height 10
click at [508, 348] on button "16" at bounding box center [515, 346] width 26 height 26
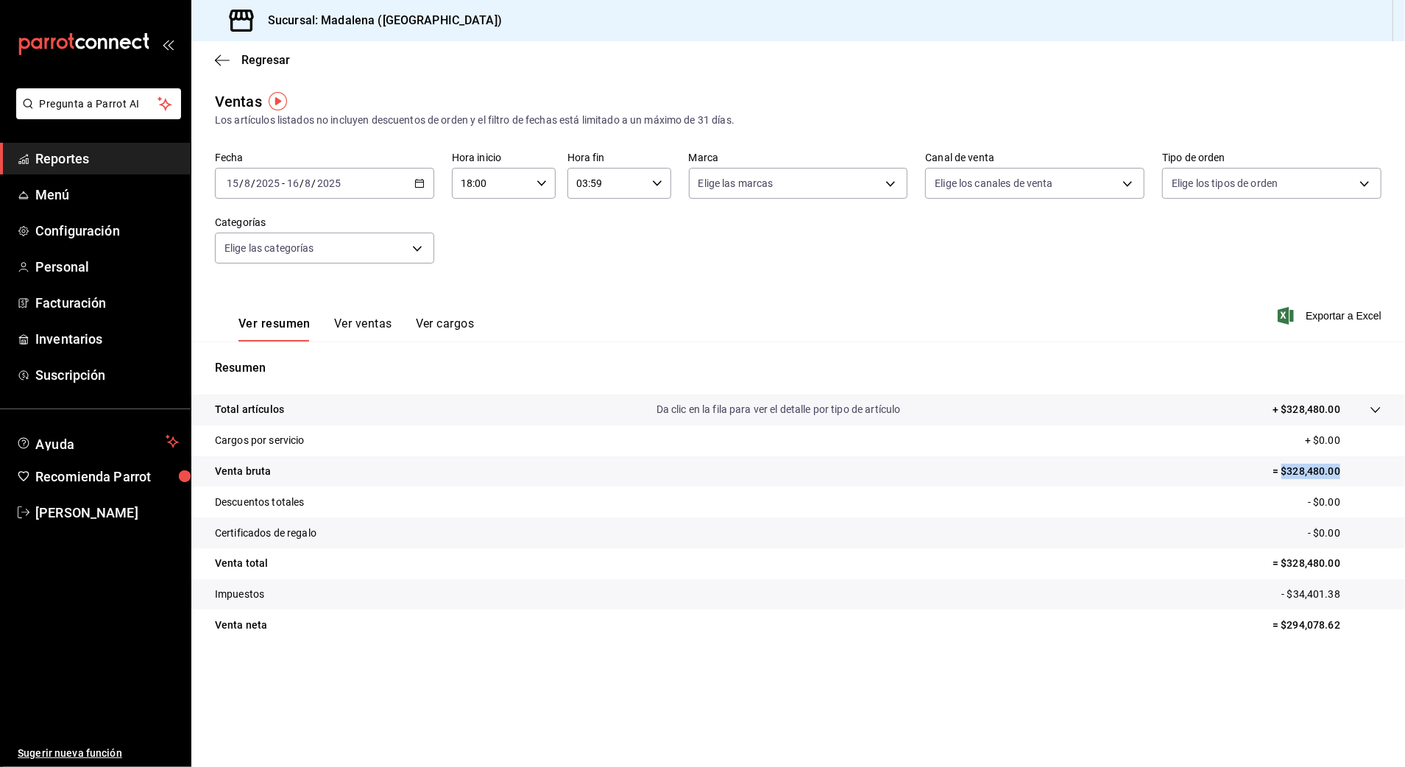
drag, startPoint x: 1355, startPoint y: 466, endPoint x: 1281, endPoint y: 472, distance: 73.8
click at [1281, 471] on p "= $328,480.00" at bounding box center [1326, 471] width 109 height 15
click at [389, 172] on div "2025-08-15 15 / 8 / 2025 - 2025-08-16 16 / 8 / 2025" at bounding box center [324, 183] width 219 height 31
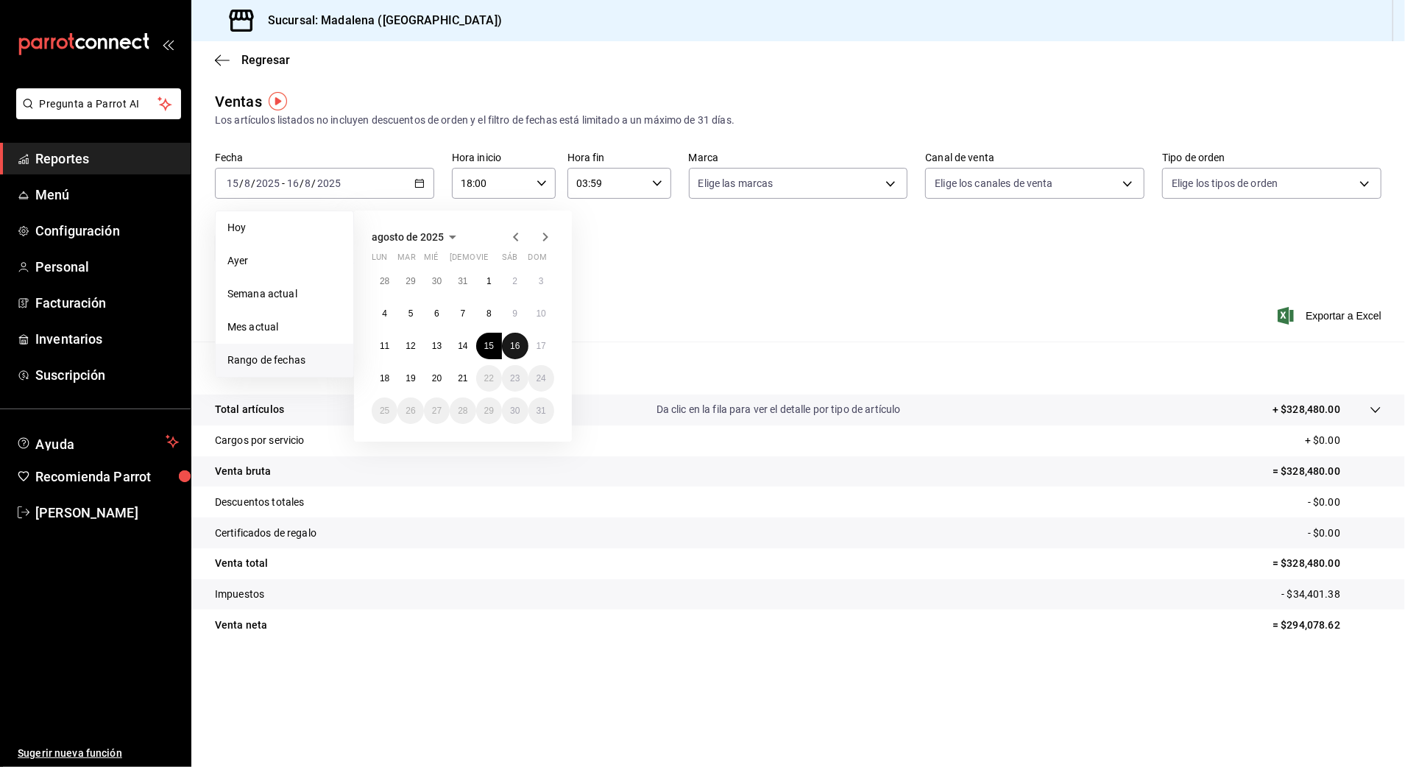
click at [515, 345] on abbr "16" at bounding box center [515, 346] width 10 height 10
click at [542, 347] on abbr "17" at bounding box center [541, 346] width 10 height 10
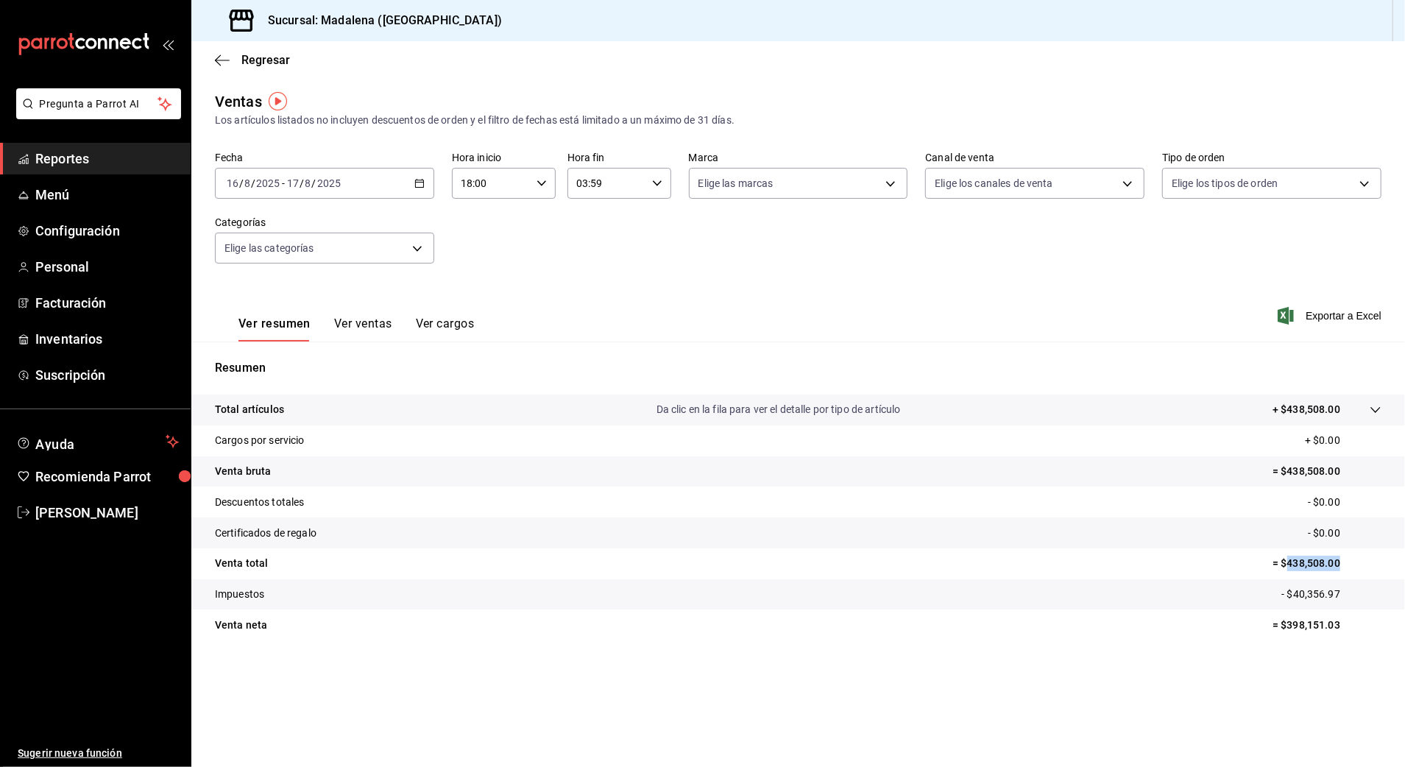
drag, startPoint x: 1361, startPoint y: 562, endPoint x: 1284, endPoint y: 565, distance: 77.3
click at [1284, 565] on p "= $438,508.00" at bounding box center [1326, 563] width 109 height 15
click at [352, 192] on div "2025-08-16 16 / 8 / 2025 - 2025-08-17 17 / 8 / 2025" at bounding box center [324, 183] width 219 height 31
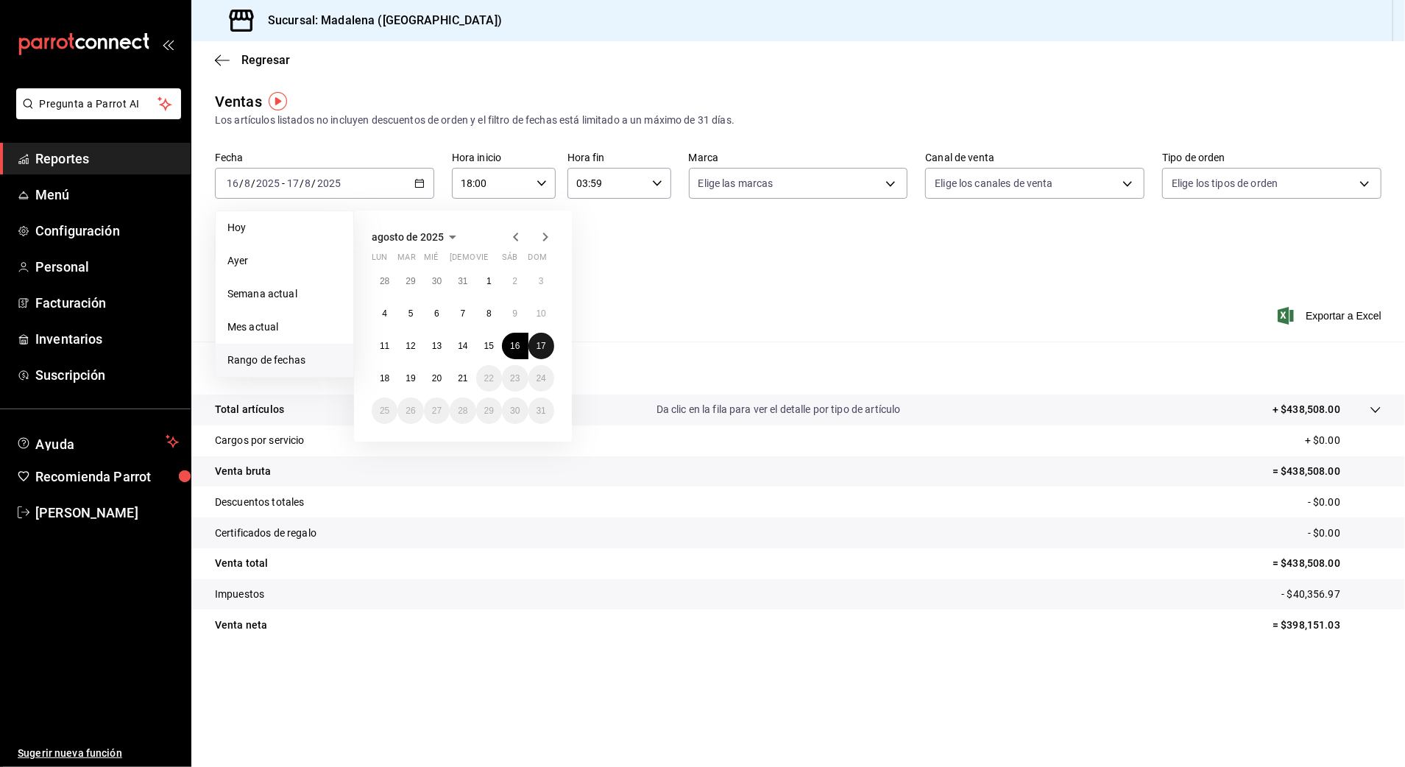
click at [539, 347] on abbr "17" at bounding box center [541, 346] width 10 height 10
click at [378, 380] on button "18" at bounding box center [385, 378] width 26 height 26
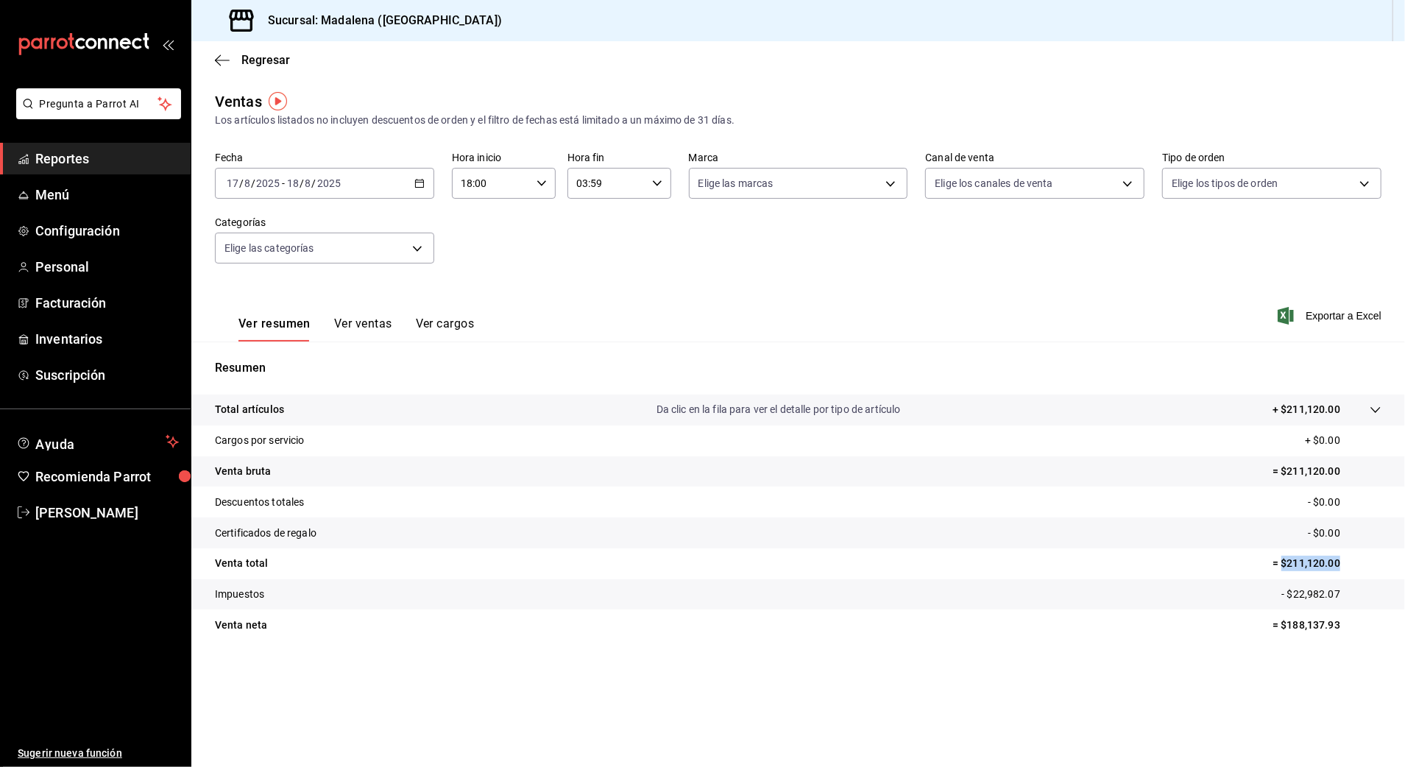
drag, startPoint x: 1364, startPoint y: 568, endPoint x: 1280, endPoint y: 568, distance: 83.9
click at [1280, 568] on p "= $211,120.00" at bounding box center [1326, 563] width 109 height 15
click at [254, 180] on span "/" at bounding box center [253, 183] width 4 height 12
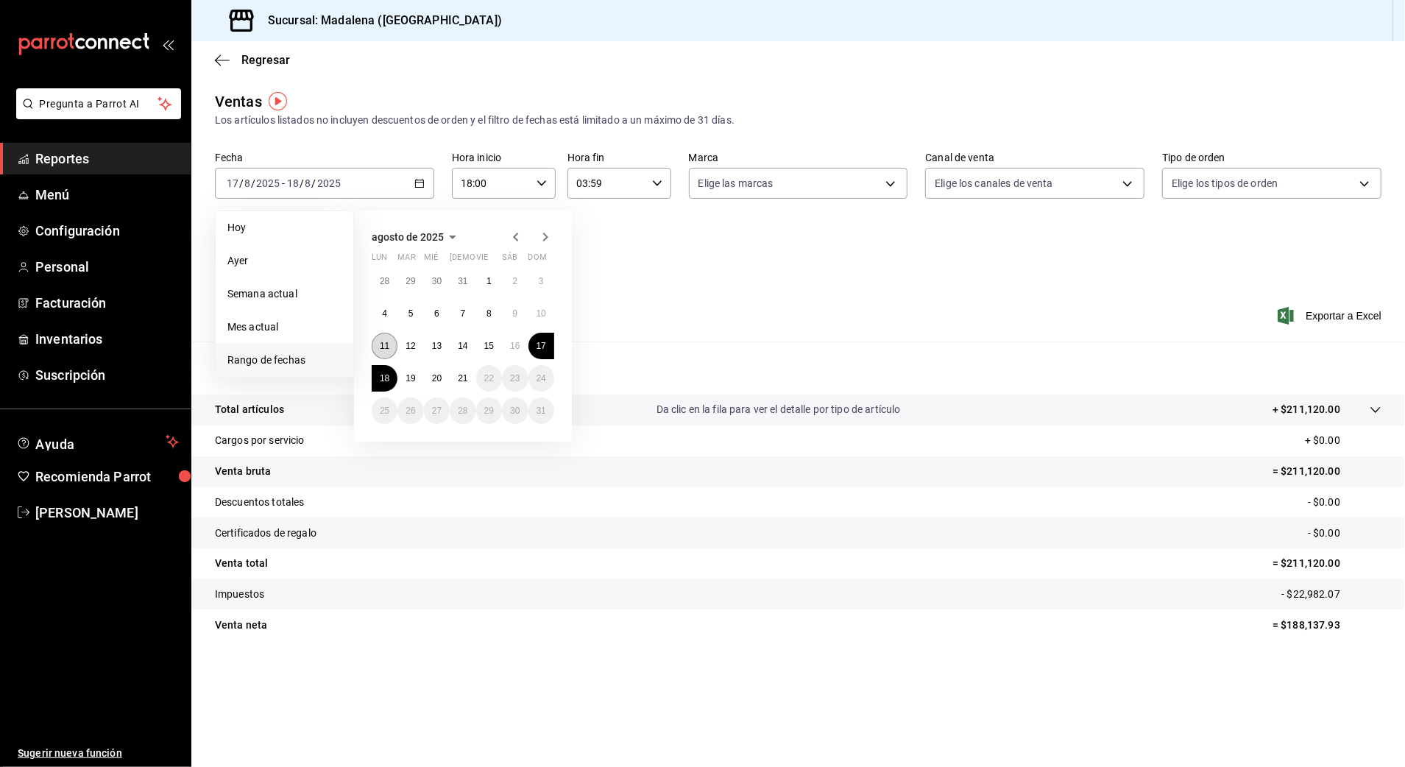
drag, startPoint x: 380, startPoint y: 345, endPoint x: 386, endPoint y: 356, distance: 12.2
click at [380, 344] on abbr "11" at bounding box center [385, 346] width 10 height 10
click at [386, 378] on abbr "18" at bounding box center [385, 378] width 10 height 10
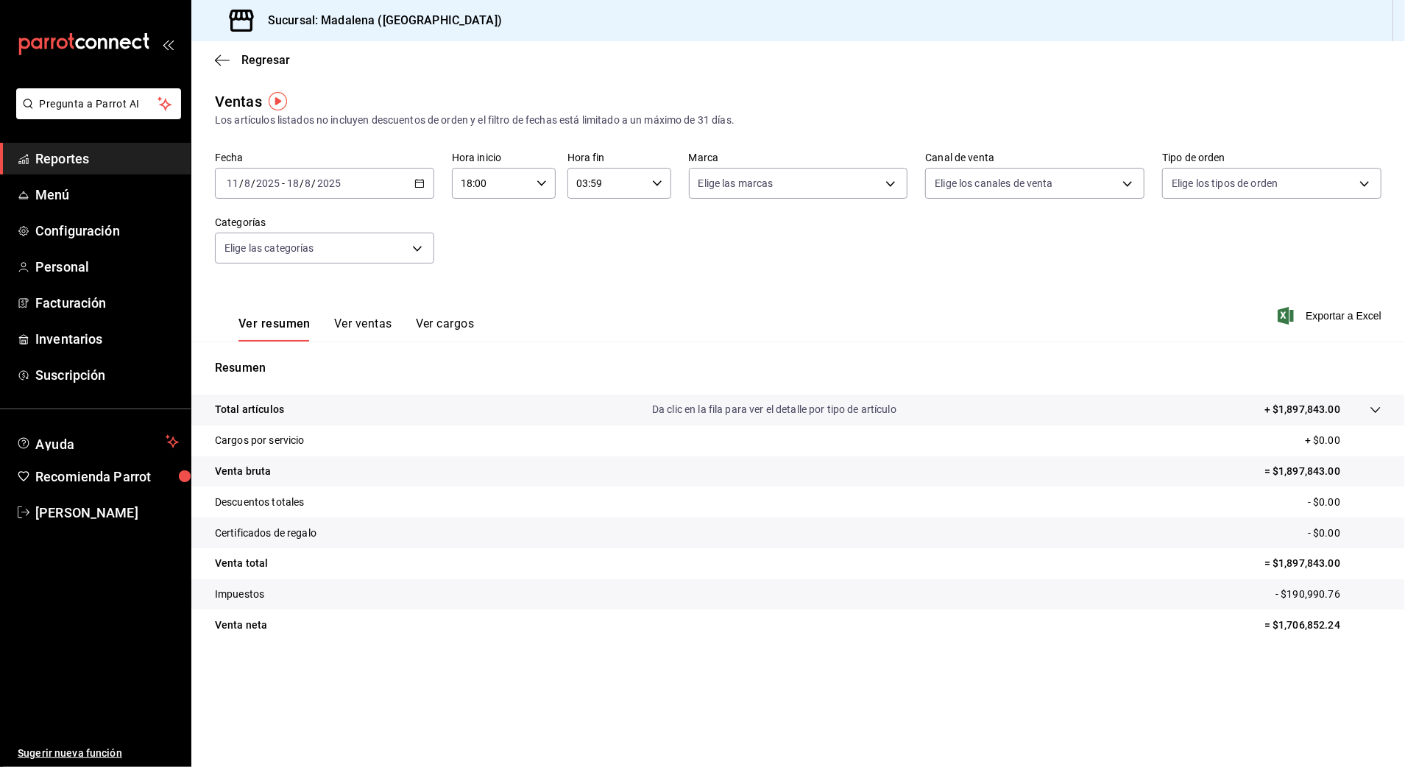
click at [498, 180] on input "18:00" at bounding box center [491, 183] width 79 height 29
click at [480, 277] on span "10" at bounding box center [478, 280] width 29 height 12
type input "10:00"
click at [810, 234] on div at bounding box center [702, 383] width 1405 height 767
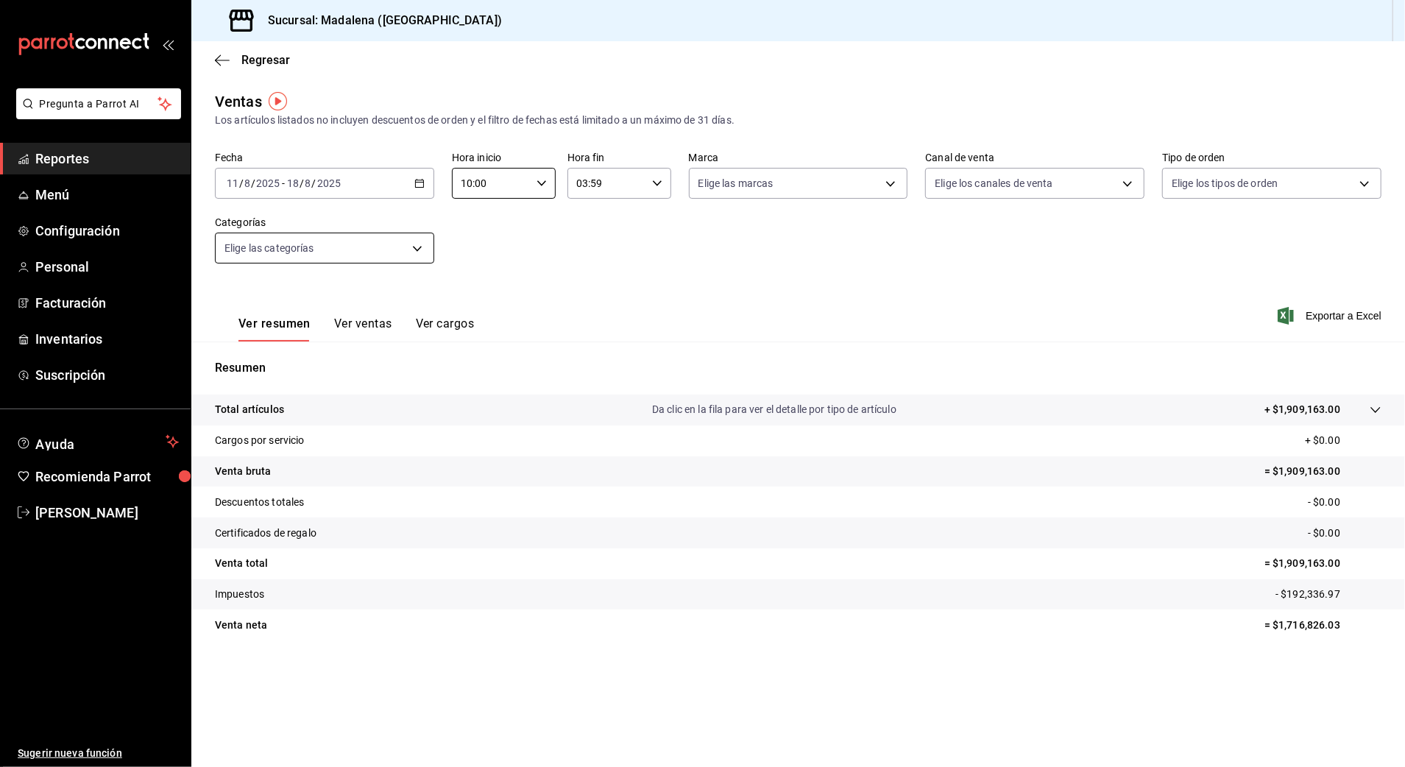
click at [381, 243] on body "Pregunta a Parrot AI Reportes Menú Configuración Personal Facturación Inventari…" at bounding box center [702, 383] width 1405 height 767
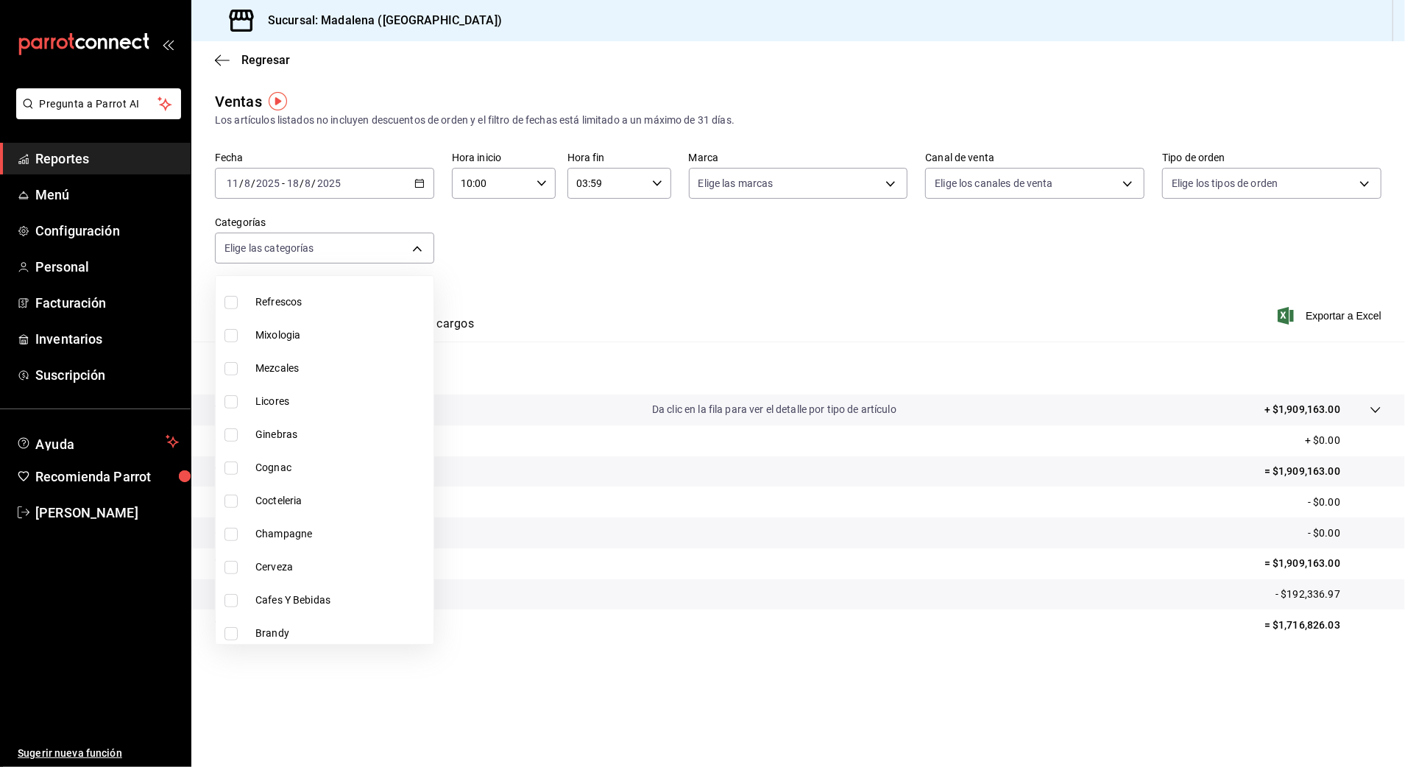
scroll to position [610, 0]
click at [312, 592] on span "Cafes Y Bebidas" at bounding box center [341, 594] width 172 height 15
type input "5eeaef77-dd96-46e7-bf2c-5a29429fb88d"
checkbox input "true"
click at [1213, 263] on div at bounding box center [702, 383] width 1405 height 767
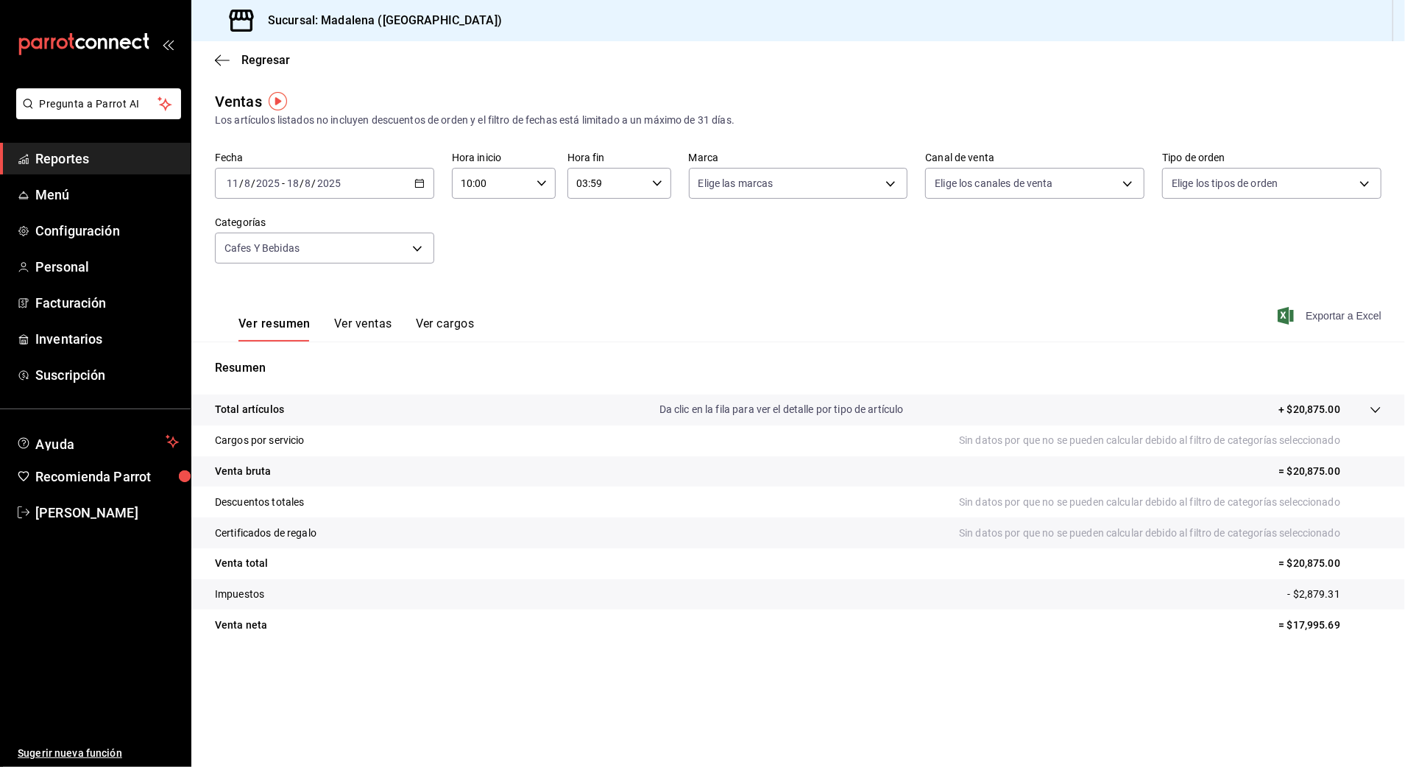
click at [1350, 316] on span "Exportar a Excel" at bounding box center [1330, 316] width 101 height 18
click at [387, 252] on body "Pregunta a Parrot AI Reportes Menú Configuración Personal Facturación Inventari…" at bounding box center [702, 383] width 1405 height 767
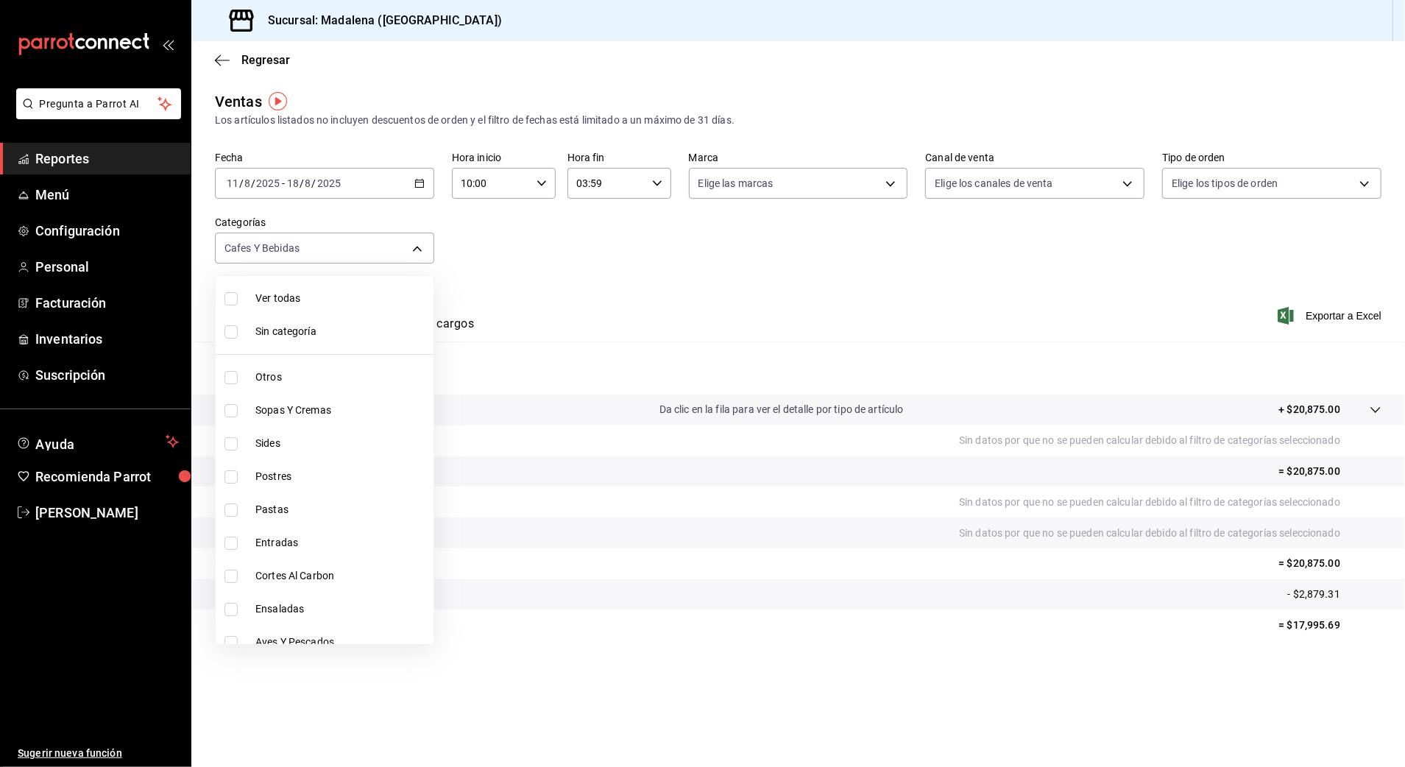
click at [286, 383] on span "Otros" at bounding box center [341, 376] width 172 height 15
type input "5eeaef77-dd96-46e7-bf2c-5a29429fb88d,6b20b764-b508-441a-a765-8e38ab7d93aa"
checkbox input "true"
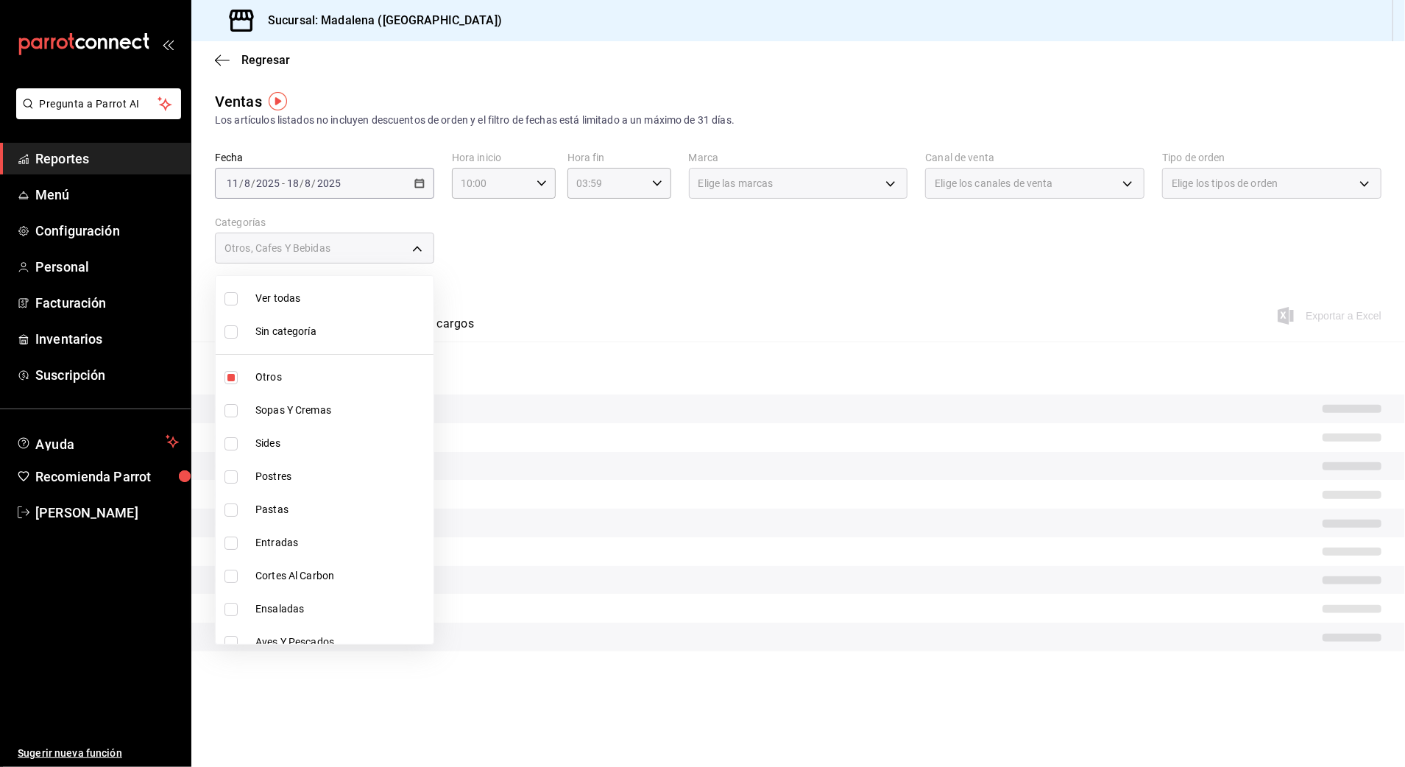
click at [289, 446] on span "Sides" at bounding box center [341, 443] width 172 height 15
type input "5eeaef77-dd96-46e7-bf2c-5a29429fb88d,6b20b764-b508-441a-a765-8e38ab7d93aa,58681…"
checkbox input "true"
drag, startPoint x: 344, startPoint y: 601, endPoint x: 316, endPoint y: 593, distance: 29.1
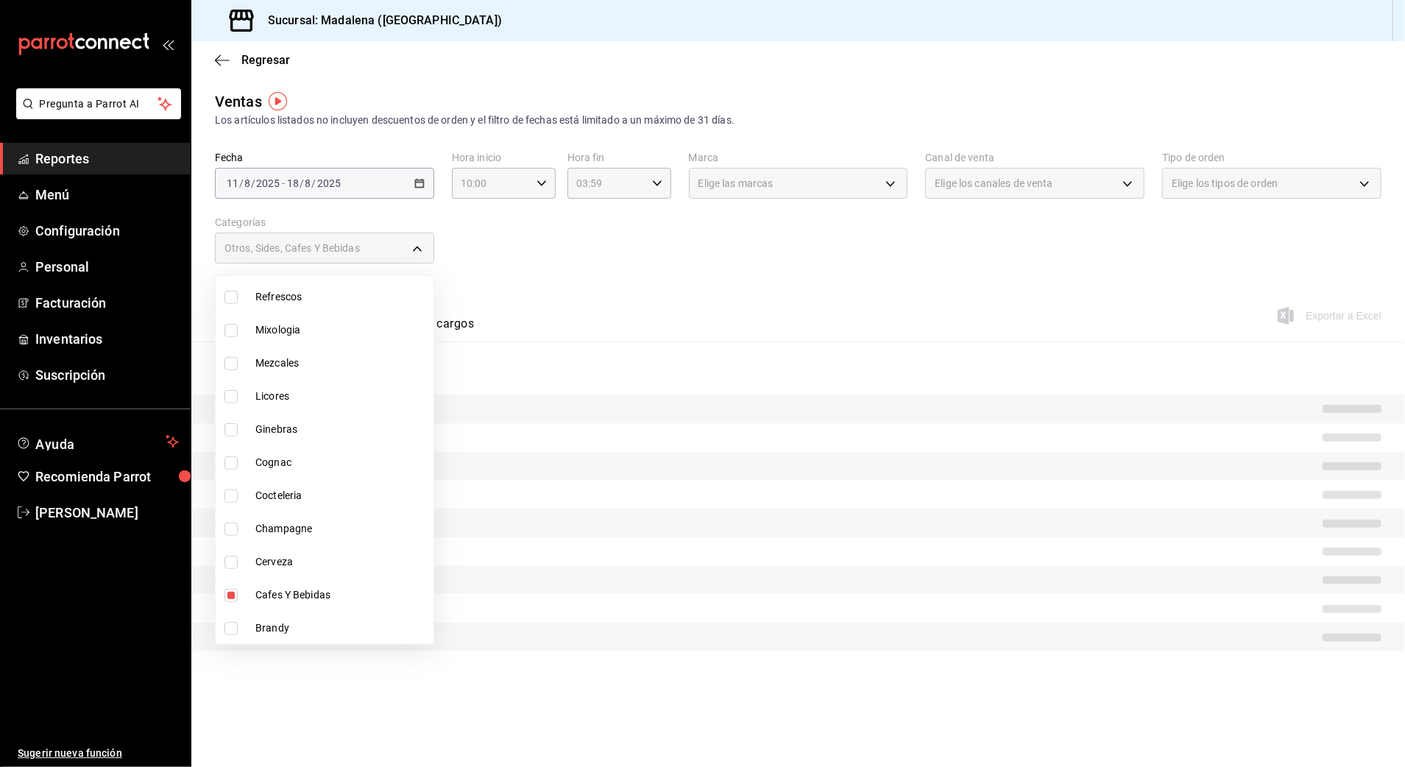
click at [336, 598] on span "Cafes Y Bebidas" at bounding box center [341, 594] width 172 height 15
type input "6b20b764-b508-441a-a765-8e38ab7d93aa,58681f5d-769c-4bbe-8773-05f5520a8c5b"
checkbox input "false"
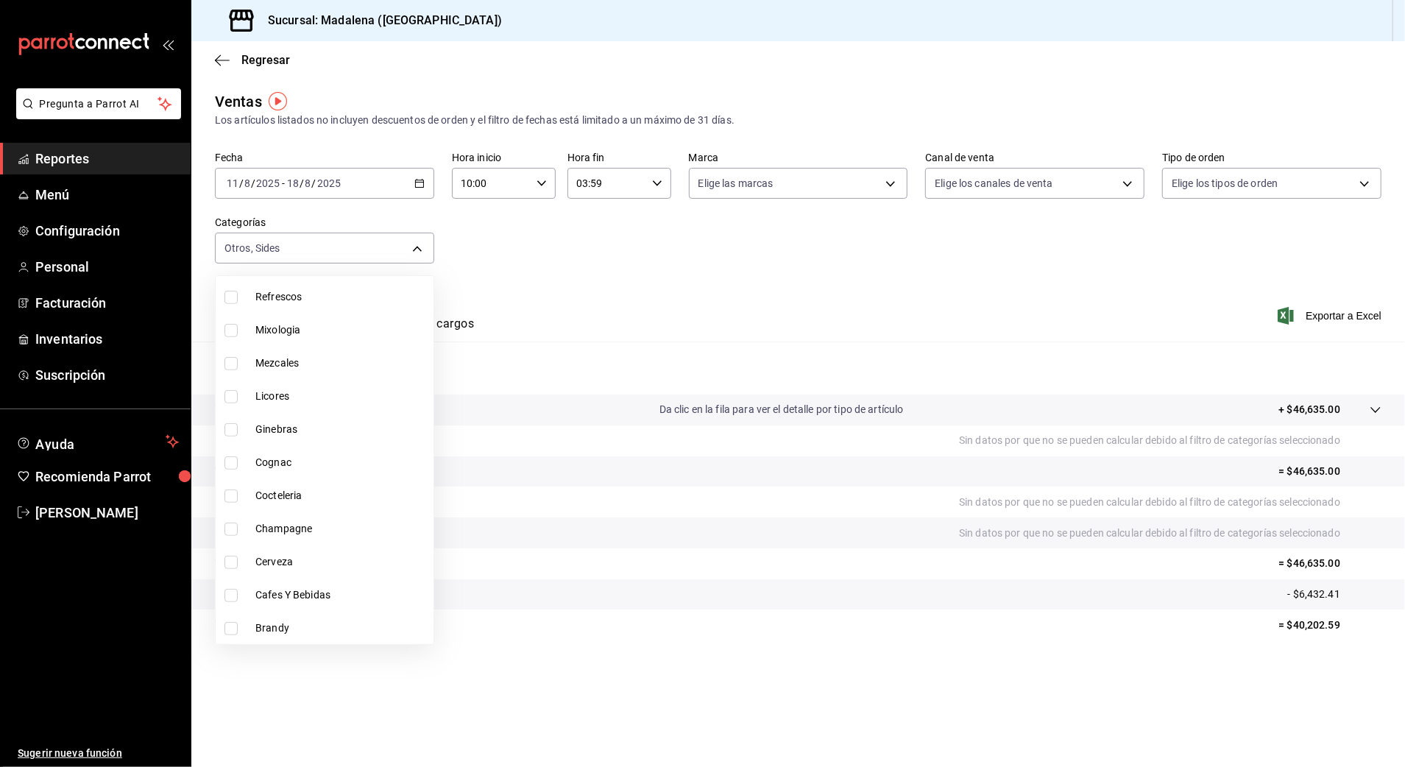
click at [1319, 316] on div at bounding box center [702, 383] width 1405 height 767
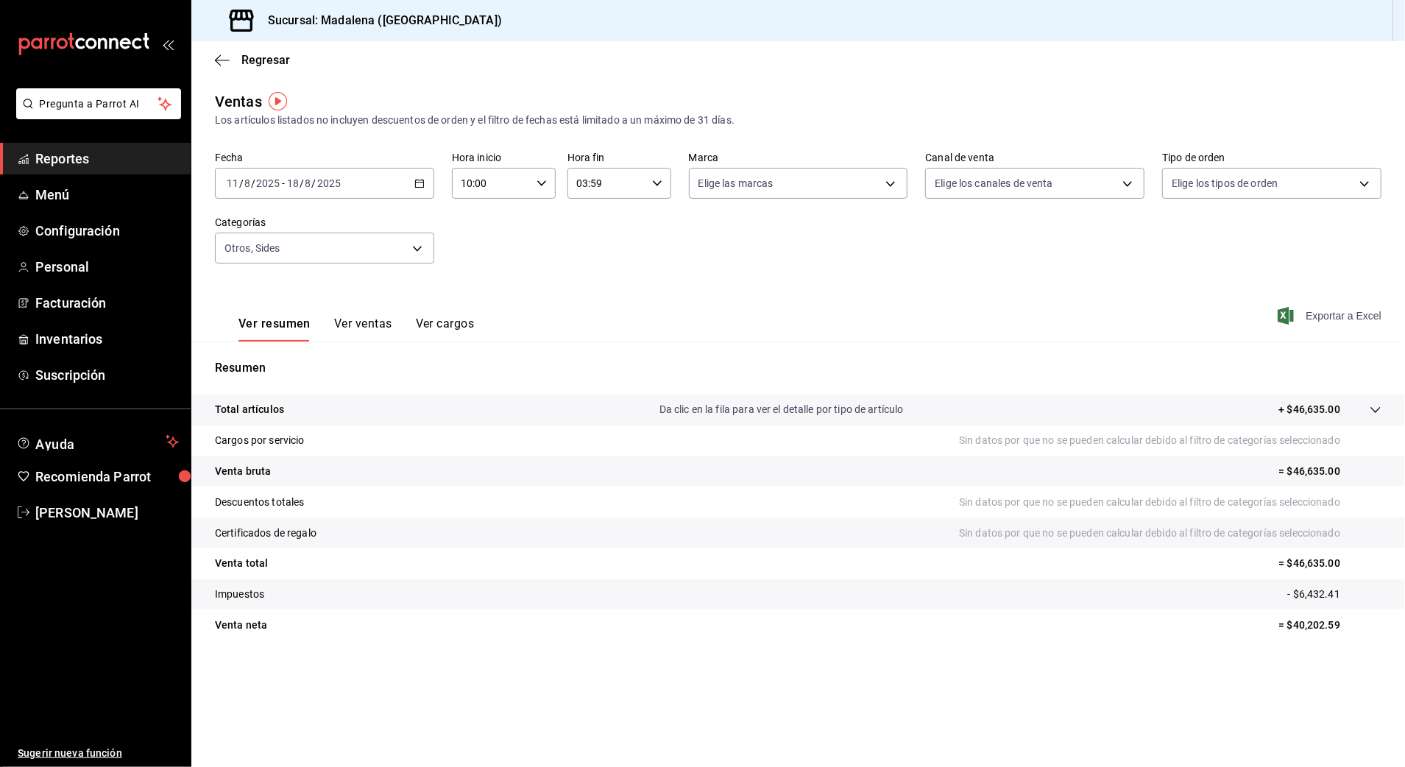
click at [1299, 313] on span "Exportar a Excel" at bounding box center [1330, 316] width 101 height 18
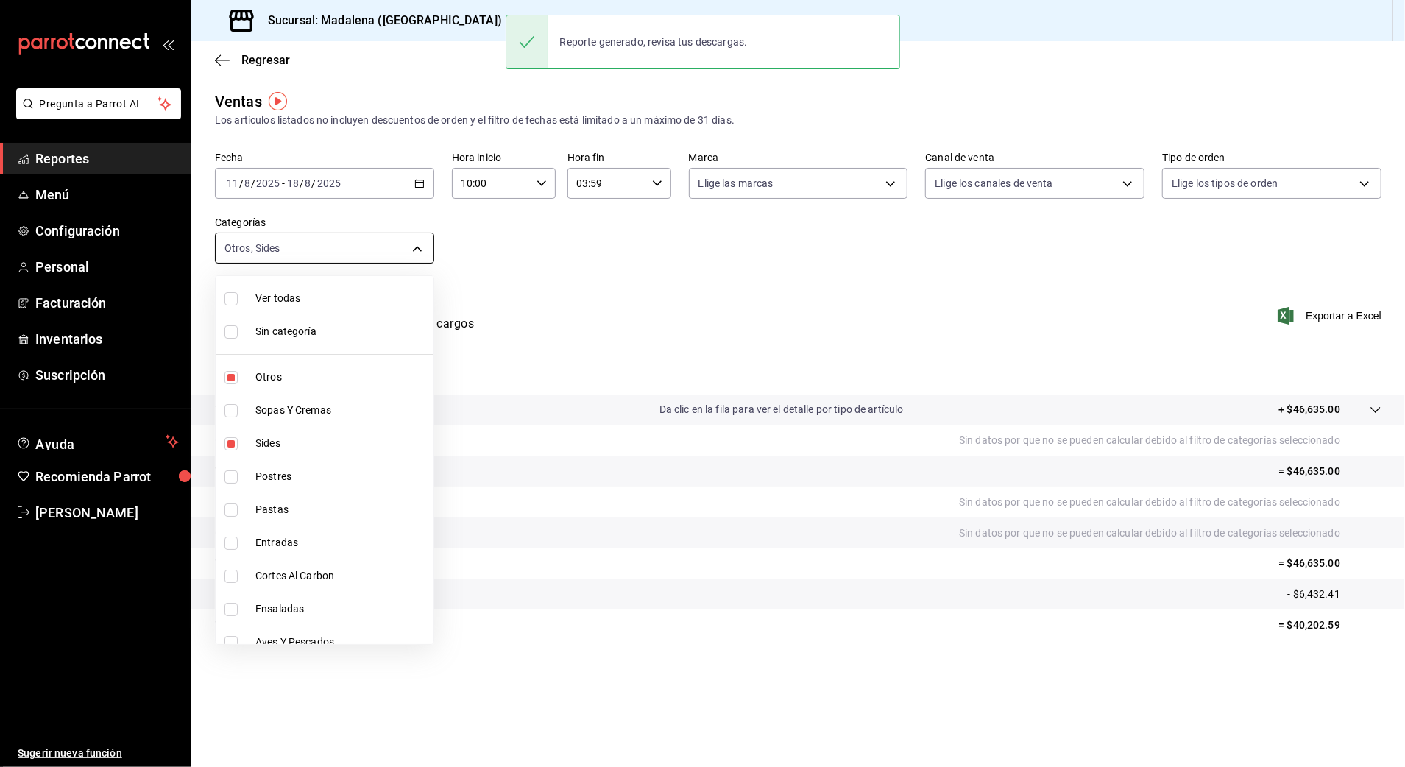
click at [339, 249] on body "Pregunta a Parrot AI Reportes Menú Configuración Personal Facturación Inventari…" at bounding box center [702, 383] width 1405 height 767
click at [286, 378] on span "Otros" at bounding box center [341, 376] width 172 height 15
type input "58681f5d-769c-4bbe-8773-05f5520a8c5b"
checkbox input "false"
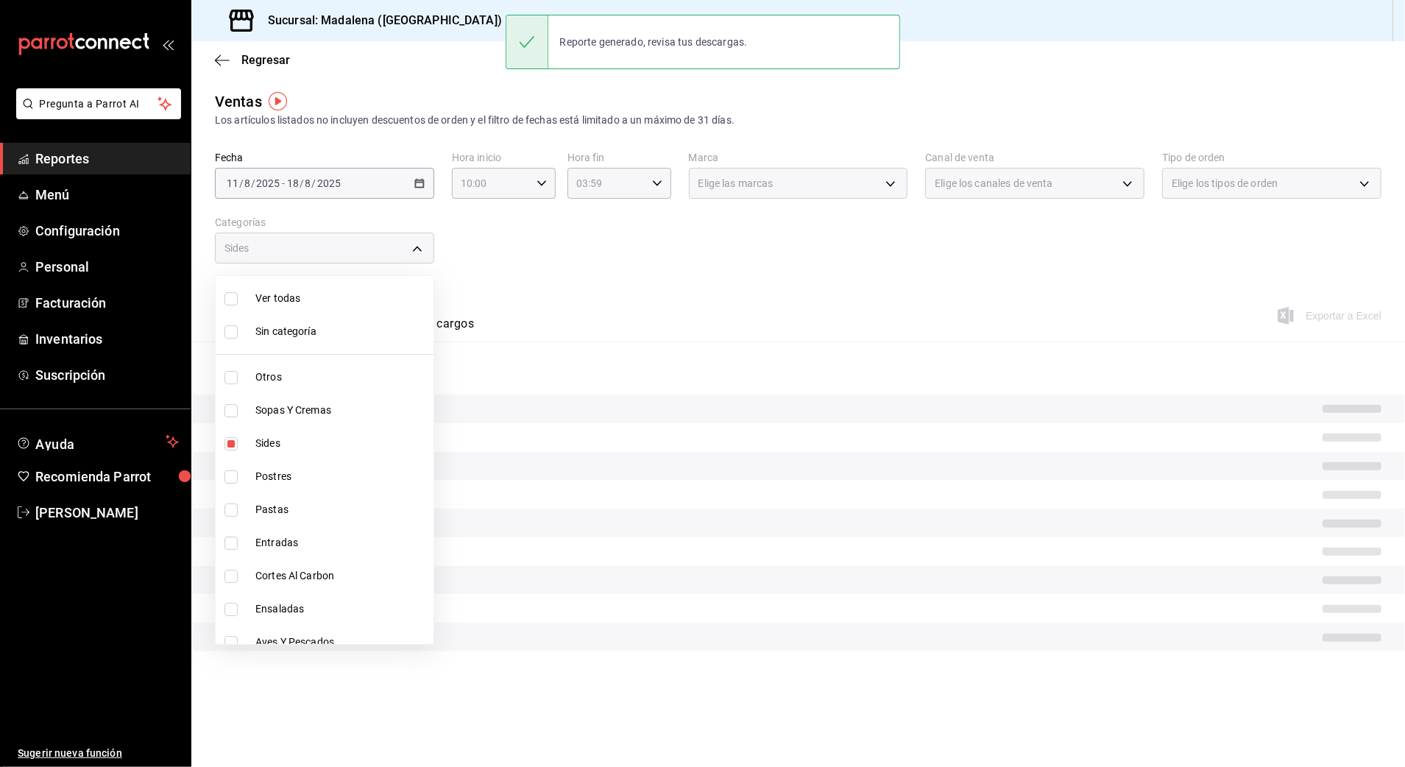
click at [296, 454] on li "Sides" at bounding box center [325, 443] width 218 height 33
checkbox input "false"
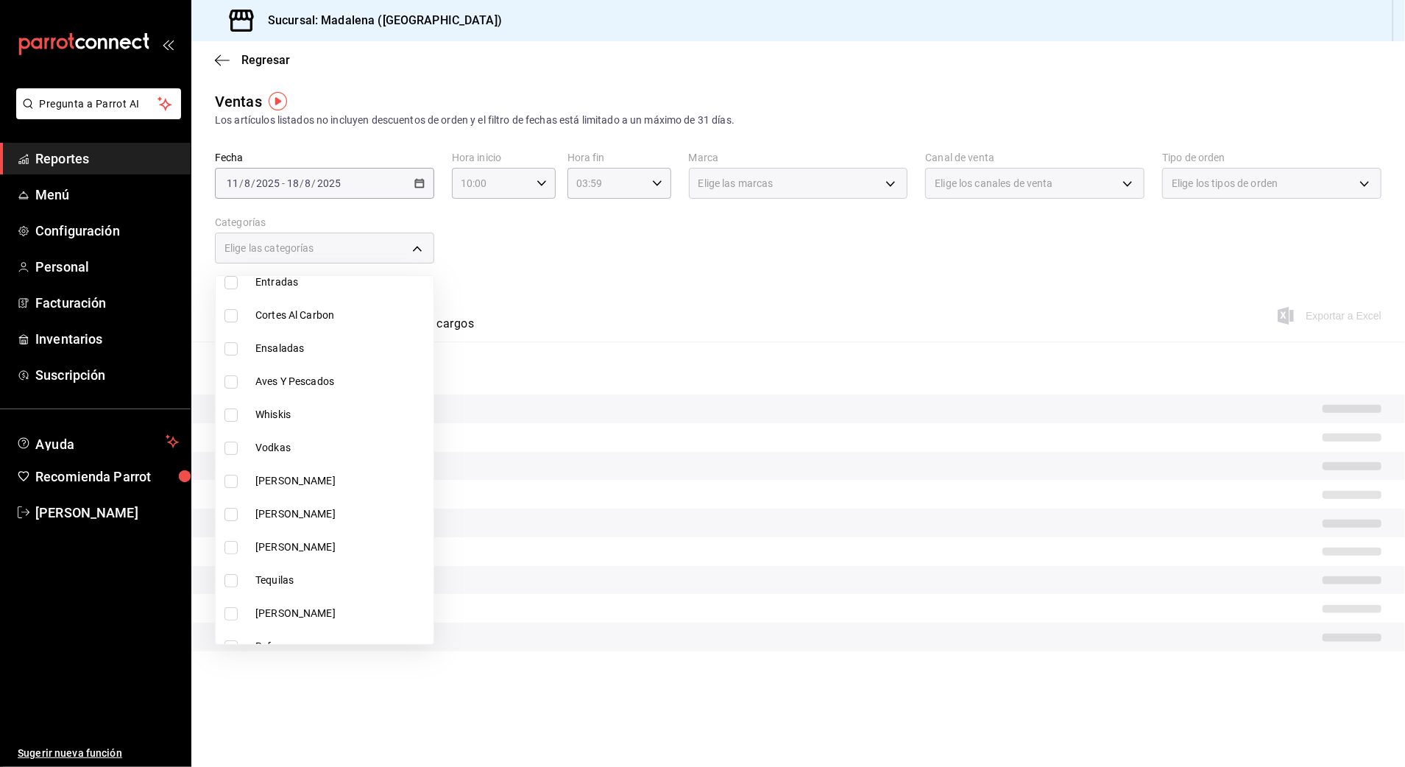
scroll to position [294, 0]
click at [278, 451] on span "Vino Tinto" at bounding box center [341, 446] width 172 height 15
type input "cb955d70-6ff3-4edf-b9a1-8c0d7bf12a47"
checkbox input "true"
click at [305, 483] on span "Vino Rosado" at bounding box center [341, 479] width 172 height 15
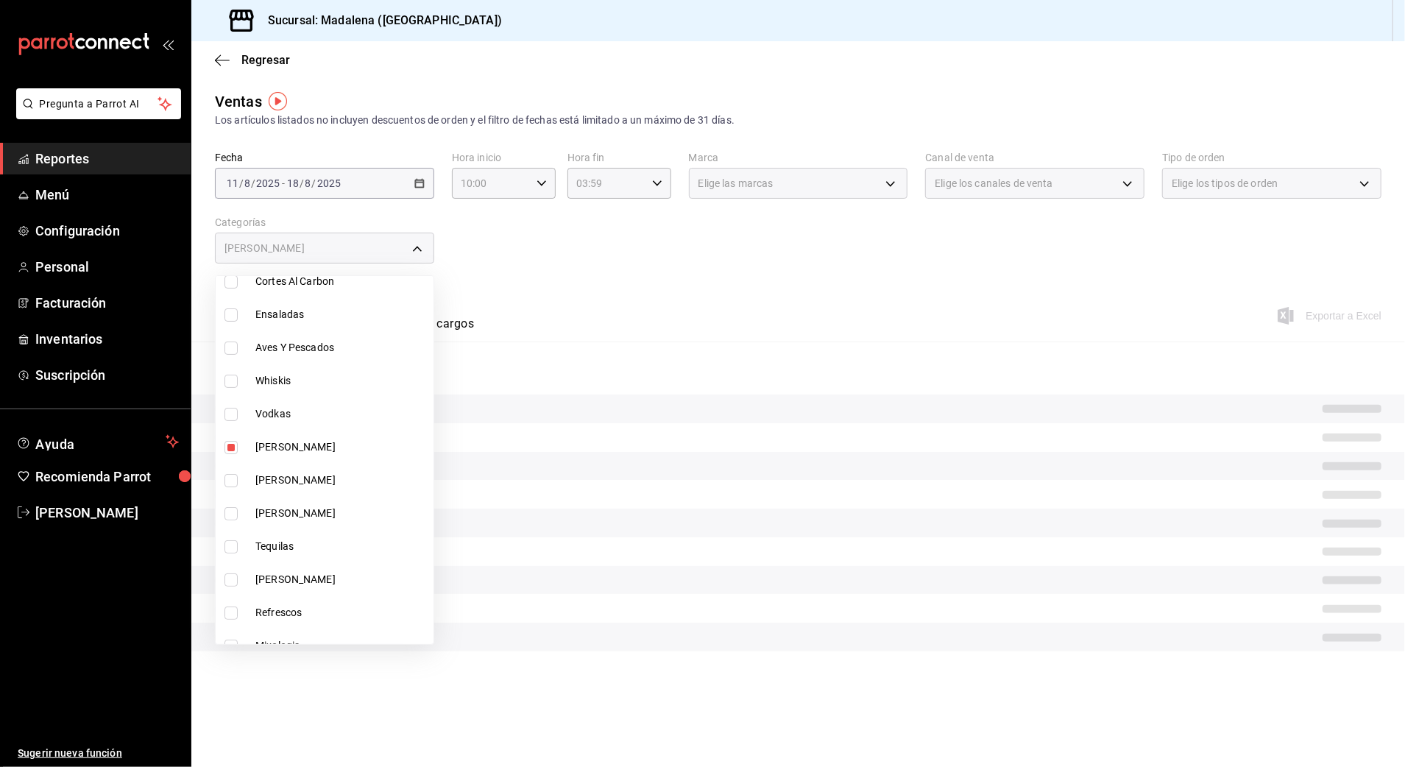
type input "cb955d70-6ff3-4edf-b9a1-8c0d7bf12a47,88a5c3f7-6082-435f-a13d-68e76c0ea5ed"
checkbox input "true"
drag, startPoint x: 298, startPoint y: 516, endPoint x: 263, endPoint y: 518, distance: 34.7
click at [294, 516] on span "Vino Blanco" at bounding box center [341, 513] width 172 height 15
type input "cb955d70-6ff3-4edf-b9a1-8c0d7bf12a47,88a5c3f7-6082-435f-a13d-68e76c0ea5ed,5729e…"
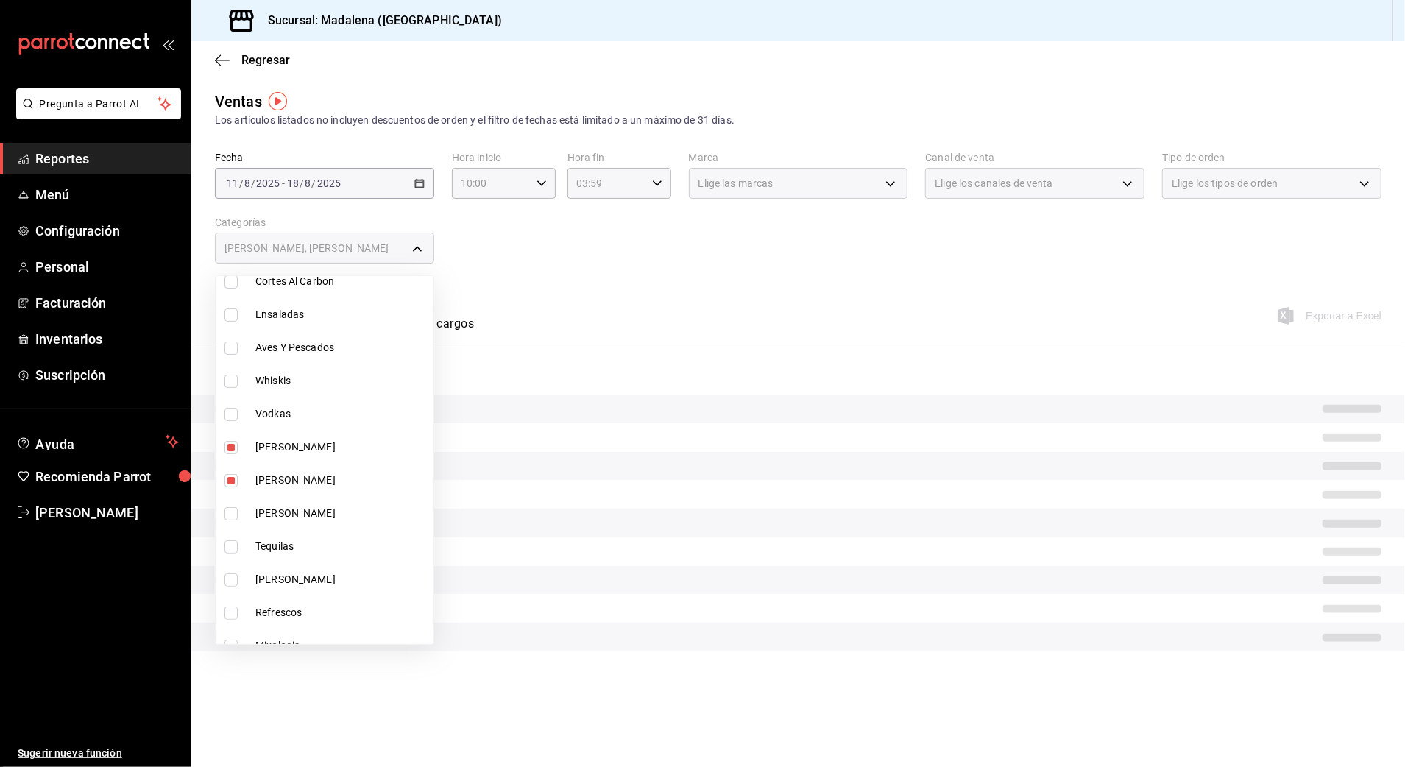
checkbox input "true"
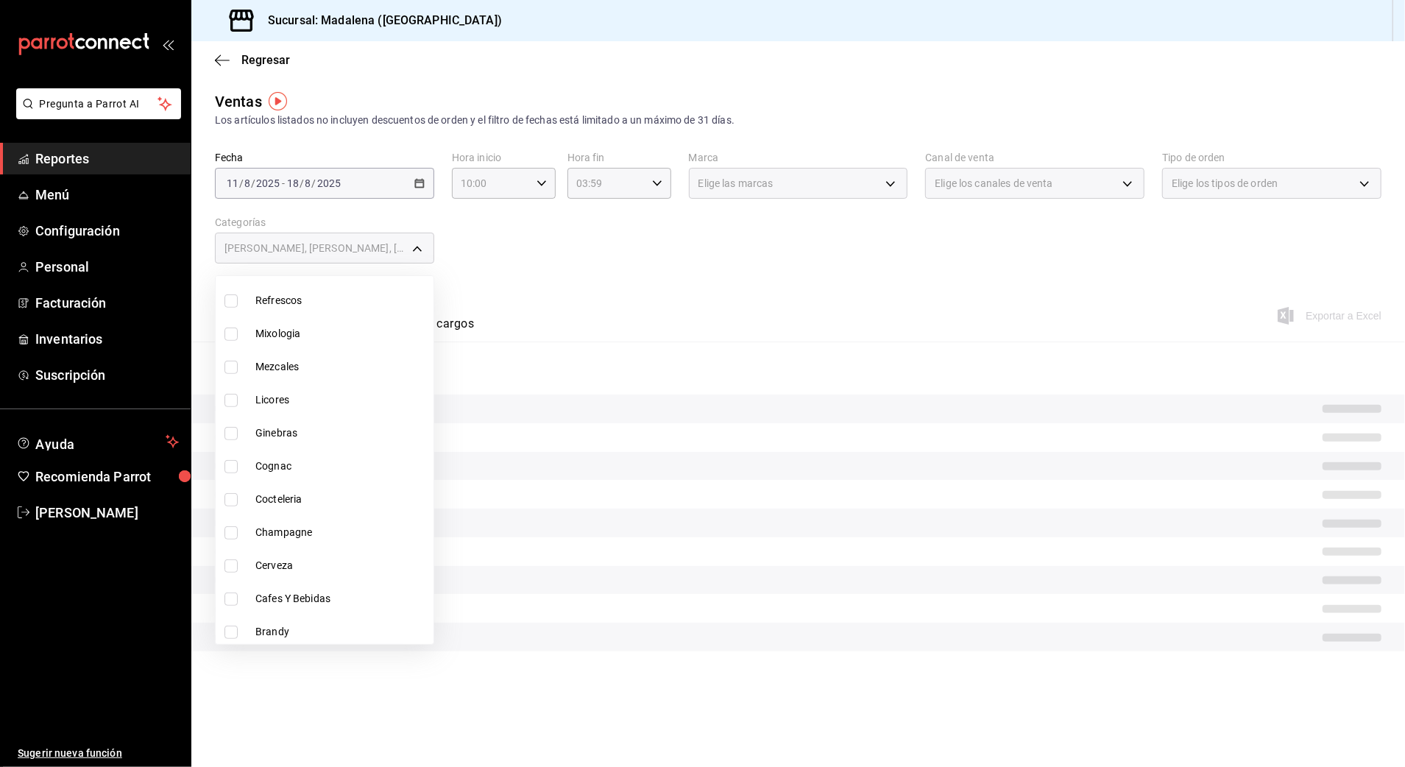
scroll to position [610, 0]
click at [308, 534] on span "Champagne" at bounding box center [341, 528] width 172 height 15
type input "cb955d70-6ff3-4edf-b9a1-8c0d7bf12a47,88a5c3f7-6082-435f-a13d-68e76c0ea5ed,5729e…"
checkbox input "true"
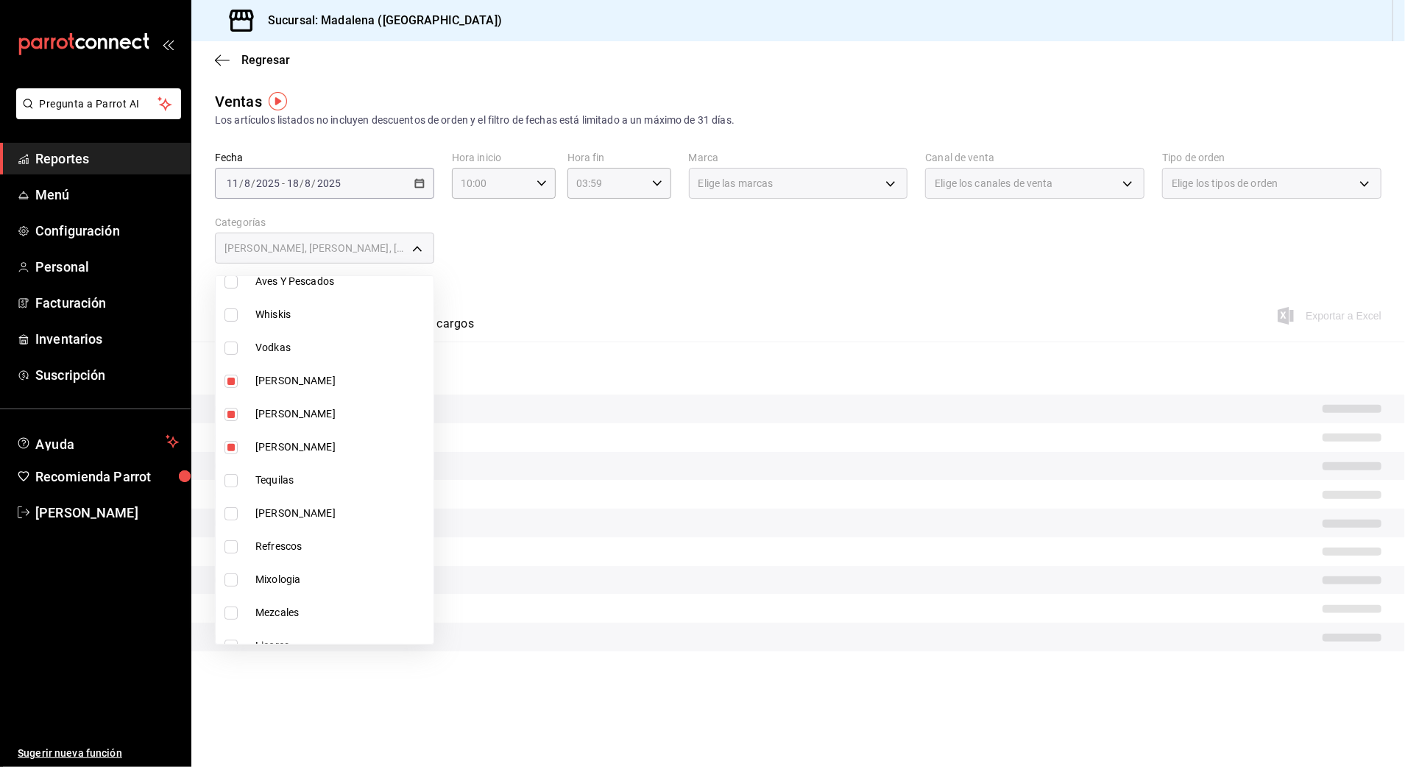
scroll to position [316, 0]
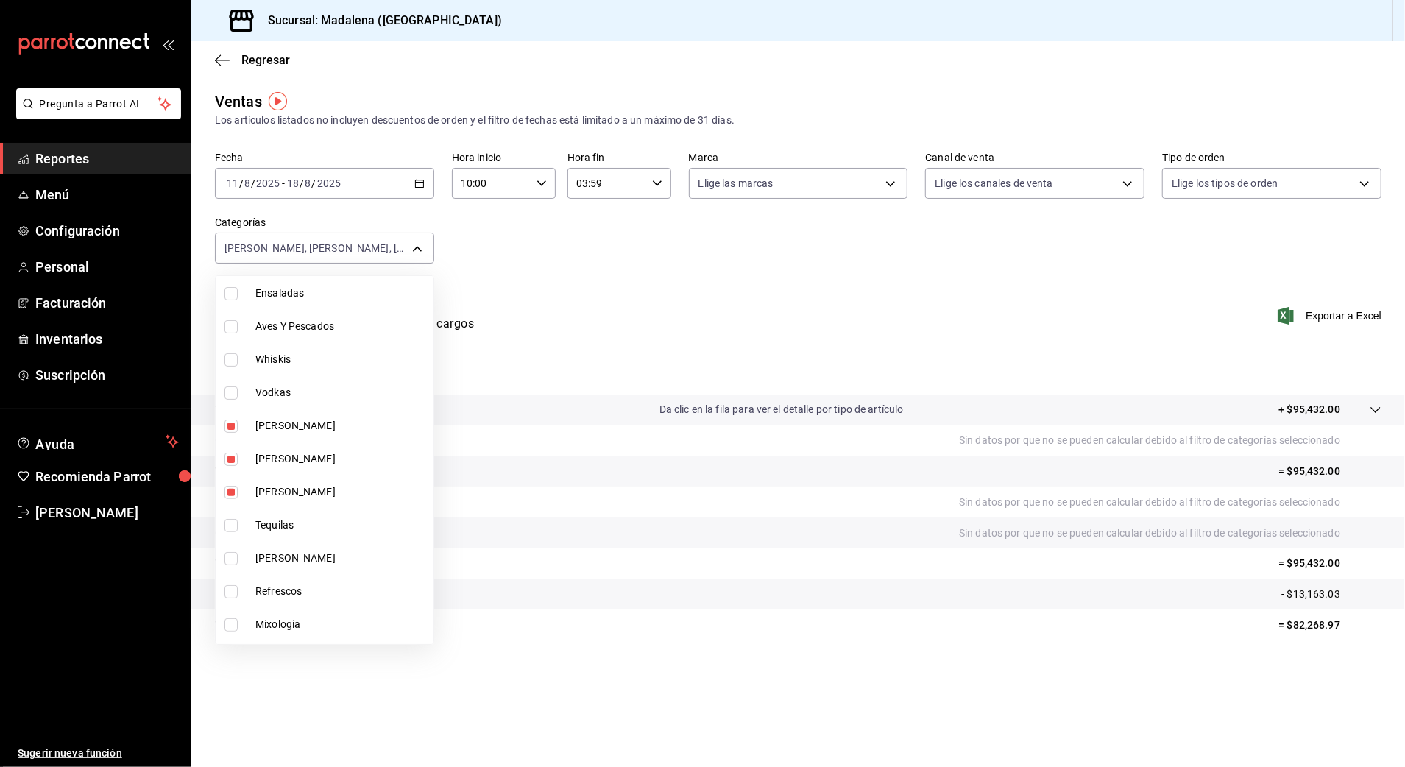
click at [834, 281] on div at bounding box center [702, 383] width 1405 height 767
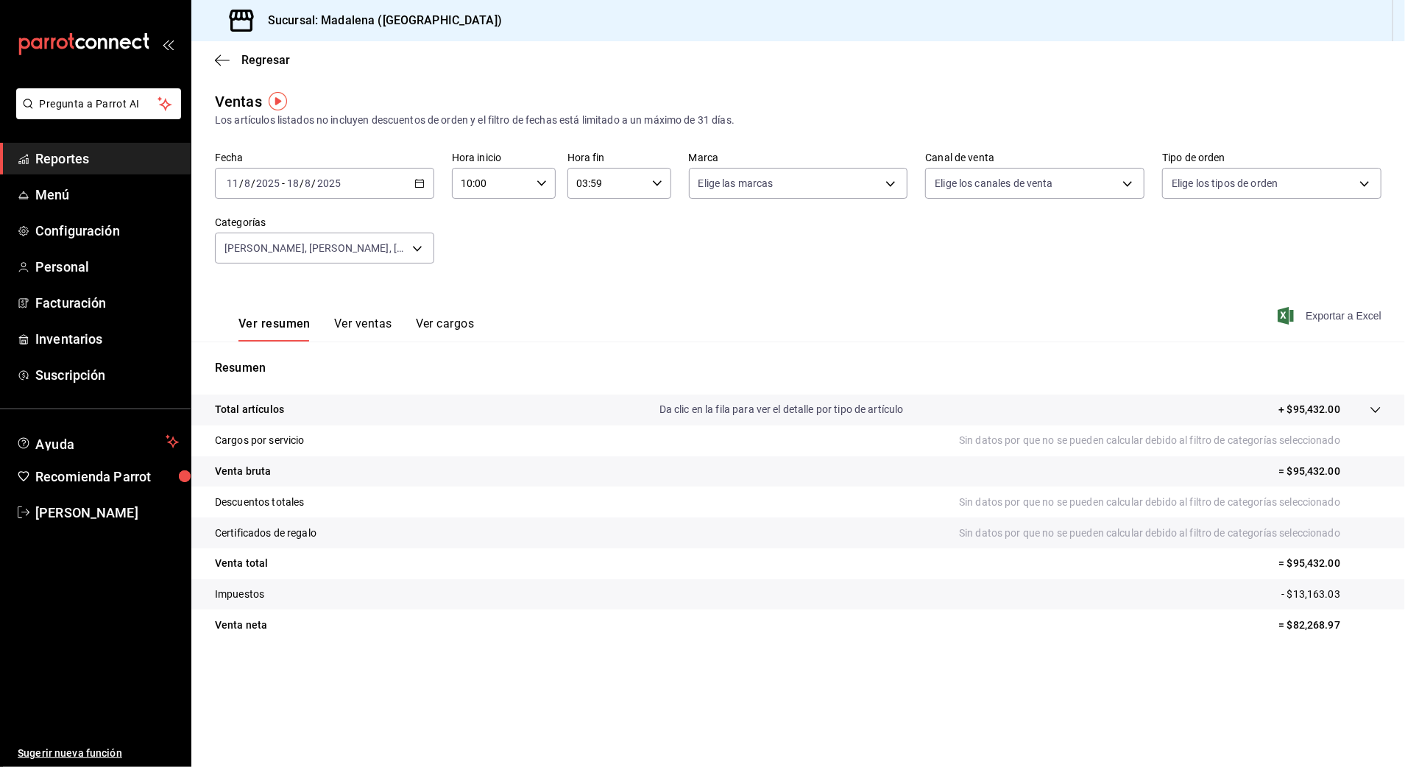
click at [1360, 313] on span "Exportar a Excel" at bounding box center [1330, 316] width 101 height 18
